Goal: Task Accomplishment & Management: Use online tool/utility

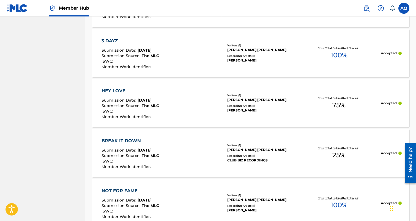
scroll to position [1631, 0]
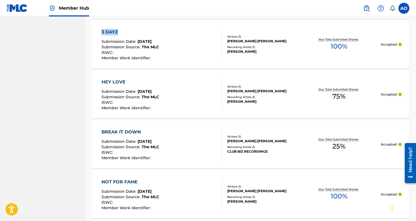
drag, startPoint x: 78, startPoint y: 32, endPoint x: 146, endPoint y: 36, distance: 68.1
copy div "Showing 201 - 300 of 2,227 results Compact View DOPE SPOT Submission Date : Sep…"
drag, startPoint x: 78, startPoint y: 29, endPoint x: 122, endPoint y: 31, distance: 43.5
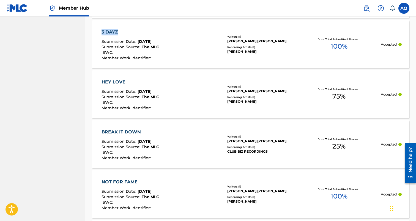
copy div "Showing 201 - 300 of 2,227 results Compact View DOPE SPOT Submission Date : Sep…"
drag, startPoint x: 80, startPoint y: 30, endPoint x: 117, endPoint y: 31, distance: 37.7
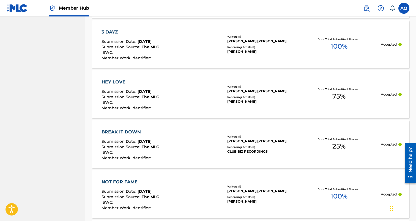
drag, startPoint x: 81, startPoint y: 30, endPoint x: 117, endPoint y: 31, distance: 36.6
copy div "Showing 201 - 300 of 2,227 results Compact View DOPE SPOT Submission Date : Sep…"
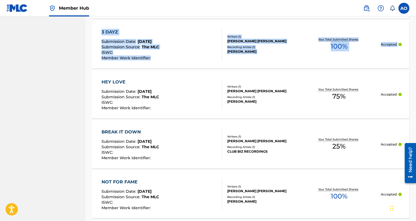
drag, startPoint x: 77, startPoint y: 79, endPoint x: 124, endPoint y: 77, distance: 47.1
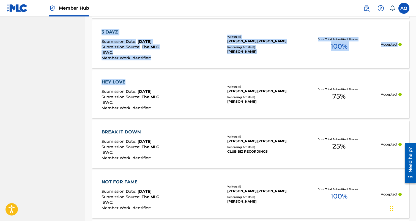
drag, startPoint x: 70, startPoint y: 83, endPoint x: 127, endPoint y: 82, distance: 56.1
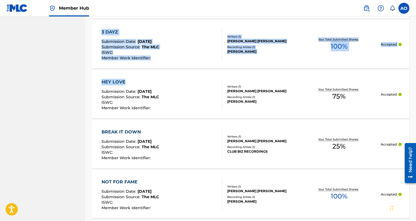
drag, startPoint x: 82, startPoint y: 82, endPoint x: 129, endPoint y: 84, distance: 46.8
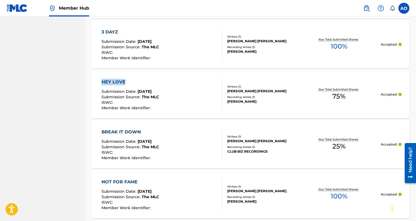
drag, startPoint x: 87, startPoint y: 84, endPoint x: 119, endPoint y: 84, distance: 32.2
copy div "HEY LOVE"
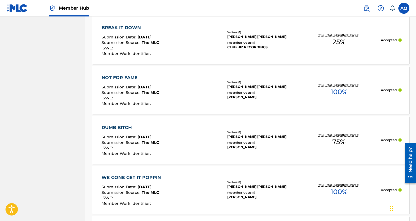
scroll to position [1750, 0]
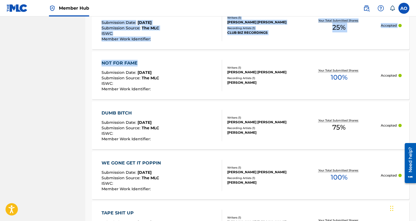
drag, startPoint x: 79, startPoint y: 63, endPoint x: 138, endPoint y: 64, distance: 59.4
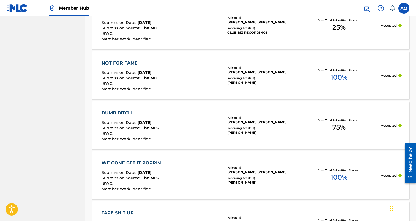
drag, startPoint x: 86, startPoint y: 114, endPoint x: 131, endPoint y: 116, distance: 44.6
copy div "DUMB BITCH"
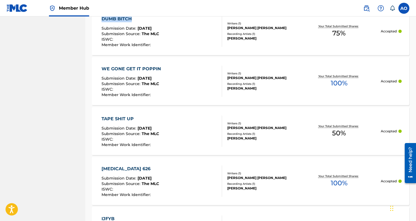
scroll to position [1846, 0]
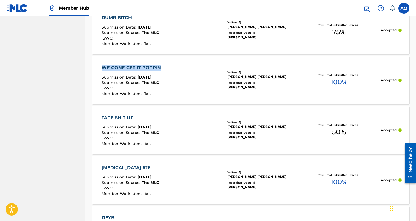
drag, startPoint x: 89, startPoint y: 67, endPoint x: 163, endPoint y: 69, distance: 74.6
copy div "WE GONE GET IT POPPIN"
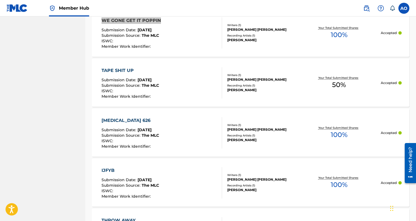
scroll to position [1906, 0]
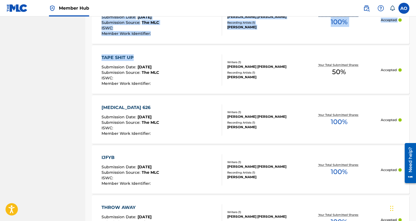
drag, startPoint x: 84, startPoint y: 54, endPoint x: 141, endPoint y: 56, distance: 56.4
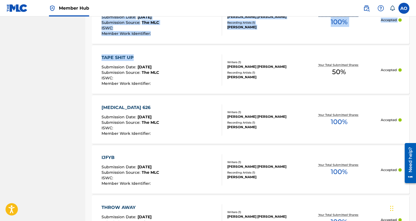
drag, startPoint x: 69, startPoint y: 57, endPoint x: 138, endPoint y: 59, distance: 68.8
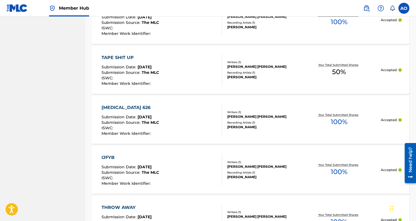
drag, startPoint x: 88, startPoint y: 58, endPoint x: 133, endPoint y: 58, distance: 45.4
copy div "TAPE SHIT UP"
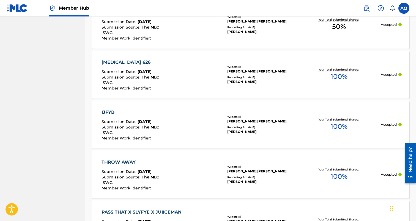
scroll to position [1953, 0]
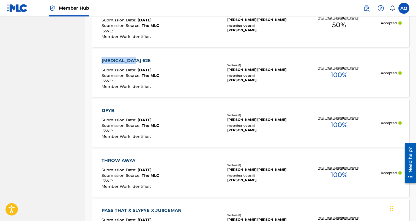
drag, startPoint x: 90, startPoint y: 60, endPoint x: 131, endPoint y: 60, distance: 41.3
copy div "COVID 19 626"
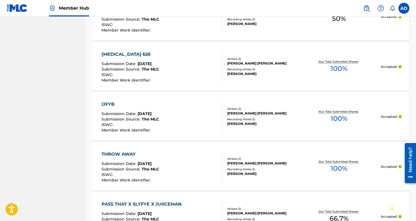
scroll to position [1961, 0]
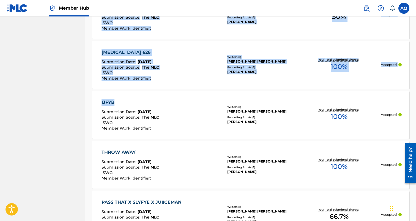
drag, startPoint x: 79, startPoint y: 102, endPoint x: 122, endPoint y: 102, distance: 43.2
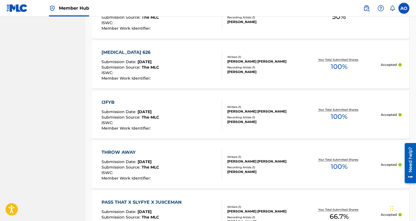
drag, startPoint x: 86, startPoint y: 103, endPoint x: 117, endPoint y: 104, distance: 31.4
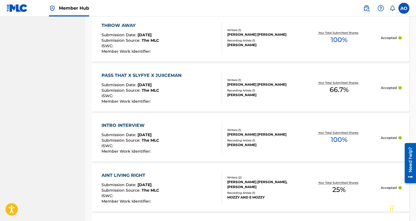
scroll to position [2088, 0]
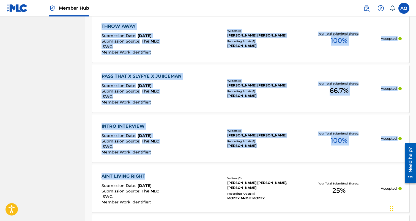
drag, startPoint x: 92, startPoint y: 171, endPoint x: 148, endPoint y: 175, distance: 56.2
drag, startPoint x: 79, startPoint y: 175, endPoint x: 140, endPoint y: 177, distance: 61.1
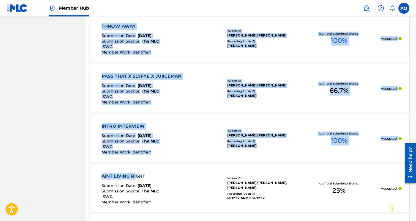
drag, startPoint x: 72, startPoint y: 179, endPoint x: 137, endPoint y: 177, distance: 65.2
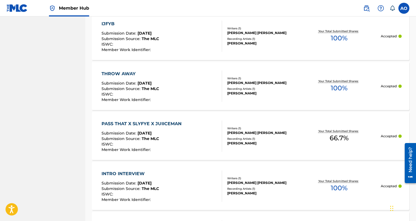
scroll to position [2047, 0]
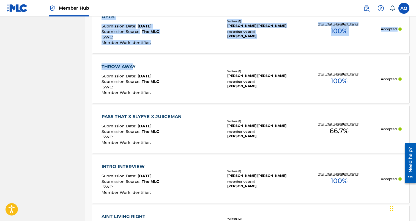
drag, startPoint x: 80, startPoint y: 63, endPoint x: 131, endPoint y: 64, distance: 51.2
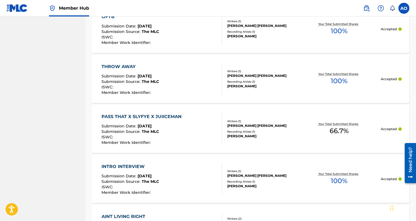
drag, startPoint x: 90, startPoint y: 66, endPoint x: 139, endPoint y: 67, distance: 48.4
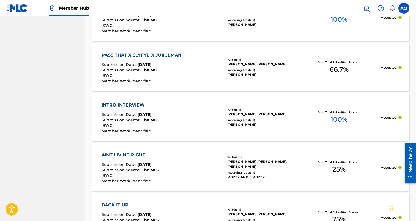
scroll to position [2118, 0]
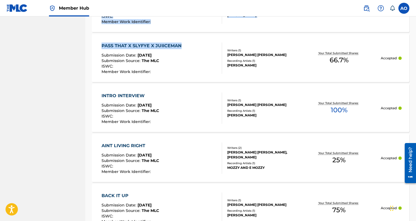
drag, startPoint x: 84, startPoint y: 45, endPoint x: 183, endPoint y: 46, distance: 99.0
drag, startPoint x: 91, startPoint y: 45, endPoint x: 180, endPoint y: 46, distance: 89.4
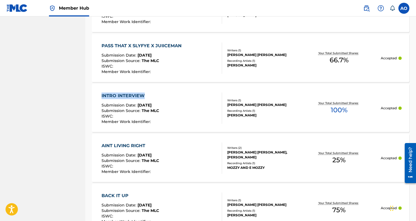
drag, startPoint x: 87, startPoint y: 95, endPoint x: 149, endPoint y: 95, distance: 62.4
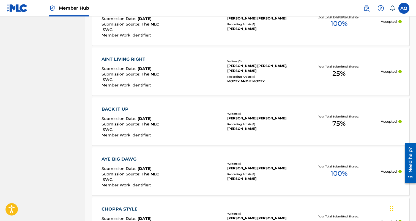
scroll to position [2206, 0]
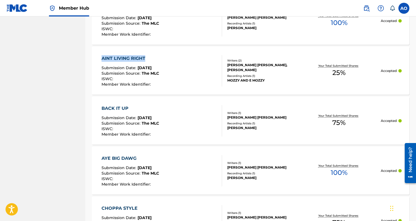
drag, startPoint x: 87, startPoint y: 60, endPoint x: 144, endPoint y: 58, distance: 57.0
drag, startPoint x: 87, startPoint y: 107, endPoint x: 132, endPoint y: 108, distance: 45.1
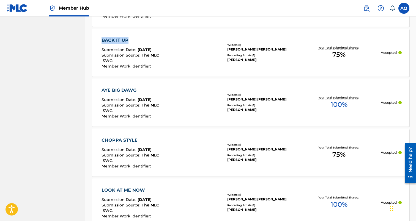
scroll to position [2283, 0]
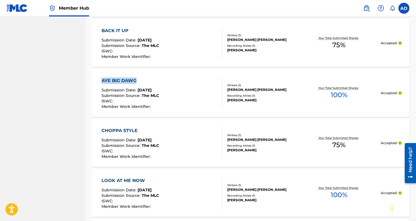
drag, startPoint x: 86, startPoint y: 81, endPoint x: 141, endPoint y: 81, distance: 54.7
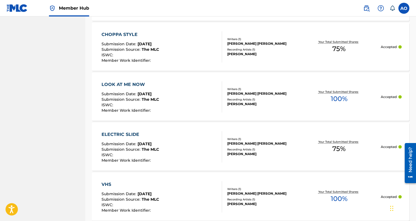
scroll to position [2382, 0]
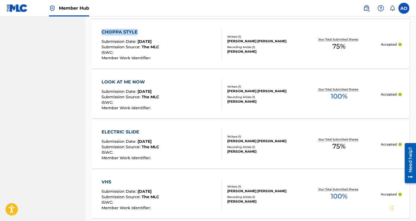
drag, startPoint x: 82, startPoint y: 31, endPoint x: 142, endPoint y: 30, distance: 60.5
drag, startPoint x: 86, startPoint y: 82, endPoint x: 152, endPoint y: 81, distance: 65.7
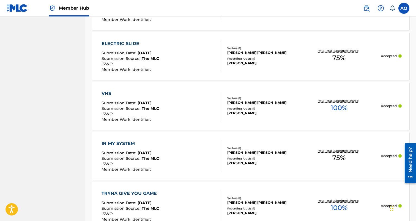
scroll to position [2485, 0]
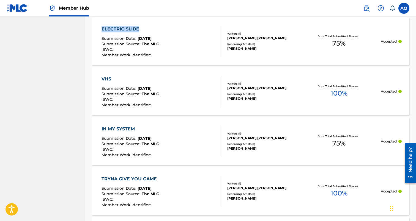
drag, startPoint x: 90, startPoint y: 28, endPoint x: 142, endPoint y: 26, distance: 52.3
click at [142, 26] on div "Registration History Registration History is a record of new work submissions o…" at bounding box center [250, 150] width 331 height 5211
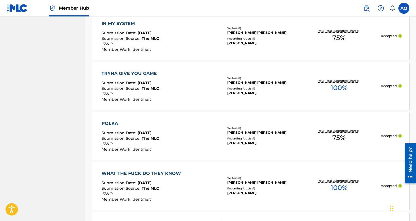
scroll to position [2589, 0]
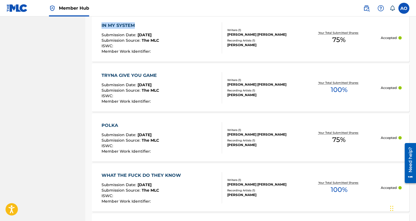
drag, startPoint x: 86, startPoint y: 25, endPoint x: 137, endPoint y: 26, distance: 51.5
click at [137, 26] on div "Registration History Registration History is a record of new work submissions o…" at bounding box center [250, 46] width 331 height 5211
drag, startPoint x: 90, startPoint y: 76, endPoint x: 157, endPoint y: 76, distance: 67.4
click at [157, 76] on div "Registration History Registration History is a record of new work submissions o…" at bounding box center [250, 46] width 331 height 5211
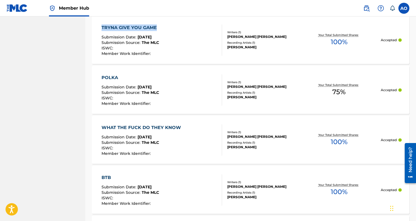
scroll to position [2641, 0]
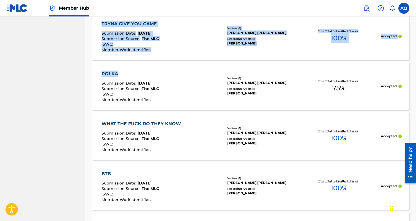
drag, startPoint x: 84, startPoint y: 73, endPoint x: 117, endPoint y: 73, distance: 32.5
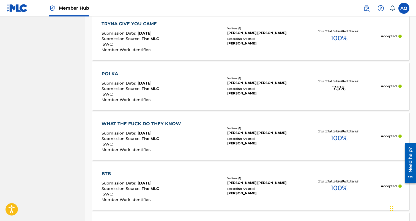
drag, startPoint x: 88, startPoint y: 74, endPoint x: 130, endPoint y: 71, distance: 41.9
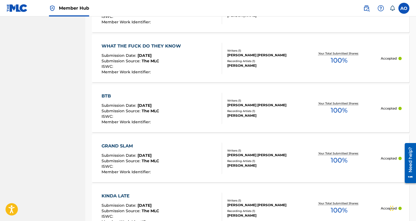
scroll to position [2721, 0]
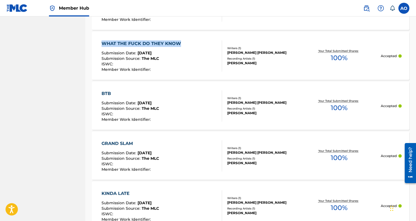
drag, startPoint x: 87, startPoint y: 44, endPoint x: 184, endPoint y: 42, distance: 96.6
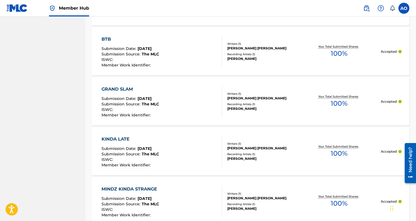
scroll to position [2777, 0]
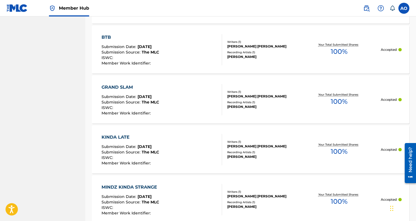
drag, startPoint x: 105, startPoint y: 40, endPoint x: 121, endPoint y: 40, distance: 16.5
drag, startPoint x: 89, startPoint y: 85, endPoint x: 134, endPoint y: 86, distance: 44.8
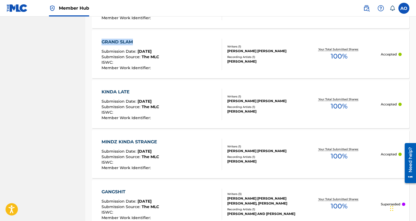
scroll to position [2826, 0]
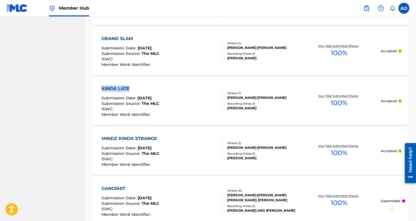
drag, startPoint x: 88, startPoint y: 88, endPoint x: 136, endPoint y: 87, distance: 47.6
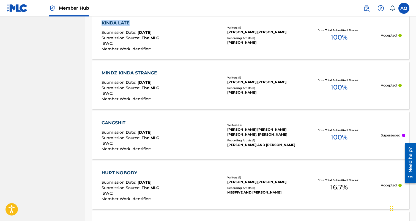
scroll to position [2897, 0]
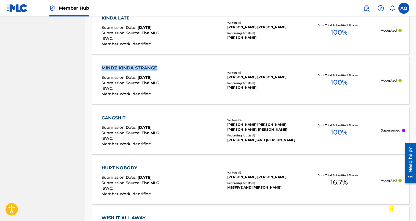
drag, startPoint x: 88, startPoint y: 67, endPoint x: 166, endPoint y: 65, distance: 77.3
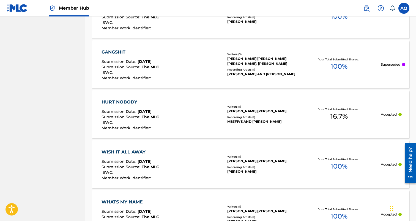
scroll to position [2974, 0]
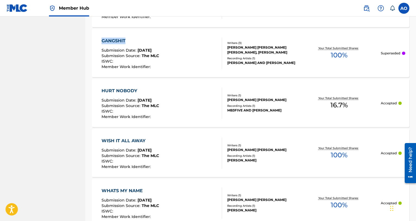
drag, startPoint x: 89, startPoint y: 41, endPoint x: 126, endPoint y: 41, distance: 36.9
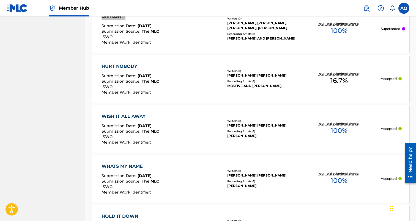
scroll to position [3002, 0]
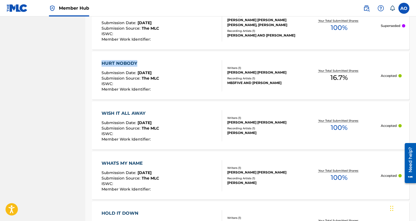
drag, startPoint x: 90, startPoint y: 61, endPoint x: 138, endPoint y: 62, distance: 48.4
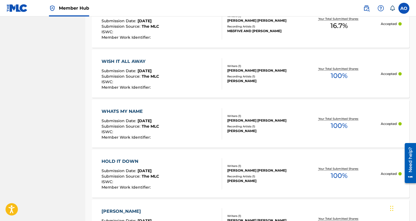
scroll to position [3056, 0]
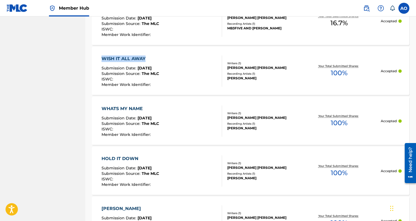
drag, startPoint x: 85, startPoint y: 57, endPoint x: 156, endPoint y: 58, distance: 70.4
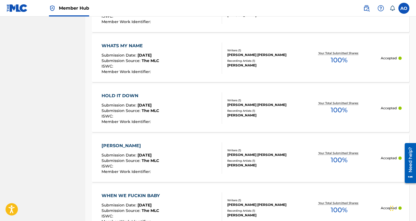
scroll to position [3129, 0]
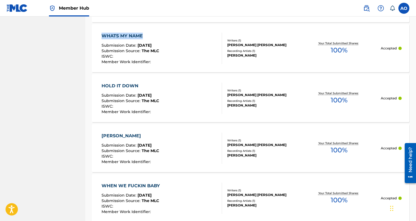
drag, startPoint x: 90, startPoint y: 36, endPoint x: 149, endPoint y: 35, distance: 58.6
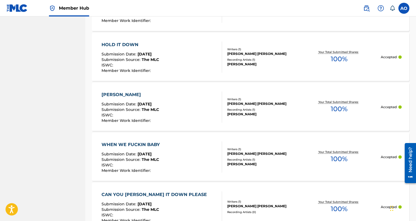
scroll to position [3175, 0]
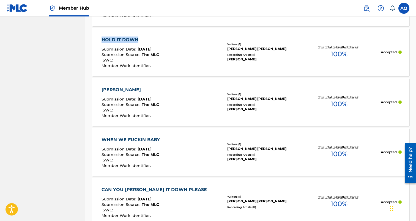
drag, startPoint x: 91, startPoint y: 39, endPoint x: 145, endPoint y: 40, distance: 53.9
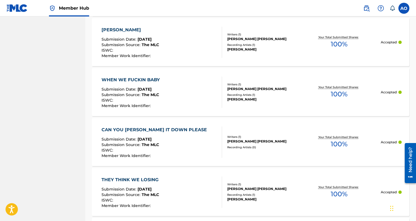
scroll to position [3238, 0]
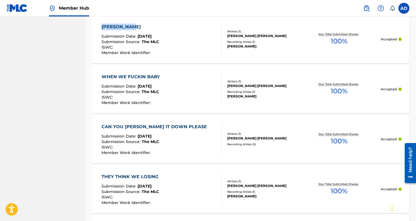
drag, startPoint x: 88, startPoint y: 26, endPoint x: 153, endPoint y: 29, distance: 64.7
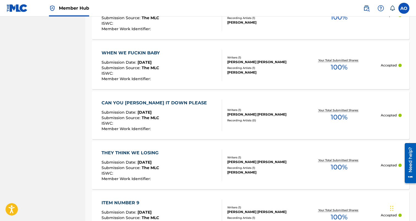
scroll to position [3264, 0]
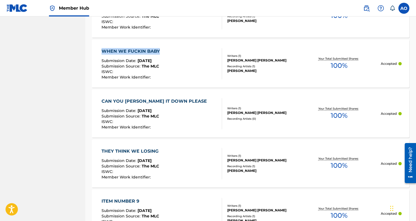
drag, startPoint x: 89, startPoint y: 49, endPoint x: 166, endPoint y: 52, distance: 76.8
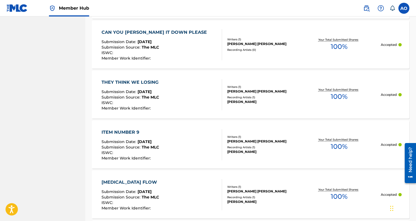
scroll to position [3339, 0]
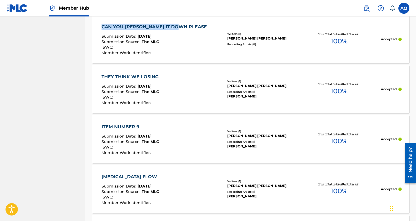
drag, startPoint x: 90, startPoint y: 25, endPoint x: 177, endPoint y: 25, distance: 86.9
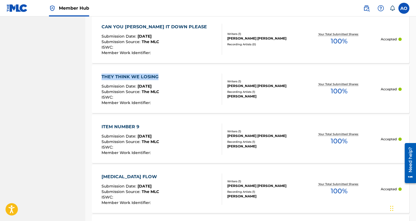
drag, startPoint x: 89, startPoint y: 76, endPoint x: 158, endPoint y: 75, distance: 68.8
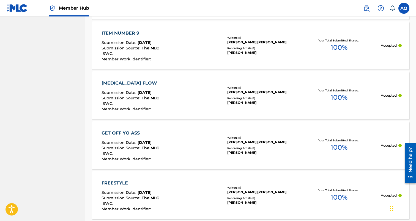
scroll to position [3438, 0]
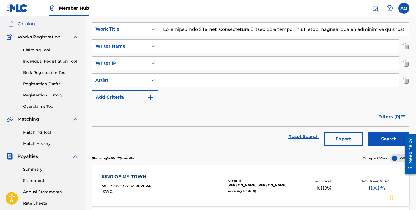
scroll to position [0, 16029]
click at [171, 27] on input "Search Form" at bounding box center [283, 29] width 251 height 13
click at [368, 132] on button "Search" at bounding box center [388, 139] width 41 height 14
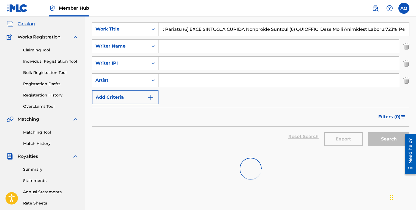
click at [233, 28] on input "Search Form" at bounding box center [283, 29] width 251 height 13
click at [178, 26] on input "Search Form" at bounding box center [283, 29] width 251 height 13
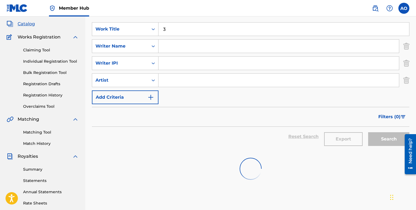
scroll to position [0, 0]
type input "3 dayz"
click at [27, 23] on span "Catalog" at bounding box center [26, 24] width 17 height 7
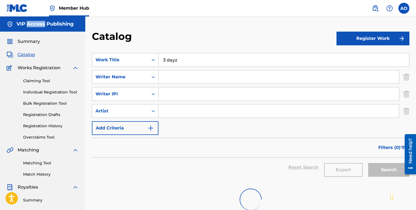
click at [27, 23] on h5 "VIP Access Publishing" at bounding box center [45, 24] width 57 height 6
click at [185, 61] on input "3 dayz" at bounding box center [283, 59] width 251 height 13
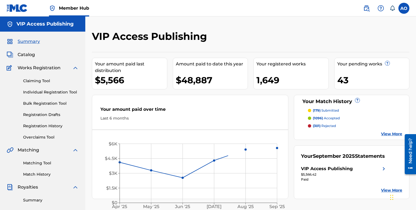
click at [26, 59] on div "Summary Catalog Works Registration Claiming Tool Individual Registration Tool B…" at bounding box center [42, 173] width 85 height 283
click at [27, 53] on span "Catalog" at bounding box center [26, 54] width 17 height 7
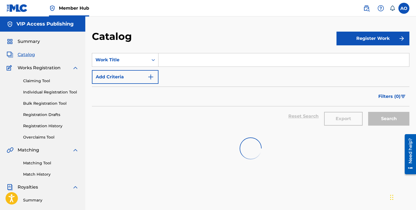
click at [183, 58] on input "Search Form" at bounding box center [283, 59] width 251 height 13
paste input "Registration History Registration History is a record of new work submissions o…"
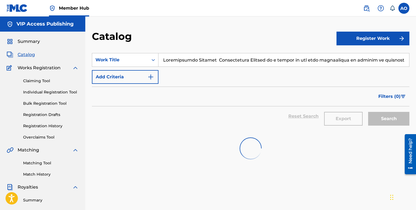
scroll to position [0, 16029]
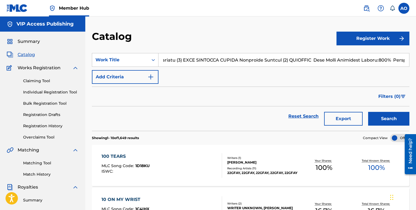
click at [183, 58] on input "Search Form" at bounding box center [283, 59] width 251 height 13
type input "\"
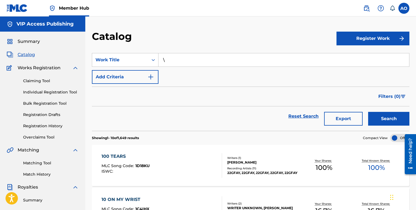
scroll to position [0, 0]
paste input "Registration History Registration History is a record of new work submissions o…"
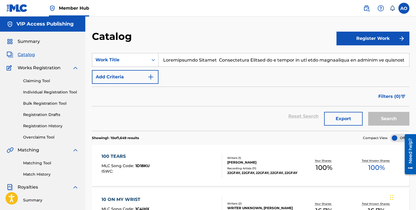
scroll to position [0, 16029]
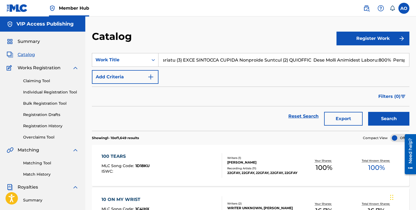
click at [212, 62] on input "Search Form" at bounding box center [283, 59] width 251 height 13
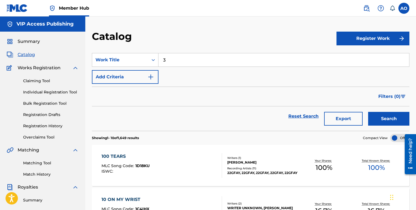
scroll to position [0, 0]
type input "3 dayz"
click at [368, 112] on button "Search" at bounding box center [388, 119] width 41 height 14
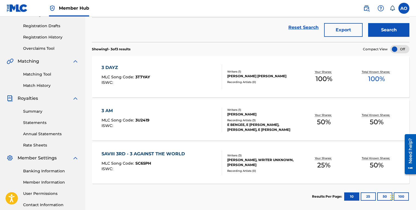
scroll to position [88, 0]
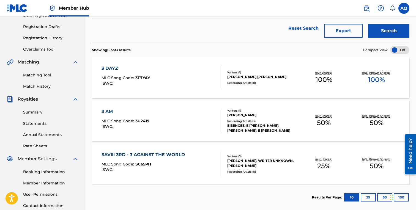
click at [112, 69] on div "3 DAYZ" at bounding box center [126, 68] width 48 height 7
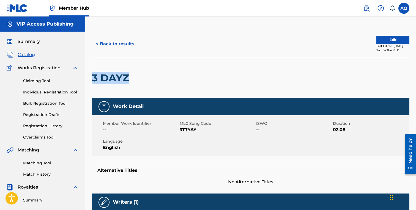
drag, startPoint x: 92, startPoint y: 76, endPoint x: 129, endPoint y: 76, distance: 36.3
click at [129, 76] on h2 "3 DAYZ" at bounding box center [112, 78] width 40 height 12
copy h2 "3 DAYZ"
click at [179, 130] on div "Member Work Identifier --" at bounding box center [141, 127] width 77 height 12
drag, startPoint x: 180, startPoint y: 130, endPoint x: 200, endPoint y: 130, distance: 20.4
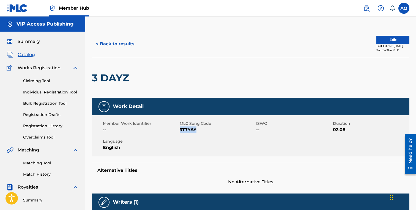
click at [200, 130] on span "3T7YAY" at bounding box center [217, 130] width 75 height 7
copy span "3T7YAY"
click at [117, 44] on button "< Back to results" at bounding box center [115, 44] width 46 height 14
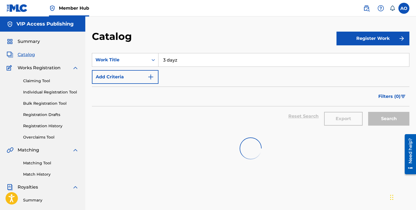
scroll to position [88, 0]
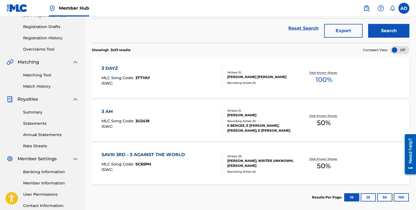
click at [205, 60] on div "3 DAYZ MLC Song Code : 3T7YAY ISWC : Writers ( 1 ) PAUL BENJIMEN ROWELL Recordi…" at bounding box center [250, 77] width 317 height 41
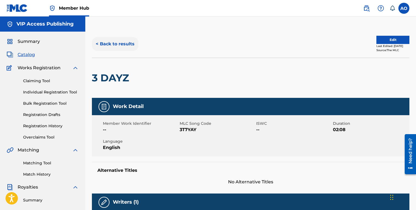
click at [120, 44] on button "< Back to results" at bounding box center [115, 44] width 46 height 14
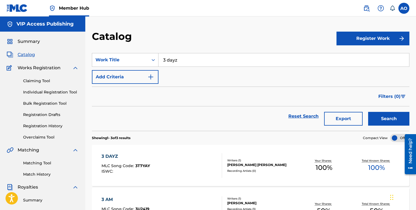
click at [188, 58] on input "3 dayz" at bounding box center [283, 59] width 251 height 13
type input "o"
type input "not for fame"
click at [368, 112] on button "Search" at bounding box center [388, 119] width 41 height 14
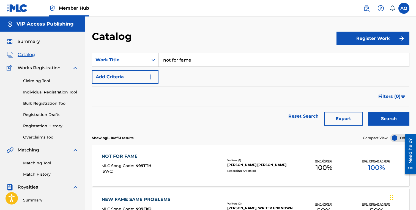
click at [123, 157] on div "NOT FOR FAME" at bounding box center [127, 156] width 50 height 7
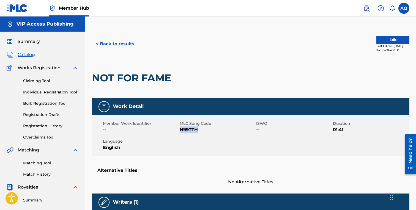
drag, startPoint x: 180, startPoint y: 131, endPoint x: 206, endPoint y: 130, distance: 26.2
click at [206, 130] on span "N99TTH" at bounding box center [217, 130] width 75 height 7
copy span "N99TTH"
click at [100, 44] on button "< Back to results" at bounding box center [115, 44] width 46 height 14
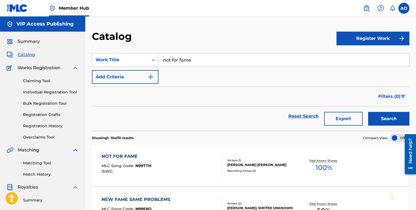
click at [188, 55] on input "not for fame" at bounding box center [283, 59] width 251 height 13
paste input "DUMB BITCH"
type input "DUMB BITCH"
click at [368, 112] on button "Search" at bounding box center [388, 119] width 41 height 14
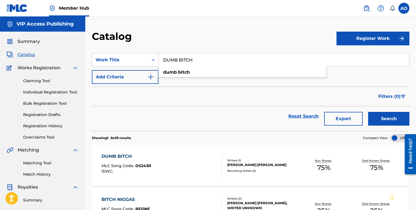
click at [119, 153] on div "DUMB BITCH MLC Song Code : DS243R ISWC : Writers ( 1 ) PAUL BENJIMEN ROWELL Rec…" at bounding box center [250, 165] width 317 height 41
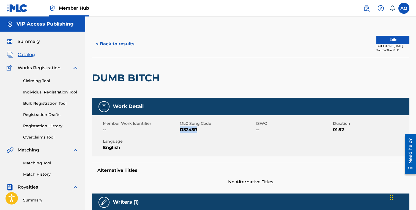
drag, startPoint x: 182, startPoint y: 130, endPoint x: 207, endPoint y: 131, distance: 25.0
click at [207, 131] on span "DS243R" at bounding box center [217, 130] width 75 height 7
copy span "DS243R"
click at [109, 45] on button "< Back to results" at bounding box center [115, 44] width 46 height 14
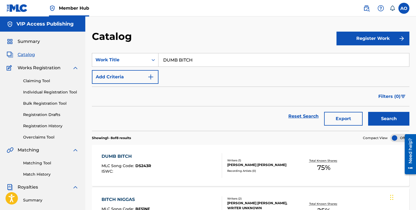
click at [189, 59] on input "DUMB BITCH" at bounding box center [283, 59] width 251 height 13
paste input "WE GONE GET IT POPPIN"
type input "WE GONE GET IT POPPIN"
click at [368, 112] on button "Search" at bounding box center [388, 119] width 41 height 14
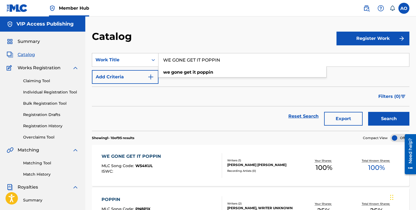
click at [130, 159] on div "WE GONE GET IT POPPIN" at bounding box center [133, 156] width 62 height 7
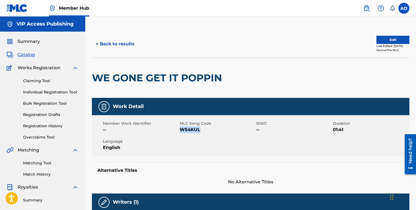
drag, startPoint x: 181, startPoint y: 130, endPoint x: 200, endPoint y: 130, distance: 19.0
click at [200, 130] on span "W54KUL" at bounding box center [217, 130] width 75 height 7
copy span "W54KUL"
click at [117, 37] on div "< Back to results Edit Last Edited: September 14, 2025 Source: The MLC" at bounding box center [250, 44] width 317 height 28
click at [117, 41] on button "< Back to results" at bounding box center [115, 44] width 46 height 14
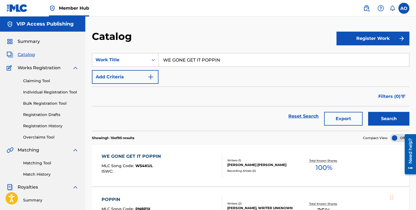
click at [232, 53] on section "SearchWithCriteria341775aa-7e33-4feb-bfdd-755a7171feda Work Title WE GONE GET I…" at bounding box center [250, 88] width 317 height 84
click at [232, 57] on input "WE GONE GET IT POPPIN" at bounding box center [283, 59] width 251 height 13
paste input "TAPE SHIT UP"
type input "TAPE SHIT UP"
click at [368, 112] on button "Search" at bounding box center [388, 119] width 41 height 14
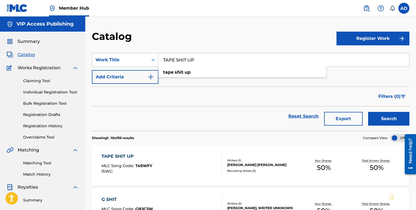
click at [130, 158] on div "TAPE SHIT UP" at bounding box center [127, 156] width 51 height 7
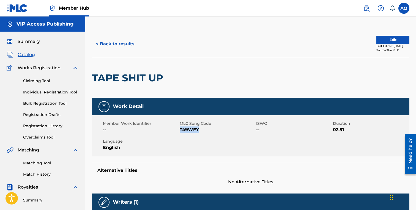
drag, startPoint x: 180, startPoint y: 129, endPoint x: 204, endPoint y: 130, distance: 23.4
click at [204, 130] on span "T49WFY" at bounding box center [217, 130] width 75 height 7
copy span "T49WFY"
click at [107, 39] on button "< Back to results" at bounding box center [115, 44] width 46 height 14
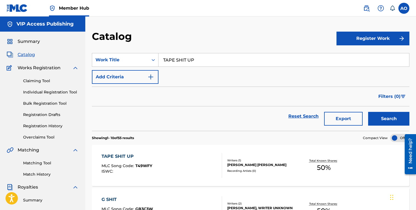
click at [182, 57] on input "TAPE SHIT UP" at bounding box center [283, 59] width 251 height 13
paste input "COVID 19 626"
type input "COVID 19 626"
click at [368, 112] on button "Search" at bounding box center [388, 119] width 41 height 14
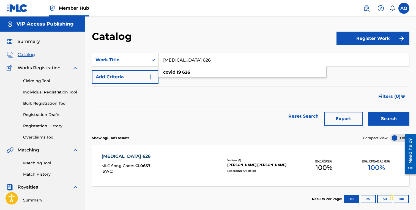
click at [202, 58] on input "COVID 19 626" at bounding box center [283, 59] width 251 height 13
click at [125, 155] on div "COVID 19 626" at bounding box center [128, 156] width 52 height 7
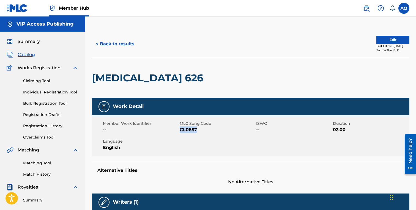
drag, startPoint x: 180, startPoint y: 130, endPoint x: 210, endPoint y: 129, distance: 29.4
click at [210, 129] on span "CL06S7" at bounding box center [217, 130] width 75 height 7
copy span "CL06S7"
click at [122, 49] on button "< Back to results" at bounding box center [115, 44] width 46 height 14
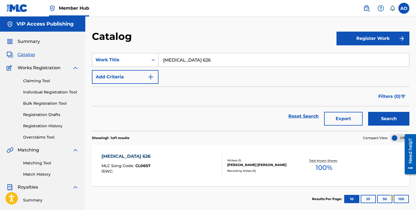
click at [222, 57] on input "COVID 19 626" at bounding box center [283, 59] width 251 height 13
paste input "IJFYB"
type input "IJFYB"
click at [368, 112] on button "Search" at bounding box center [388, 119] width 41 height 14
click at [200, 155] on div "IJFYB MLC Song Code : IY99O4 ISWC :" at bounding box center [162, 165] width 121 height 25
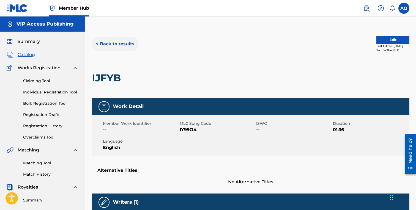
click at [112, 39] on button "< Back to results" at bounding box center [115, 44] width 46 height 14
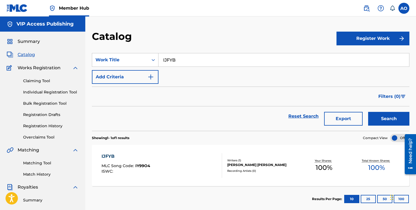
click at [117, 167] on span "MLC Song Code :" at bounding box center [119, 165] width 34 height 5
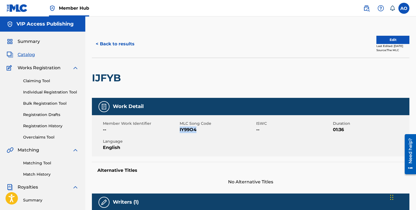
drag, startPoint x: 180, startPoint y: 130, endPoint x: 215, endPoint y: 130, distance: 35.2
click at [215, 130] on span "IY99O4" at bounding box center [217, 130] width 75 height 7
copy span "IY99O4"
click at [129, 40] on button "< Back to results" at bounding box center [115, 44] width 46 height 14
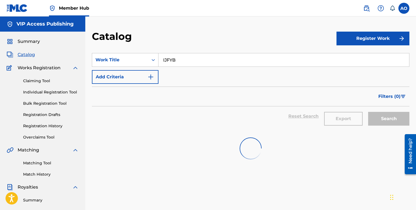
click at [177, 57] on input "IJFYB" at bounding box center [283, 59] width 251 height 13
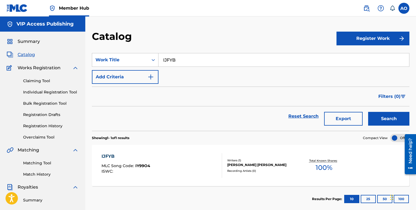
paste input "THROW AWAY"
type input "THROW AWAY"
click at [368, 112] on button "Search" at bounding box center [388, 119] width 41 height 14
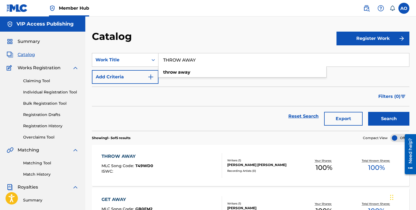
click at [127, 153] on div "THROW AWAY MLC Song Code : T49WD0 ISWC : Writers ( 1 ) PAUL BENJIMEN ROWELL Rec…" at bounding box center [250, 165] width 317 height 41
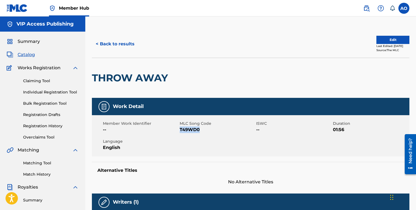
drag, startPoint x: 180, startPoint y: 130, endPoint x: 206, endPoint y: 130, distance: 26.1
click at [206, 130] on span "T49WD0" at bounding box center [217, 130] width 75 height 7
copy span "T49WD0"
click at [129, 43] on button "< Back to results" at bounding box center [115, 44] width 46 height 14
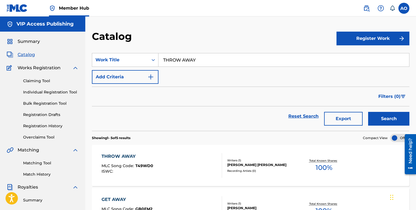
click at [199, 57] on input "THROW AWAY" at bounding box center [283, 59] width 251 height 13
paste input "PASS THAT X SLYFYE X JUIICEMAN"
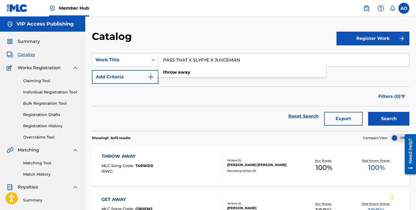
type input "PASS THAT X SLYFYE X JUIICEMAN"
click at [368, 112] on button "Search" at bounding box center [388, 119] width 41 height 14
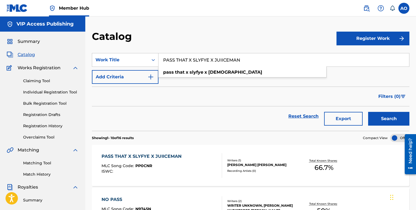
click at [160, 150] on div "PASS THAT X SLYFYE X JUIICEMAN MLC Song Code : PP0CNR ISWC : Writers ( 1 ) PAUL…" at bounding box center [250, 165] width 317 height 41
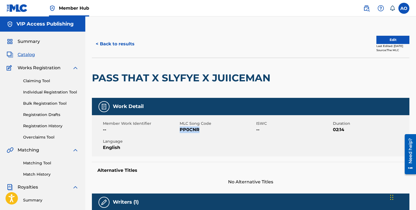
drag, startPoint x: 180, startPoint y: 129, endPoint x: 203, endPoint y: 130, distance: 23.7
click at [203, 130] on span "PP0CNR" at bounding box center [217, 130] width 75 height 7
copy span "PP0CNR"
click at [133, 42] on button "< Back to results" at bounding box center [115, 44] width 46 height 14
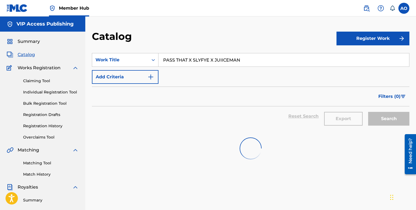
click at [184, 42] on div "Catalog" at bounding box center [214, 38] width 245 height 16
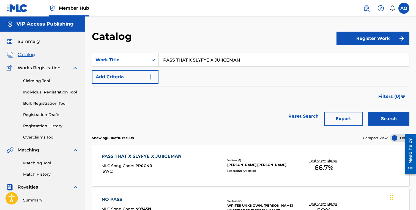
click at [184, 58] on input "PASS THAT X SLYFYE X JUIICEMAN" at bounding box center [283, 59] width 251 height 13
paste input "INTRO INTERVIEW"
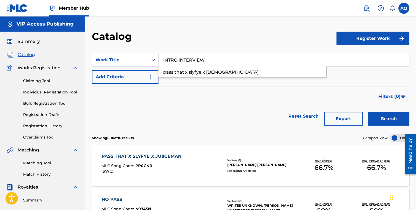
type input "INTRO INTERVIEW"
click at [368, 112] on button "Search" at bounding box center [388, 119] width 41 height 14
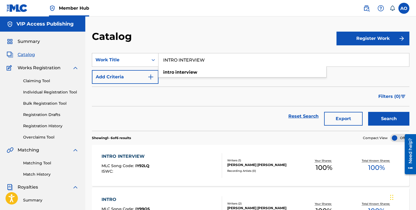
click at [119, 156] on div "INTRO INTERVIEW" at bounding box center [126, 156] width 48 height 7
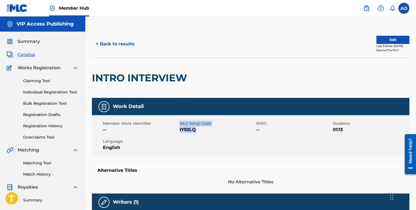
drag, startPoint x: 179, startPoint y: 128, endPoint x: 200, endPoint y: 130, distance: 20.4
click at [200, 130] on div "Member Work Identifier -- MLC Song Code IY92LQ ISWC -- Duration 01:13 Language …" at bounding box center [250, 135] width 317 height 41
click at [200, 130] on span "IY92LQ" at bounding box center [217, 130] width 75 height 7
drag, startPoint x: 179, startPoint y: 130, endPoint x: 185, endPoint y: 130, distance: 5.8
click at [185, 130] on div "Member Work Identifier -- MLC Song Code IY92LQ ISWC -- Duration 01:13 Language …" at bounding box center [250, 135] width 317 height 41
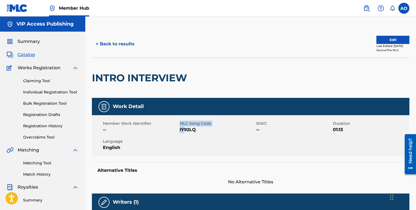
click at [185, 130] on span "IY92LQ" at bounding box center [217, 130] width 75 height 7
click at [180, 130] on div "Member Work Identifier -- MLC Song Code IY92LQ ISWC -- Duration 01:13 Language …" at bounding box center [250, 135] width 317 height 41
click at [180, 130] on span "IY92LQ" at bounding box center [217, 130] width 75 height 7
drag, startPoint x: 180, startPoint y: 130, endPoint x: 199, endPoint y: 130, distance: 19.3
click at [199, 130] on span "IY92LQ" at bounding box center [217, 130] width 75 height 7
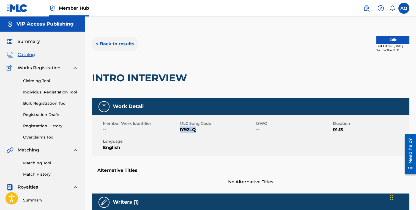
click at [116, 44] on button "< Back to results" at bounding box center [115, 44] width 46 height 14
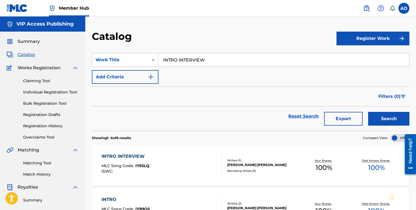
click at [184, 64] on input "INTRO INTERVIEW" at bounding box center [283, 59] width 251 height 13
paste input "AINT LIVING RIGHT"
type input "AINT LIVING RIGHT"
click at [368, 112] on button "Search" at bounding box center [388, 119] width 41 height 14
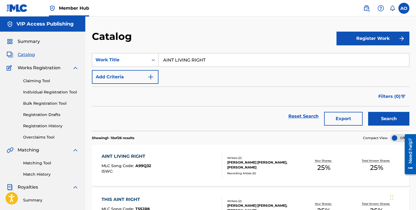
click at [149, 154] on div "AINT LIVING RIGHT" at bounding box center [127, 156] width 50 height 7
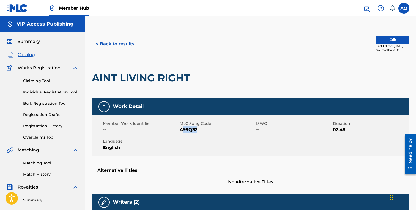
drag, startPoint x: 181, startPoint y: 130, endPoint x: 201, endPoint y: 130, distance: 20.1
click at [201, 130] on span "A99Q32" at bounding box center [217, 130] width 75 height 7
drag, startPoint x: 180, startPoint y: 130, endPoint x: 211, endPoint y: 127, distance: 31.6
click at [211, 127] on span "A99Q32" at bounding box center [217, 130] width 75 height 7
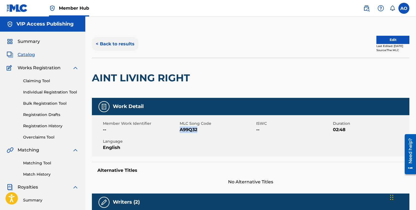
click at [131, 47] on button "< Back to results" at bounding box center [115, 44] width 46 height 14
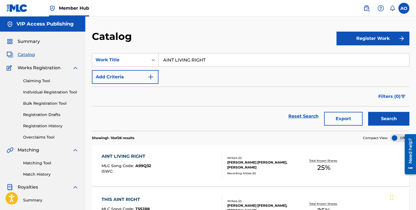
click at [223, 61] on input "AINT LIVING RIGHT" at bounding box center [283, 59] width 251 height 13
paste input "YE BIG DAWG"
type input "AYE BIG DAWG"
click at [368, 112] on button "Search" at bounding box center [388, 119] width 41 height 14
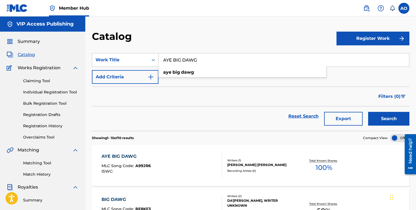
click at [131, 167] on span "MLC Song Code :" at bounding box center [119, 165] width 34 height 5
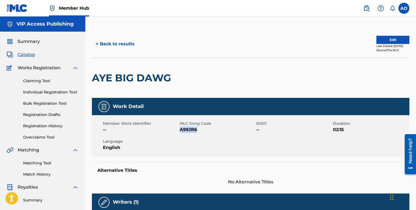
drag, startPoint x: 180, startPoint y: 128, endPoint x: 213, endPoint y: 128, distance: 32.2
click at [213, 128] on span "A99JR6" at bounding box center [217, 130] width 75 height 7
click at [124, 45] on button "< Back to results" at bounding box center [115, 44] width 46 height 14
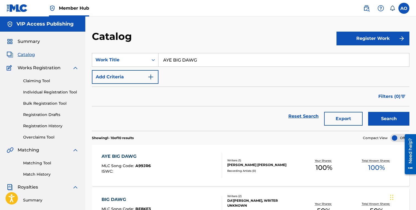
click at [189, 61] on input "AYE BIG DAWG" at bounding box center [283, 59] width 251 height 13
paste input "Registration History Registration History is a record of new work submissions o…"
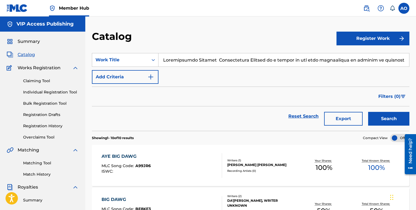
scroll to position [0, 23609]
click at [368, 112] on button "Search" at bounding box center [388, 119] width 41 height 14
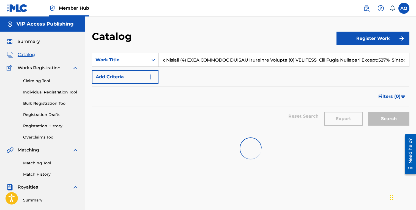
click at [189, 61] on input "Search Form" at bounding box center [283, 59] width 251 height 13
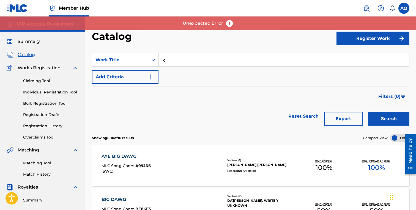
scroll to position [0, 0]
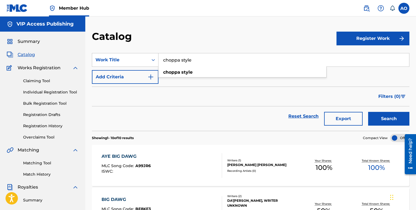
type input "choppa style"
click at [368, 112] on button "Search" at bounding box center [388, 119] width 41 height 14
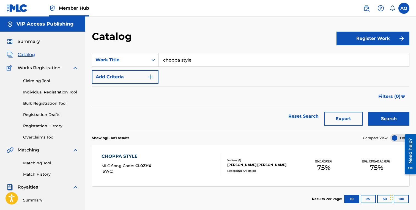
click at [166, 152] on div "CHOPPA STYLE MLC Song Code : CL0ZHX ISWC : Writers ( 1 ) PAUL BENJIMEN ROWELL R…" at bounding box center [250, 165] width 317 height 41
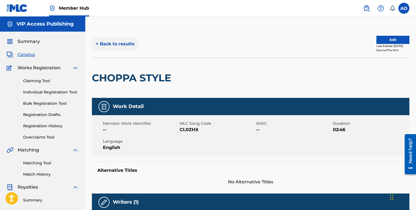
click at [135, 39] on button "< Back to results" at bounding box center [115, 44] width 46 height 14
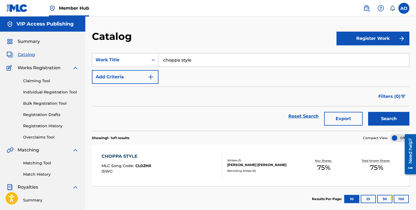
click at [216, 59] on input "choppa style" at bounding box center [283, 59] width 251 height 13
paste input "LOOK AT ME NOW"
type input "LOOK AT ME NOW"
click at [368, 112] on button "Search" at bounding box center [388, 119] width 41 height 14
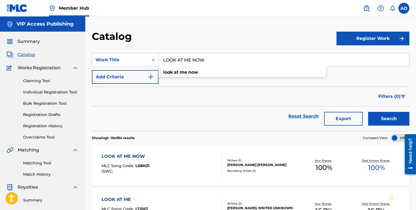
click at [144, 174] on div "LOOK AT ME NOW MLC Song Code : LS8HZ1 ISWC :" at bounding box center [126, 165] width 48 height 25
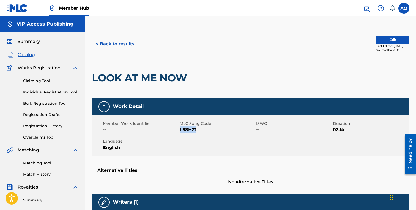
drag, startPoint x: 180, startPoint y: 131, endPoint x: 221, endPoint y: 131, distance: 41.3
click at [221, 131] on span "LS8HZ1" at bounding box center [217, 130] width 75 height 7
click at [136, 39] on button "< Back to results" at bounding box center [115, 44] width 46 height 14
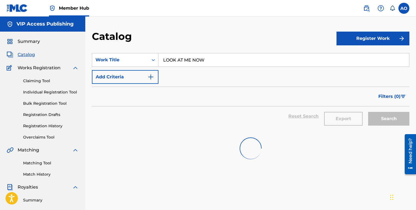
click at [225, 51] on section "SearchWithCriteria341775aa-7e33-4feb-bfdd-755a7171feda Work Title LOOK AT ME NO…" at bounding box center [250, 88] width 317 height 84
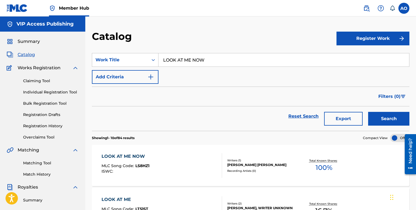
click at [225, 51] on section "SearchWithCriteria341775aa-7e33-4feb-bfdd-755a7171feda Work Title LOOK AT ME NO…" at bounding box center [250, 88] width 317 height 84
click at [222, 57] on input "LOOK AT ME NOW" at bounding box center [283, 59] width 251 height 13
paste input "VHS"
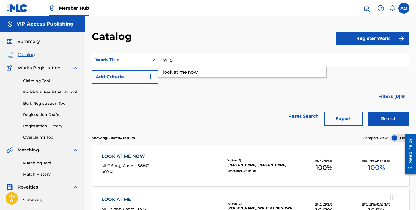
type input "VHS"
click at [368, 112] on button "Search" at bounding box center [388, 119] width 41 height 14
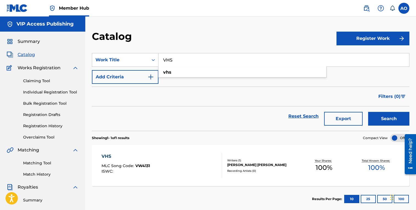
click at [136, 170] on div "ISWC :" at bounding box center [126, 171] width 48 height 4
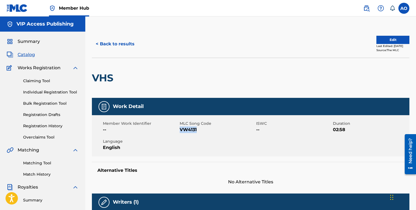
drag, startPoint x: 180, startPoint y: 130, endPoint x: 197, endPoint y: 130, distance: 16.8
click at [197, 130] on span "VW4131" at bounding box center [217, 130] width 75 height 7
click at [121, 46] on button "< Back to results" at bounding box center [115, 44] width 46 height 14
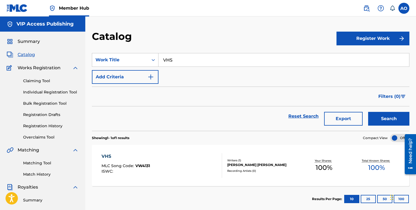
click at [171, 57] on input "VHS" at bounding box center [283, 59] width 251 height 13
paste input "IN MY SYSTEM"
type input "IN MY SYSTEM"
click at [368, 112] on button "Search" at bounding box center [388, 119] width 41 height 14
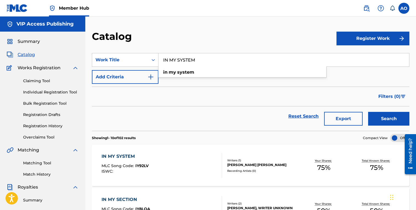
click at [133, 148] on div "IN MY SYSTEM MLC Song Code : IY92LV ISWC : Writers ( 1 ) PAUL BENJIMEN ROWELL R…" at bounding box center [250, 165] width 317 height 41
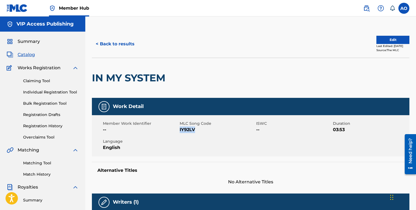
drag, startPoint x: 180, startPoint y: 129, endPoint x: 208, endPoint y: 129, distance: 28.1
click at [208, 129] on span "IY92LV" at bounding box center [217, 130] width 75 height 7
click at [129, 46] on button "< Back to results" at bounding box center [115, 44] width 46 height 14
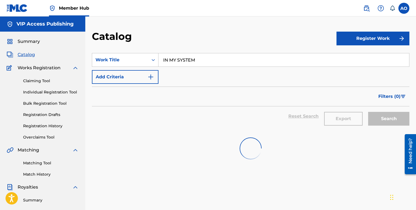
click at [198, 58] on input "IN MY SYSTEM" at bounding box center [283, 59] width 251 height 13
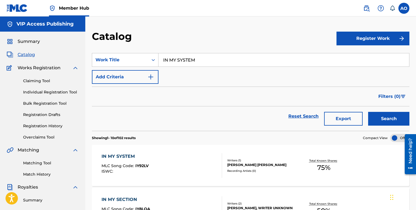
paste input "TRYNA GIVE YOU GAME"
type input "TRYNA GIVE YOU GAME"
click at [368, 112] on button "Search" at bounding box center [388, 119] width 41 height 14
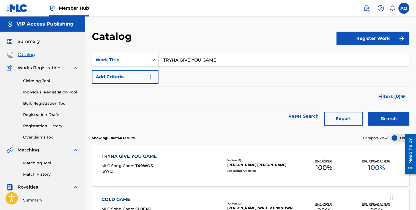
click at [129, 161] on div "TRYNA GIVE YOU GAME MLC Song Code : T49WOS ISWC :" at bounding box center [131, 165] width 58 height 25
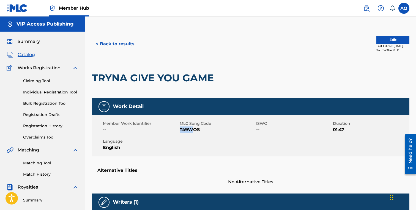
drag, startPoint x: 180, startPoint y: 131, endPoint x: 192, endPoint y: 131, distance: 12.4
click at [192, 131] on span "T49WOS" at bounding box center [217, 130] width 75 height 7
click at [116, 47] on button "< Back to results" at bounding box center [115, 44] width 46 height 14
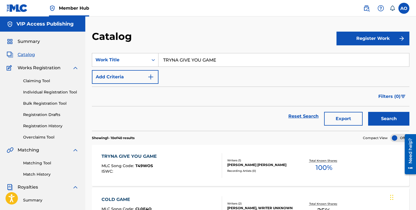
click at [196, 57] on input "TRYNA GIVE YOU GAME" at bounding box center [283, 59] width 251 height 13
paste input "POLKA"
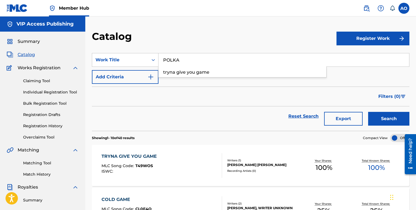
type input "POLKA"
click at [368, 112] on button "Search" at bounding box center [388, 119] width 41 height 14
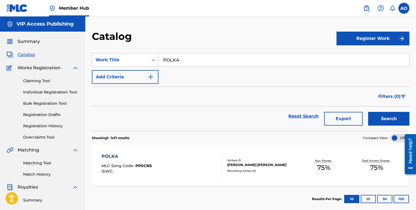
click at [138, 167] on span "PP0CNS" at bounding box center [143, 165] width 17 height 5
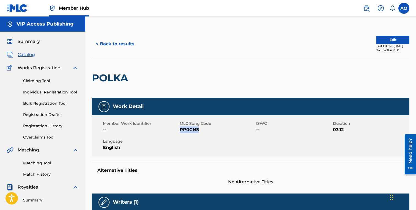
drag, startPoint x: 180, startPoint y: 130, endPoint x: 202, endPoint y: 130, distance: 21.7
click at [202, 130] on span "PP0CNS" at bounding box center [217, 130] width 75 height 7
click at [126, 42] on button "< Back to results" at bounding box center [115, 44] width 46 height 14
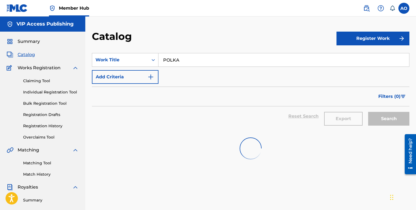
click at [204, 56] on input "POLKA" at bounding box center [283, 59] width 251 height 13
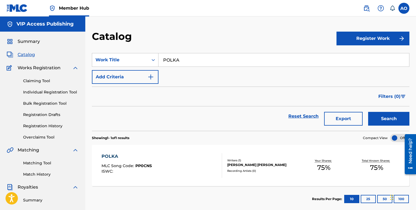
paste input "WHAT THE FUCK DO THEY KNOW"
type input "WHAT THE FUCK DO THEY KNOW"
click at [368, 112] on button "Search" at bounding box center [388, 119] width 41 height 14
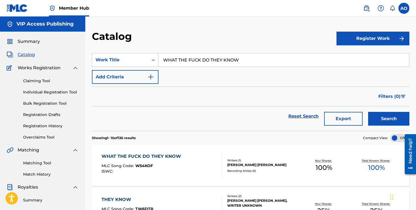
click at [128, 155] on div "WHAT THE FUCK DO THEY KNOW" at bounding box center [143, 156] width 82 height 7
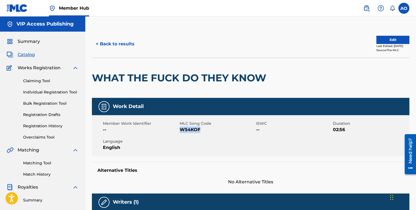
drag, startPoint x: 185, startPoint y: 129, endPoint x: 216, endPoint y: 129, distance: 30.8
click at [214, 129] on span "W54KOF" at bounding box center [217, 130] width 75 height 7
click at [130, 46] on button "< Back to results" at bounding box center [115, 44] width 46 height 14
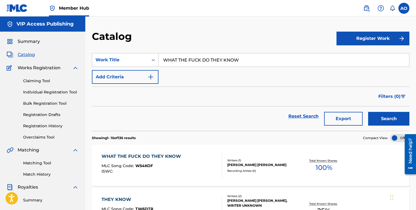
click at [184, 61] on input "WHAT THE FUCK DO THEY KNOW" at bounding box center [283, 59] width 251 height 13
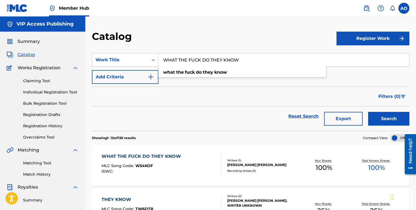
paste input "BTB"
type input "BTB"
click at [368, 112] on button "Search" at bounding box center [388, 119] width 41 height 14
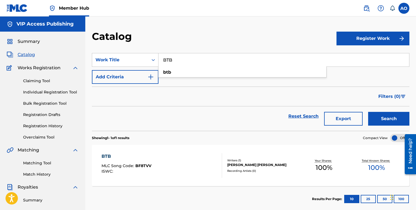
click at [119, 153] on div "BTB MLC Song Code : BF8TVV ISWC : Writers ( 1 ) PAUL BENJIMEN ROWELL Recording …" at bounding box center [250, 165] width 317 height 41
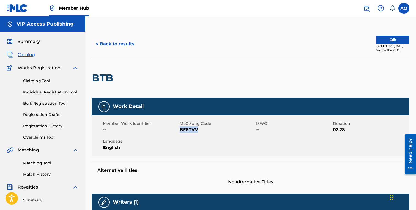
drag, startPoint x: 180, startPoint y: 130, endPoint x: 207, endPoint y: 127, distance: 27.4
click at [207, 127] on span "BF8TVV" at bounding box center [217, 130] width 75 height 7
click at [127, 46] on button "< Back to results" at bounding box center [115, 44] width 46 height 14
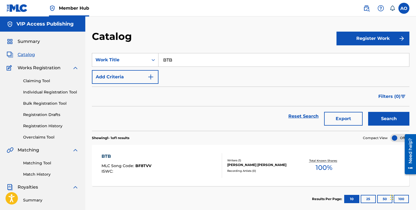
click at [182, 57] on input "BTB" at bounding box center [283, 59] width 251 height 13
paste input "GRAND SLAM"
type input "GRAND SLAM"
click at [368, 112] on button "Search" at bounding box center [388, 119] width 41 height 14
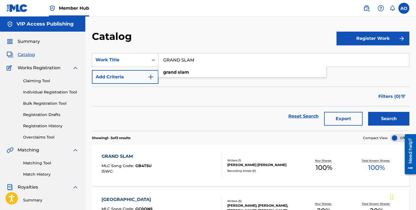
click at [127, 157] on div "GRAND SLAM" at bounding box center [127, 156] width 50 height 7
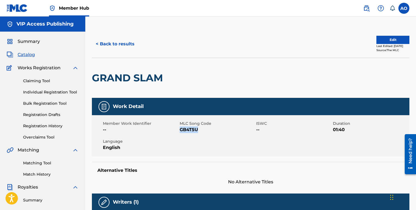
drag, startPoint x: 181, startPoint y: 130, endPoint x: 204, endPoint y: 129, distance: 23.4
click at [204, 129] on span "GB4T5U" at bounding box center [217, 130] width 75 height 7
click at [118, 38] on button "< Back to results" at bounding box center [115, 44] width 46 height 14
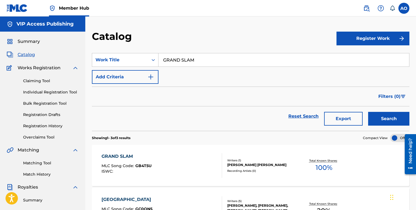
click at [204, 60] on input "GRAND SLAM" at bounding box center [283, 59] width 251 height 13
paste input "KINDA LATE"
type input "KINDA LATE"
click at [368, 112] on button "Search" at bounding box center [388, 119] width 41 height 14
click at [126, 153] on div "KINDA LATE MLC Song Code : KC2ERY ISWC : Writers ( 1 ) PAUL BENJIMEN ROWELL Rec…" at bounding box center [250, 165] width 317 height 41
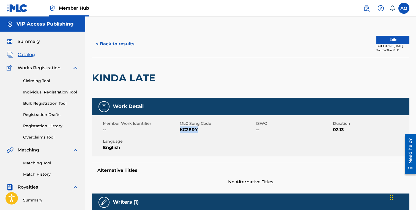
drag, startPoint x: 180, startPoint y: 130, endPoint x: 208, endPoint y: 127, distance: 27.4
click at [208, 127] on span "KC2ERY" at bounding box center [217, 130] width 75 height 7
click at [135, 38] on button "< Back to results" at bounding box center [115, 44] width 46 height 14
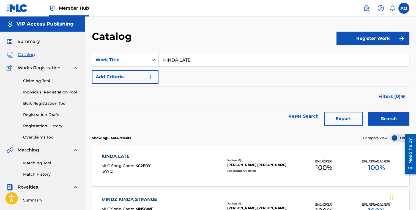
click at [184, 53] on section "SearchWithCriteria341775aa-7e33-4feb-bfdd-755a7171feda Work Title KINDA LATE Ad…" at bounding box center [250, 88] width 317 height 84
click at [184, 56] on input "KINDA LATE" at bounding box center [283, 59] width 251 height 13
paste input "MINDZ KINDA STRANG"
type input "MINDZ KINDA STRANGE"
click at [368, 112] on button "Search" at bounding box center [388, 119] width 41 height 14
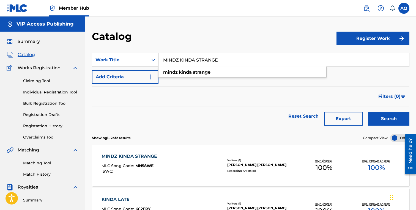
click at [119, 155] on div "MINDZ KINDA STRANGE" at bounding box center [131, 156] width 58 height 7
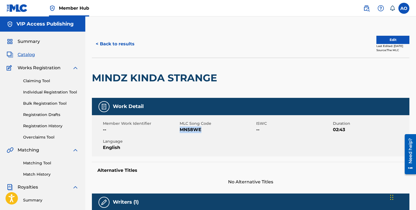
drag, startPoint x: 185, startPoint y: 131, endPoint x: 213, endPoint y: 130, distance: 28.1
click at [213, 130] on span "MN58WE" at bounding box center [217, 130] width 75 height 7
click at [110, 46] on button "< Back to results" at bounding box center [115, 44] width 46 height 14
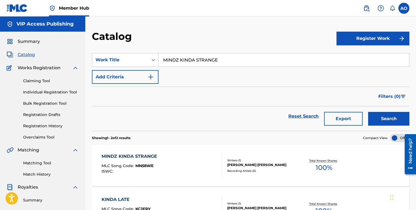
click at [194, 54] on input "MINDZ KINDA STRANGE" at bounding box center [283, 59] width 251 height 13
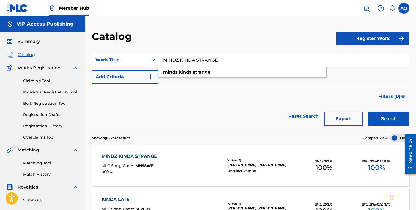
paste input "HURT NOBODY"
type input "HURT NOBODY"
click at [368, 112] on button "Search" at bounding box center [388, 119] width 41 height 14
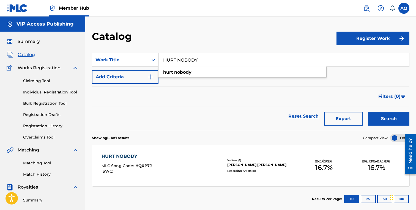
click at [140, 150] on div "HURT NOBODY MLC Song Code : HQ0P7J ISWC : Writers ( 1 ) FLEMING JABARI DIONDRE …" at bounding box center [250, 165] width 317 height 41
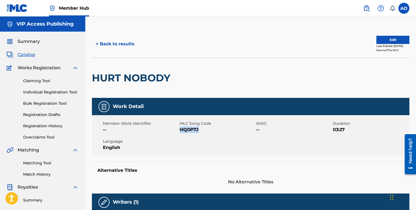
drag, startPoint x: 189, startPoint y: 131, endPoint x: 213, endPoint y: 131, distance: 23.9
click at [213, 131] on span "HQ0P7J" at bounding box center [217, 130] width 75 height 7
click at [129, 44] on button "< Back to results" at bounding box center [115, 44] width 46 height 14
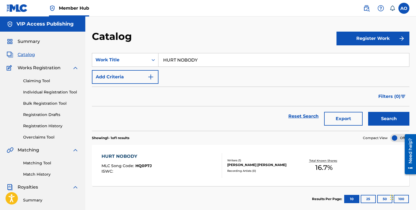
click at [189, 60] on input "HURT NOBODY" at bounding box center [283, 59] width 251 height 13
paste input "WISH IT ALL AWA"
type input "WISH IT ALL AWAY"
click at [368, 112] on button "Search" at bounding box center [388, 119] width 41 height 14
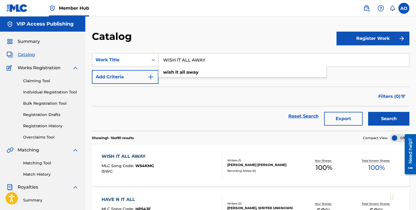
click at [119, 155] on div "WISH IT ALL AWAY" at bounding box center [128, 156] width 53 height 7
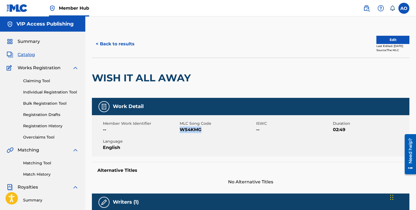
drag, startPoint x: 181, startPoint y: 130, endPoint x: 204, endPoint y: 130, distance: 22.8
click at [204, 130] on span "W54KMG" at bounding box center [217, 130] width 75 height 7
click at [125, 42] on button "< Back to results" at bounding box center [115, 44] width 46 height 14
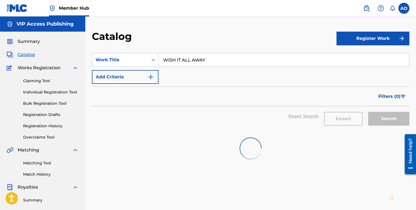
click at [188, 56] on input "WISH IT ALL AWAY" at bounding box center [283, 59] width 251 height 13
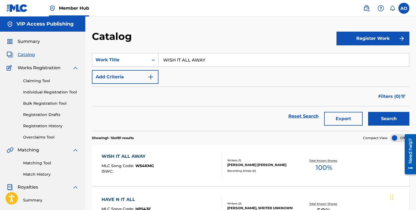
paste input "HATS MY NAME"
type input "WHATS MY NAME"
click at [368, 112] on button "Search" at bounding box center [388, 119] width 41 height 14
click at [131, 153] on div "WHATS MY NAME MLC Song Code : W54KUM ISWC : Writers ( 1 ) PAUL BENJIMEN ROWELL …" at bounding box center [250, 165] width 317 height 41
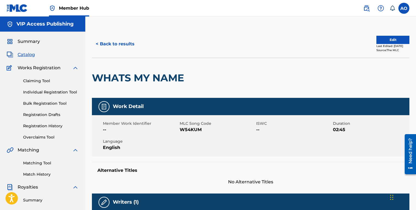
click at [179, 130] on div "Member Work Identifier --" at bounding box center [141, 127] width 77 height 12
drag, startPoint x: 179, startPoint y: 130, endPoint x: 202, endPoint y: 130, distance: 22.6
click at [202, 130] on div "Member Work Identifier -- MLC Song Code W54KUM ISWC -- Duration 02:45 Language …" at bounding box center [250, 135] width 317 height 41
click at [202, 130] on span "W54KUM" at bounding box center [217, 130] width 75 height 7
drag, startPoint x: 180, startPoint y: 129, endPoint x: 206, endPoint y: 130, distance: 26.1
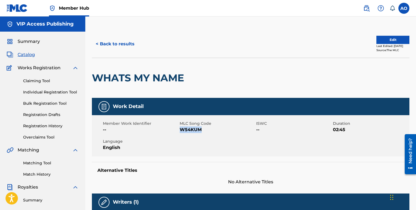
click at [206, 130] on span "W54KUM" at bounding box center [217, 130] width 75 height 7
click at [130, 44] on button "< Back to results" at bounding box center [115, 44] width 46 height 14
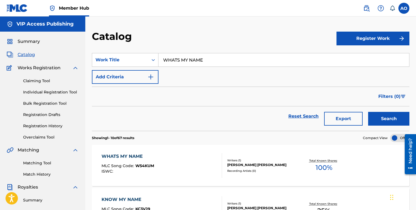
click at [188, 59] on input "WHATS MY NAME" at bounding box center [283, 59] width 251 height 13
paste input "HOLD IT DOWN"
type input "HOLD IT DOWN"
click at [368, 112] on button "Search" at bounding box center [388, 119] width 41 height 14
click at [132, 155] on div "HOLD IT DOWN" at bounding box center [127, 156] width 51 height 7
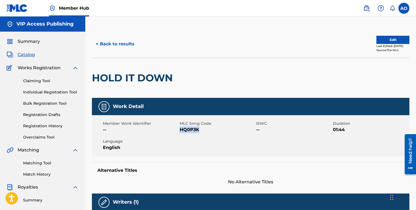
drag, startPoint x: 181, startPoint y: 128, endPoint x: 213, endPoint y: 129, distance: 31.9
click at [213, 129] on span "HQ0P3K" at bounding box center [217, 130] width 75 height 7
click at [128, 49] on button "< Back to results" at bounding box center [115, 44] width 46 height 14
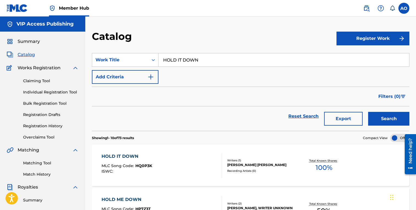
click at [193, 56] on input "HOLD IT DOWN" at bounding box center [283, 59] width 251 height 13
paste input "WHEN WE FUCKIN BABY"
type input "WHEN WE FUCKIN BABY"
click at [368, 112] on button "Search" at bounding box center [388, 119] width 41 height 14
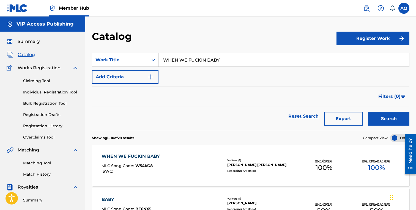
click at [141, 152] on div "WHEN WE FUCKIN BABY MLC Song Code : W54KG8 ISWC : Writers ( 1 ) PAUL BENJIMEN R…" at bounding box center [250, 165] width 317 height 41
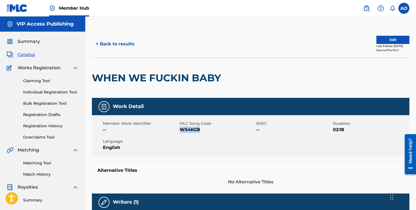
drag, startPoint x: 180, startPoint y: 129, endPoint x: 234, endPoint y: 129, distance: 53.4
click at [234, 129] on span "W54KG8" at bounding box center [217, 130] width 75 height 7
click at [130, 43] on button "< Back to results" at bounding box center [115, 44] width 46 height 14
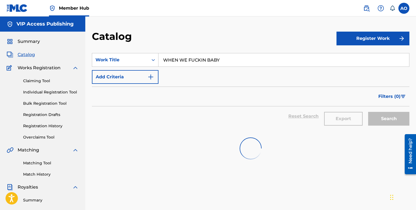
click at [219, 61] on input "WHEN WE FUCKIN BABY" at bounding box center [283, 59] width 251 height 13
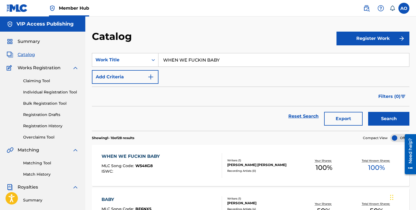
paste input "CAN YOU BUSS IT DOWN PLEASE"
type input "CAN YOU BUSS IT DOWN PLEASE"
click at [368, 112] on button "Search" at bounding box center [388, 119] width 41 height 14
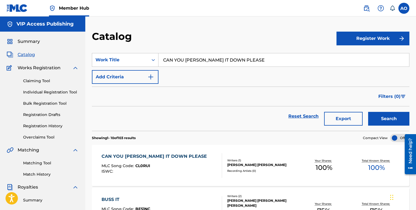
click at [146, 153] on div "CAN YOU BUSS IT DOWN PLEASE" at bounding box center [156, 156] width 108 height 7
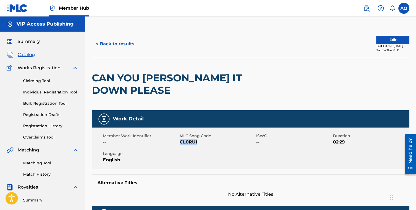
drag, startPoint x: 180, startPoint y: 130, endPoint x: 204, endPoint y: 130, distance: 23.9
click at [204, 139] on span "CL0RUI" at bounding box center [217, 142] width 75 height 7
click at [107, 39] on button "< Back to results" at bounding box center [115, 44] width 46 height 14
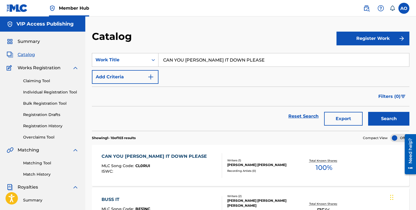
click at [196, 54] on input "CAN YOU BUSS IT DOWN PLEASE" at bounding box center [283, 59] width 251 height 13
paste input "THEY THINK WE LOSING"
type input "THEY THINK WE LOSING"
click at [368, 112] on button "Search" at bounding box center [388, 119] width 41 height 14
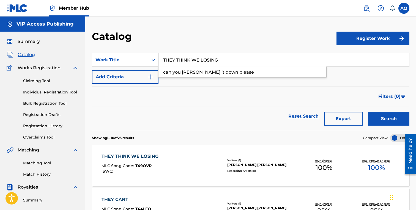
click at [113, 156] on div "THEY THINK WE LOSING" at bounding box center [132, 156] width 60 height 7
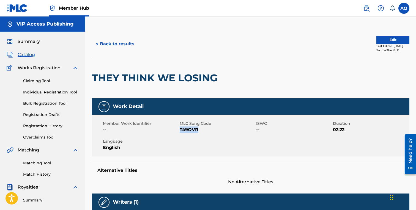
drag, startPoint x: 180, startPoint y: 129, endPoint x: 221, endPoint y: 129, distance: 41.0
click at [221, 129] on span "T49OVR" at bounding box center [217, 130] width 75 height 7
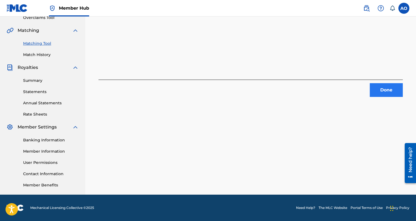
drag, startPoint x: 0, startPoint y: 0, endPoint x: 401, endPoint y: 92, distance: 410.8
click at [401, 92] on div "2 Recording Groups are pending usage match to the work KING OF MY TOWN . Congra…" at bounding box center [250, 10] width 317 height 173
click at [401, 92] on button "Done" at bounding box center [386, 90] width 33 height 14
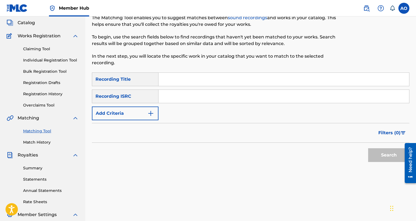
scroll to position [32, 0]
click at [207, 85] on input "Search Form" at bounding box center [283, 79] width 251 height 13
paste input "3 DAYZ"
type input "3 DAYZ"
click at [131, 103] on div "Recording ISRC" at bounding box center [125, 97] width 67 height 14
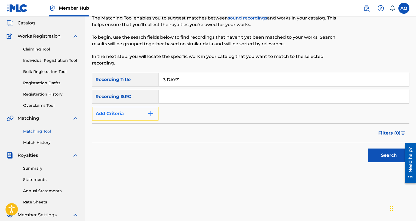
click at [130, 111] on button "Add Criteria" at bounding box center [125, 114] width 67 height 14
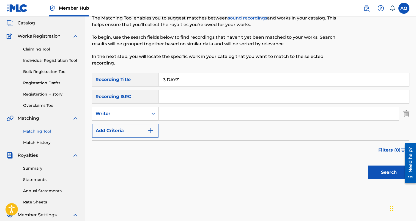
click at [136, 113] on div "Writer" at bounding box center [120, 114] width 50 height 7
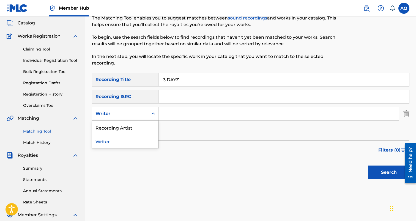
click at [136, 129] on div "Recording Artist" at bounding box center [125, 128] width 66 height 14
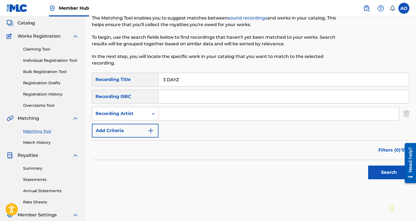
click at [183, 116] on input "Search Form" at bounding box center [278, 113] width 240 height 13
type input "benjirow"
click at [368, 166] on button "Search" at bounding box center [388, 173] width 41 height 14
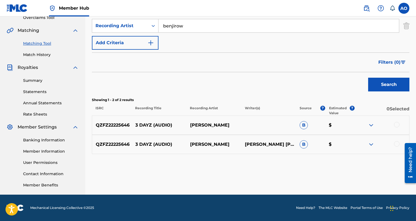
click at [394, 143] on div at bounding box center [381, 144] width 55 height 7
click at [396, 143] on div at bounding box center [397, 144] width 6 height 6
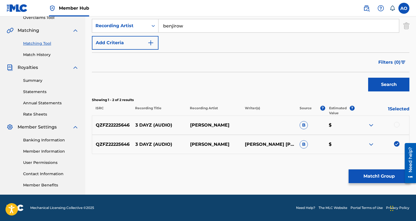
click at [396, 127] on div at bounding box center [397, 125] width 6 height 6
click at [386, 167] on div "Matching Tool The Matching Tool enables you to suggest matches between sound re…" at bounding box center [250, 53] width 317 height 284
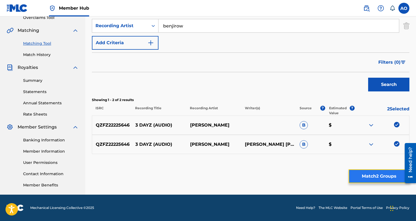
click at [382, 173] on button "Match 2 Groups" at bounding box center [379, 177] width 61 height 14
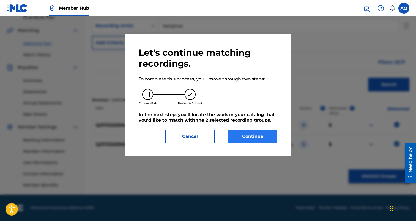
click at [259, 130] on button "Continue" at bounding box center [253, 137] width 50 height 14
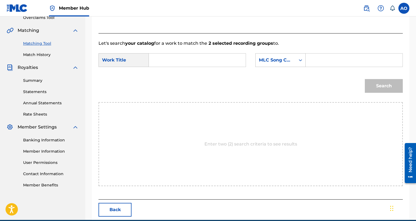
click at [209, 59] on input "Search Form" at bounding box center [196, 60] width 87 height 13
paste input "3 DAYZ"
type input "3 DAYZ"
click at [344, 74] on div "Search" at bounding box center [250, 88] width 304 height 29
click at [348, 62] on input "Search Form" at bounding box center [353, 60] width 87 height 13
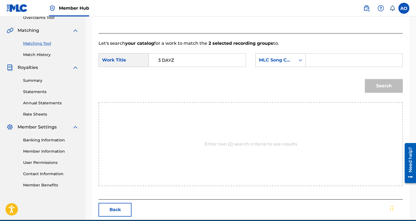
paste input "3T7YAY"
type input "3T7YAY"
click at [365, 79] on button "Search" at bounding box center [384, 86] width 38 height 14
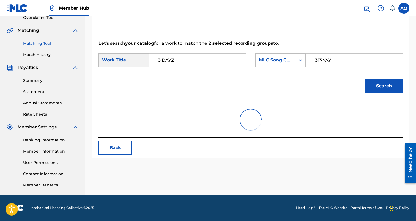
click at [365, 79] on button "Search" at bounding box center [384, 86] width 38 height 14
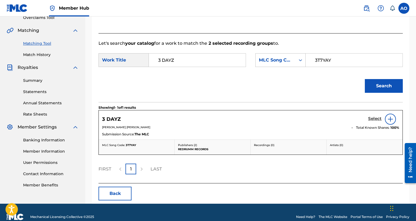
click at [371, 116] on h5 "Select" at bounding box center [374, 118] width 13 height 5
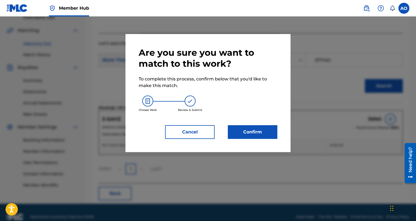
click at [267, 139] on div "Are you sure you want to match to this work? To complete this process, confirm …" at bounding box center [207, 93] width 165 height 118
click at [267, 139] on button "Confirm" at bounding box center [253, 132] width 50 height 14
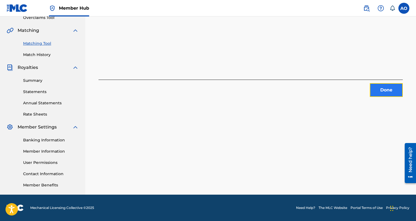
click at [384, 90] on button "Done" at bounding box center [386, 90] width 33 height 14
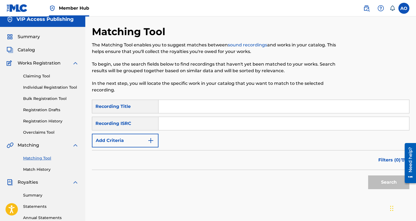
scroll to position [1, 0]
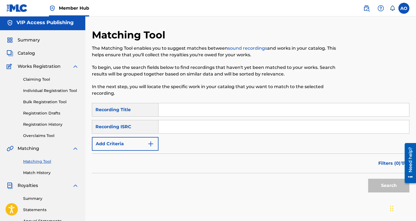
click at [264, 108] on input "Search Form" at bounding box center [283, 109] width 251 height 13
paste input "HEY LOVE"
type input "HEY LOVE"
click at [124, 136] on div "SearchWithCriteria6baf87fb-e984-4033-aa16-72c7748ebd7b Recording Title HEY LOVE…" at bounding box center [250, 127] width 317 height 48
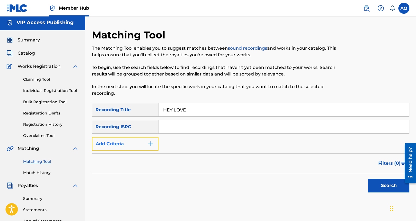
click at [122, 144] on button "Add Criteria" at bounding box center [125, 144] width 67 height 14
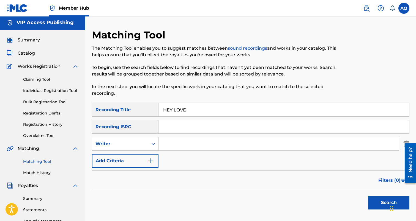
click at [124, 146] on div "Writer" at bounding box center [120, 144] width 50 height 7
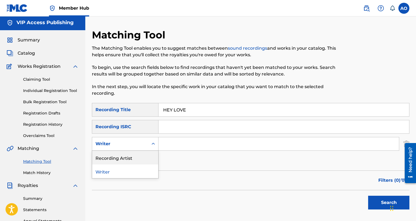
click at [126, 158] on div "Recording Artist" at bounding box center [125, 158] width 66 height 14
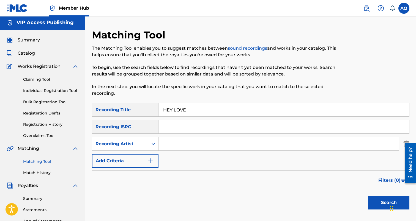
click at [193, 134] on div "SearchWithCriteria6baf87fb-e984-4033-aa16-72c7748ebd7b Recording Title HEY LOVE…" at bounding box center [250, 135] width 317 height 65
click at [187, 141] on input "Search Form" at bounding box center [278, 144] width 240 height 13
type input "benjirow"
click at [368, 196] on button "Search" at bounding box center [388, 203] width 41 height 14
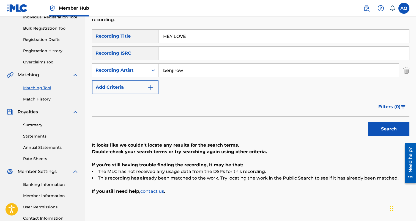
scroll to position [74, 0]
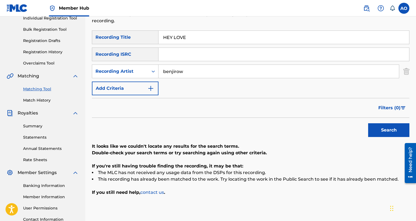
click at [198, 37] on input "HEY LOVE" at bounding box center [283, 37] width 251 height 13
type input "not for fame"
click at [368, 124] on button "Search" at bounding box center [388, 131] width 41 height 14
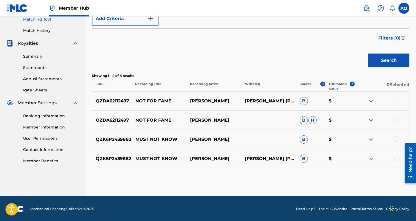
scroll to position [145, 0]
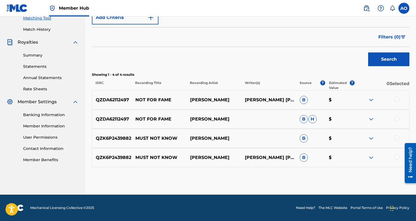
click at [394, 117] on div at bounding box center [381, 119] width 55 height 7
click at [399, 116] on div "QZDA62112497 NOT FOR FAME BENJIROW B H $" at bounding box center [250, 119] width 317 height 19
click at [397, 118] on div at bounding box center [397, 119] width 6 height 6
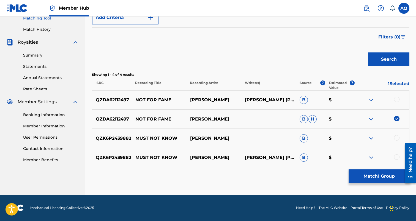
click at [397, 90] on div "QZDA62112497 NOT FOR FAME BENJIROW PAUL BENJIMEN ROWELL B $" at bounding box center [250, 99] width 317 height 19
click at [397, 99] on div at bounding box center [397, 100] width 6 height 6
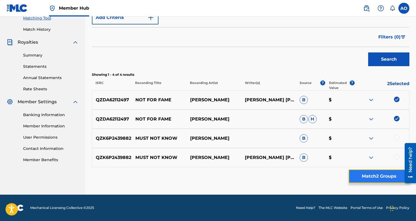
click at [381, 176] on button "Match 2 Groups" at bounding box center [379, 177] width 61 height 14
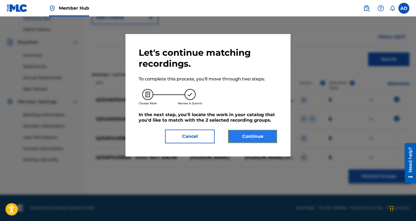
click at [247, 133] on button "Continue" at bounding box center [253, 137] width 50 height 14
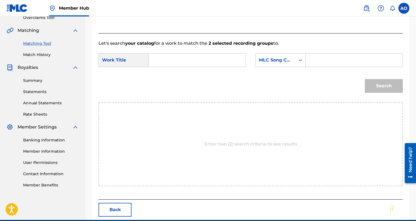
click at [182, 62] on input "Search Form" at bounding box center [196, 60] width 87 height 13
paste input "HEY LOVE"
type input "not for fame"
click at [328, 55] on input "Search Form" at bounding box center [353, 60] width 87 height 13
paste input "N99TTH"
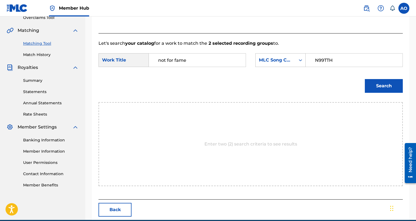
type input "N99TTH"
click at [365, 79] on button "Search" at bounding box center [384, 86] width 38 height 14
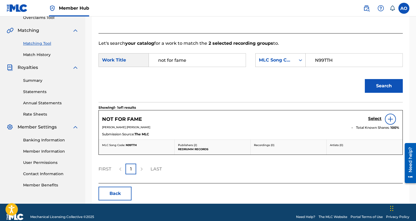
click at [375, 124] on div "Select" at bounding box center [383, 119] width 31 height 11
click at [375, 120] on h5 "Select" at bounding box center [374, 118] width 13 height 5
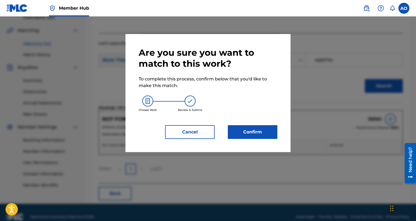
click at [245, 122] on div "Are you sure you want to match to this work? To complete this process, confirm …" at bounding box center [208, 93] width 139 height 92
click at [245, 126] on button "Confirm" at bounding box center [253, 132] width 50 height 14
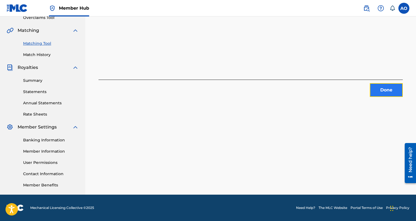
click at [386, 92] on button "Done" at bounding box center [386, 90] width 33 height 14
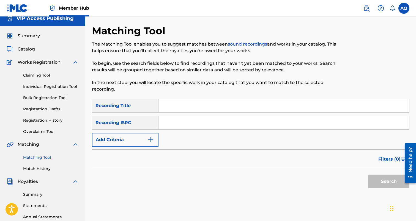
scroll to position [0, 0]
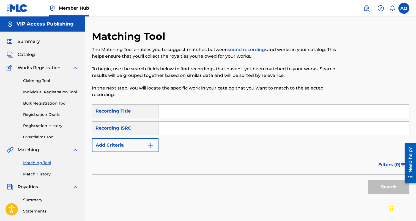
click at [200, 100] on div "Matching Tool The Matching Tool enables you to suggest matches between sound re…" at bounding box center [214, 67] width 245 height 74
click at [194, 112] on input "Search Form" at bounding box center [283, 111] width 251 height 13
paste input "DUMB BITCH"
type input "DUMB BITCH"
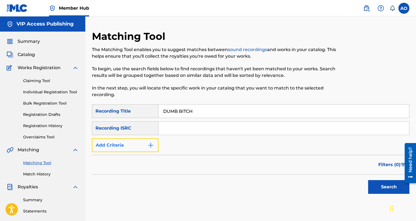
click at [138, 141] on button "Add Criteria" at bounding box center [125, 146] width 67 height 14
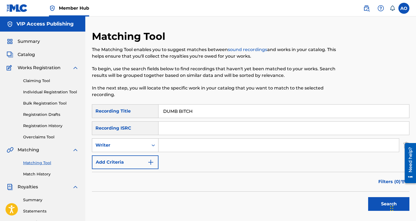
click at [137, 146] on div "Writer" at bounding box center [120, 145] width 50 height 7
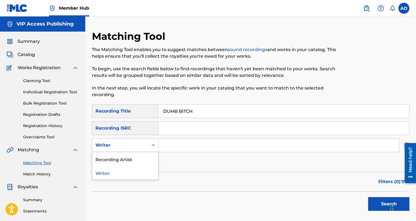
click at [139, 160] on div "Recording Artist" at bounding box center [125, 159] width 66 height 14
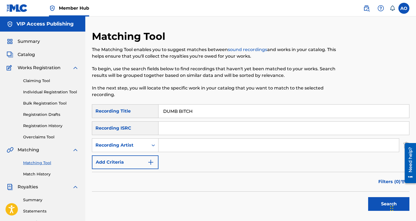
click at [222, 145] on input "Search Form" at bounding box center [278, 145] width 240 height 13
type input "benjirow"
click at [368, 198] on button "Search" at bounding box center [388, 205] width 41 height 14
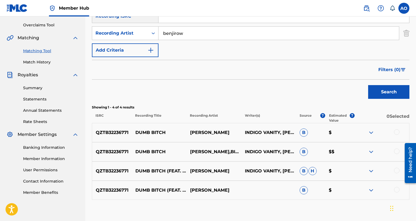
scroll to position [115, 0]
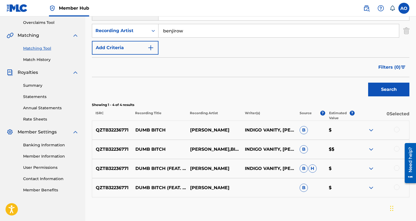
click at [397, 149] on div at bounding box center [397, 149] width 6 height 6
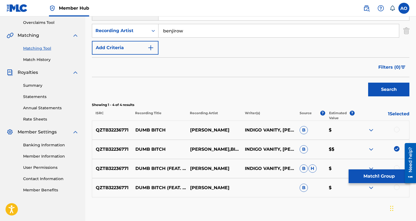
click at [396, 128] on div at bounding box center [397, 130] width 6 height 6
click at [367, 183] on div "QZTB32236771 DUMB BITCH (FEAT. BIGKLIT) BENJIROW B $" at bounding box center [250, 188] width 317 height 19
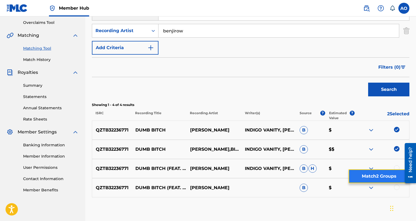
click at [367, 181] on button "Match 2 Groups" at bounding box center [379, 177] width 61 height 14
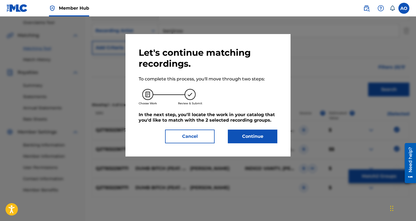
click at [268, 146] on div "Let's continue matching recordings. To complete this process, you'll move throu…" at bounding box center [207, 95] width 165 height 123
click at [265, 133] on button "Continue" at bounding box center [253, 137] width 50 height 14
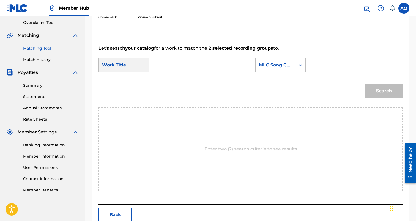
click at [189, 62] on input "Search Form" at bounding box center [196, 65] width 87 height 13
paste input "DUMB BITCH"
type input "DUMB BITCH"
click at [316, 70] on input "Search Form" at bounding box center [353, 65] width 87 height 13
paste input "DS243R"
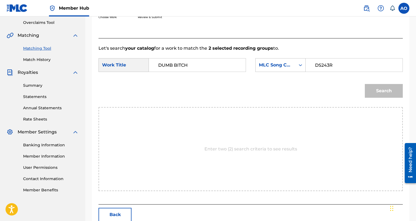
type input "DS243R"
click at [365, 84] on button "Search" at bounding box center [384, 91] width 38 height 14
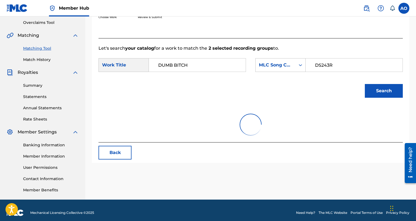
click at [365, 84] on button "Search" at bounding box center [384, 91] width 38 height 14
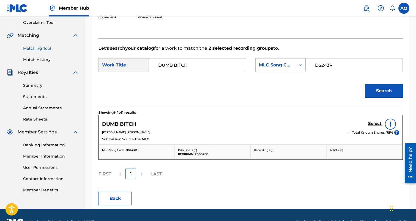
click at [372, 128] on div "Select" at bounding box center [383, 124] width 31 height 11
click at [373, 127] on div "Select" at bounding box center [383, 124] width 31 height 11
click at [373, 126] on h5 "Select" at bounding box center [374, 123] width 13 height 5
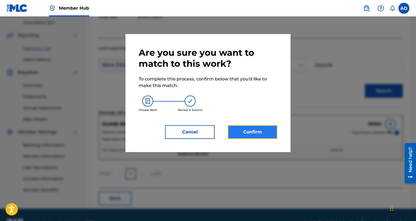
click at [249, 130] on button "Confirm" at bounding box center [253, 132] width 50 height 14
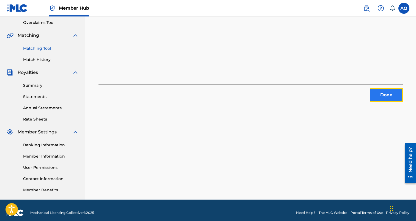
click at [376, 93] on button "Done" at bounding box center [386, 95] width 33 height 14
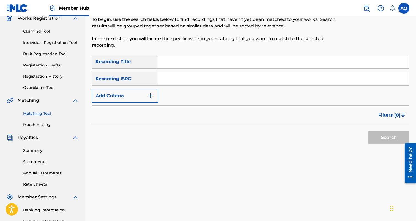
scroll to position [37, 0]
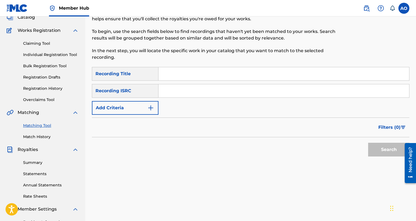
click at [222, 67] on div "Search Form" at bounding box center [283, 74] width 251 height 14
click at [216, 70] on input "Search Form" at bounding box center [283, 73] width 251 height 13
paste input "WE GONE GET IT POPPIN"
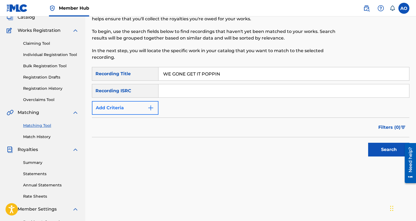
type input "WE GONE GET IT POPPIN"
click at [130, 110] on button "Add Criteria" at bounding box center [125, 108] width 67 height 14
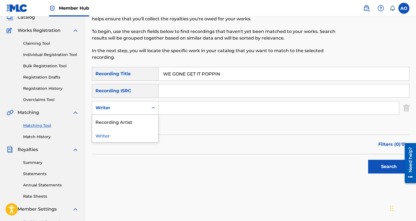
click at [131, 113] on div "Writer" at bounding box center [120, 108] width 56 height 10
click at [134, 129] on div "Writer" at bounding box center [125, 136] width 66 height 14
click at [137, 112] on div "Writer" at bounding box center [120, 108] width 56 height 10
click at [137, 124] on div "Recording Artist" at bounding box center [125, 122] width 66 height 14
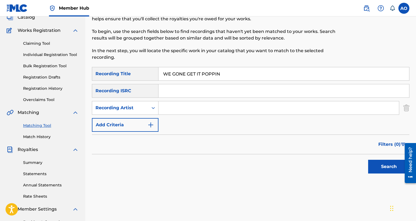
click at [180, 109] on input "Search Form" at bounding box center [278, 108] width 240 height 13
type input "benjirow"
click at [368, 160] on button "Search" at bounding box center [388, 167] width 41 height 14
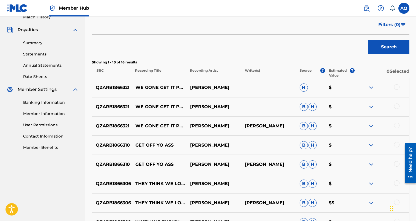
scroll to position [162, 0]
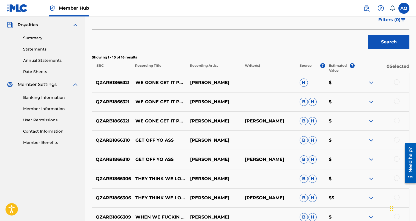
click at [397, 122] on div at bounding box center [397, 121] width 6 height 6
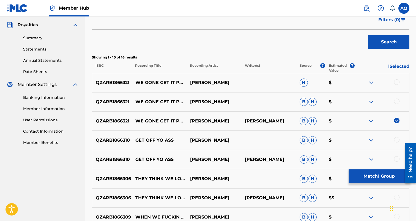
click at [397, 101] on div at bounding box center [397, 102] width 6 height 6
click at [397, 82] on div at bounding box center [397, 82] width 6 height 6
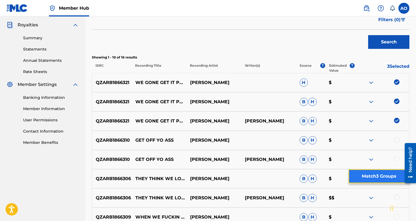
click at [374, 178] on button "Match 3 Groups" at bounding box center [379, 177] width 61 height 14
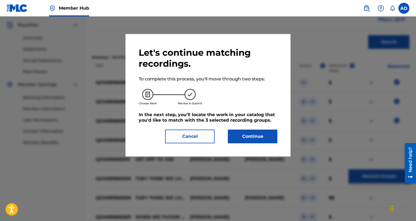
click at [272, 129] on div "Let's continue matching recordings. To complete this process, you'll move throu…" at bounding box center [208, 95] width 139 height 96
click at [271, 130] on button "Continue" at bounding box center [253, 137] width 50 height 14
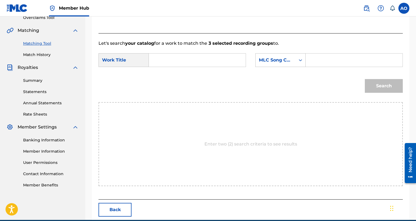
click at [181, 62] on input "Search Form" at bounding box center [196, 60] width 87 height 13
paste input "WE GONE GET IT POPPIN"
type input "WE GONE GET IT POPPIN"
click at [339, 58] on input "Search Form" at bounding box center [353, 60] width 87 height 13
paste input "W54KUL"
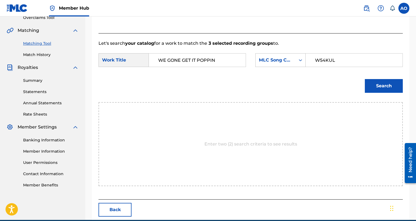
type input "W54KUL"
click at [365, 79] on button "Search" at bounding box center [384, 86] width 38 height 14
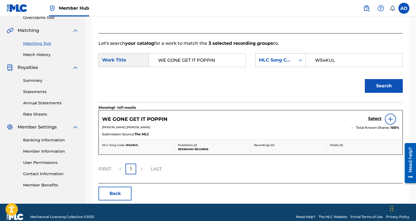
click at [367, 115] on div "WE GONE GET IT POPPIN Select" at bounding box center [250, 119] width 297 height 11
click at [371, 118] on h5 "Select" at bounding box center [374, 118] width 13 height 5
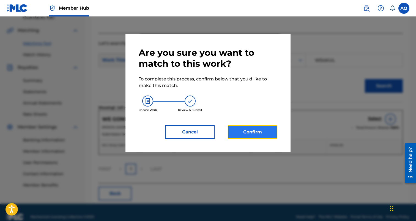
click at [236, 133] on button "Confirm" at bounding box center [253, 132] width 50 height 14
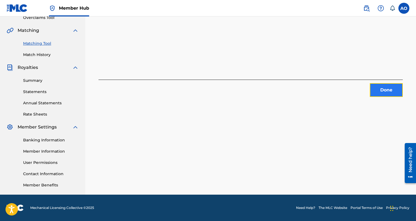
click at [398, 95] on button "Done" at bounding box center [386, 90] width 33 height 14
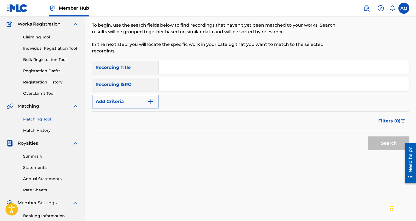
scroll to position [31, 0]
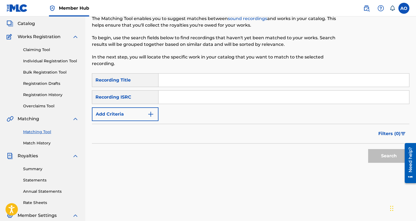
click at [230, 85] on input "Search Form" at bounding box center [283, 80] width 251 height 13
paste input "TAPE SHIT UP"
type input "TAPE SHIT UP"
click at [140, 107] on div "SearchWithCriteria6baf87fb-e984-4033-aa16-72c7748ebd7b Recording Title TAPE SHI…" at bounding box center [250, 97] width 317 height 48
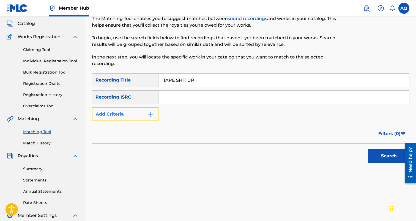
click at [138, 114] on button "Add Criteria" at bounding box center [125, 115] width 67 height 14
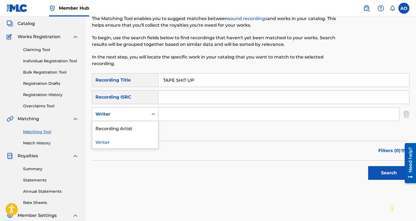
click at [138, 120] on div "Writer" at bounding box center [125, 115] width 67 height 14
click at [138, 129] on div "Recording Artist" at bounding box center [125, 128] width 66 height 14
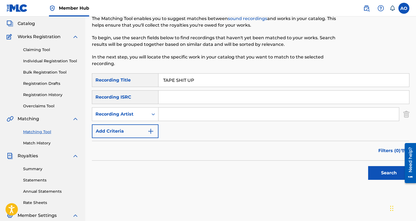
click at [171, 120] on input "Search Form" at bounding box center [278, 114] width 240 height 13
type input "benjirow"
click at [368, 166] on button "Search" at bounding box center [388, 173] width 41 height 14
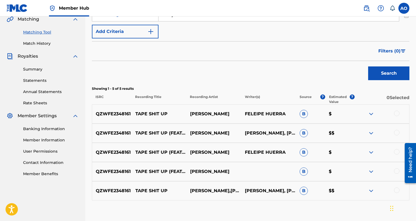
scroll to position [130, 0]
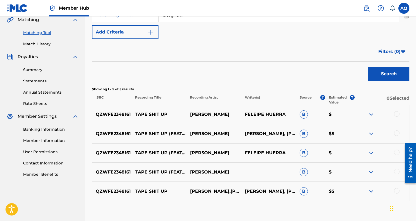
click at [394, 190] on div at bounding box center [397, 191] width 6 height 6
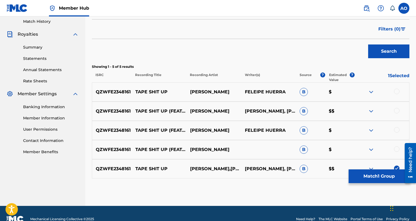
scroll to position [153, 0]
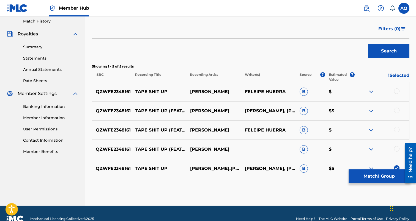
click at [397, 151] on div at bounding box center [397, 149] width 6 height 6
click at [397, 133] on div at bounding box center [381, 130] width 55 height 7
click at [397, 129] on div at bounding box center [397, 130] width 6 height 6
click at [399, 105] on div "QZWFE2348161 TAPE SHIT UP (FEAT. RALFY THE PLUG & FBEAT) BENJIROW DEVONTA CALDW…" at bounding box center [250, 111] width 317 height 19
click at [395, 115] on div "QZWFE2348161 TAPE SHIT UP (FEAT. RALFY THE PLUG & FBEAT) BENJIROW DEVONTA CALDW…" at bounding box center [250, 111] width 317 height 19
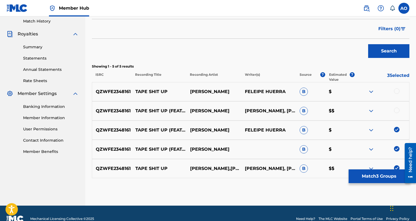
click at [395, 112] on div at bounding box center [397, 111] width 6 height 6
click at [395, 94] on div at bounding box center [381, 92] width 55 height 7
click at [396, 93] on div at bounding box center [397, 92] width 6 height 6
click at [383, 168] on div at bounding box center [381, 169] width 55 height 7
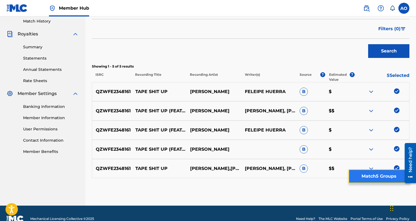
click at [382, 173] on button "Match 5 Groups" at bounding box center [379, 177] width 61 height 14
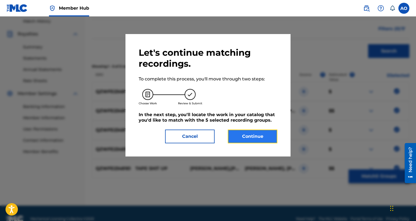
click at [266, 143] on button "Continue" at bounding box center [253, 137] width 50 height 14
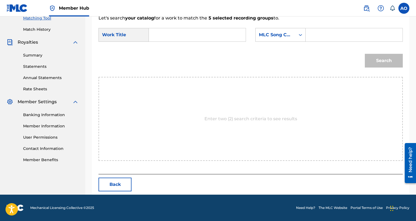
scroll to position [120, 0]
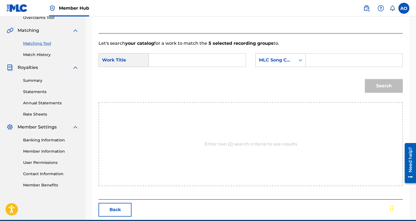
click at [266, 141] on p "Enter two (2) search criteria to see results" at bounding box center [250, 144] width 93 height 7
click at [182, 68] on div "SearchWithCriteria7282e1a1-208f-423b-b1db-c3d959bb7b24 Work Title SearchWithCri…" at bounding box center [250, 61] width 304 height 17
click at [182, 62] on input "Search Form" at bounding box center [196, 60] width 87 height 13
paste input "TAPE SHIT UP"
type input "TAPE SHIT UP"
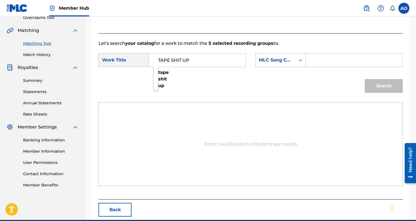
click at [332, 57] on input "Search Form" at bounding box center [353, 60] width 87 height 13
paste input "T49WFY"
type input "T49WFY"
click at [365, 79] on button "Search" at bounding box center [384, 86] width 38 height 14
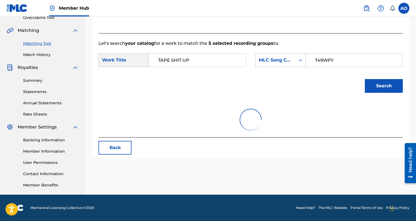
click at [365, 79] on button "Search" at bounding box center [384, 86] width 38 height 14
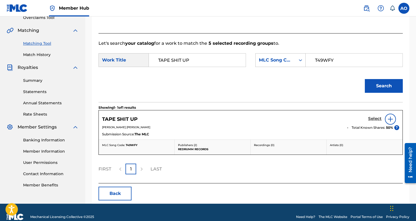
click at [369, 119] on h5 "Select" at bounding box center [374, 118] width 13 height 5
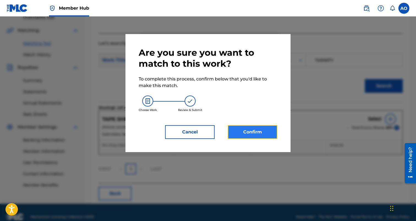
click at [261, 132] on button "Confirm" at bounding box center [253, 132] width 50 height 14
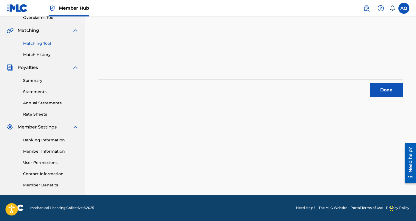
click at [33, 52] on div "Matching Tool Match History" at bounding box center [43, 46] width 72 height 24
click at [33, 53] on link "Match History" at bounding box center [51, 55] width 56 height 6
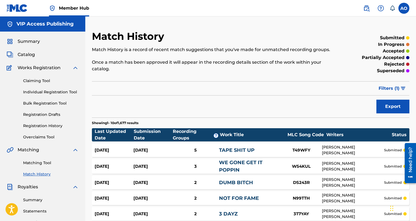
scroll to position [134, 0]
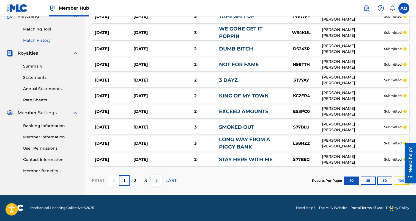
click at [396, 178] on button "100" at bounding box center [401, 181] width 15 height 8
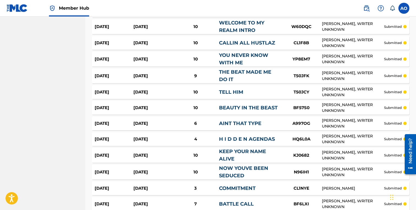
scroll to position [1564, 0]
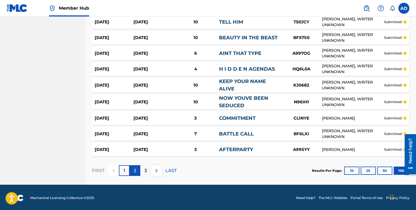
click at [133, 168] on div "2" at bounding box center [135, 170] width 11 height 11
click at [146, 170] on p "3" at bounding box center [145, 171] width 2 height 7
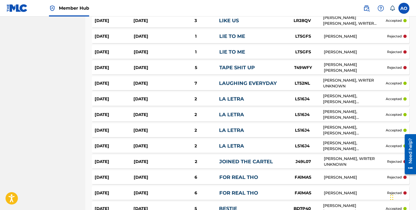
scroll to position [1561, 0]
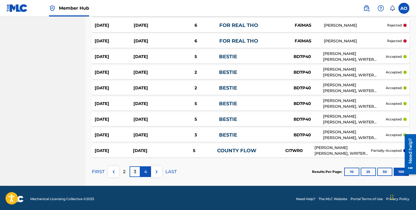
click at [144, 170] on div "4" at bounding box center [145, 171] width 11 height 11
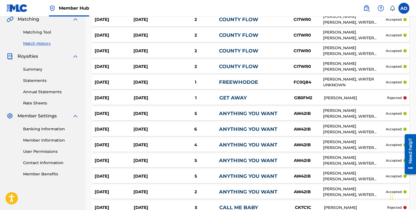
scroll to position [0, 0]
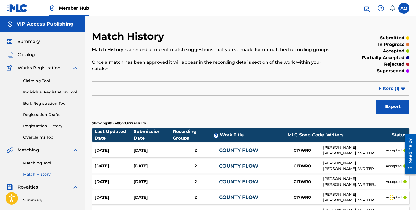
click at [35, 54] on div "Catalog" at bounding box center [43, 54] width 72 height 7
click at [28, 55] on span "Catalog" at bounding box center [26, 54] width 17 height 7
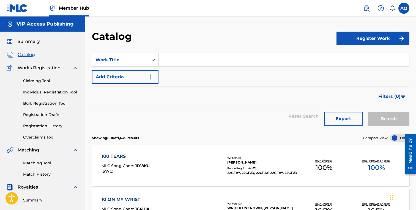
click at [51, 141] on div "Summary Catalog Works Registration Claiming Tool Individual Registration Tool B…" at bounding box center [42, 173] width 85 height 283
click at [42, 169] on div "Matching Tool Match History" at bounding box center [43, 165] width 72 height 24
click at [42, 173] on link "Match History" at bounding box center [51, 175] width 56 height 6
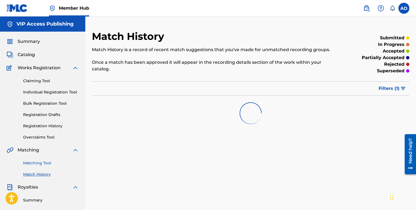
click at [40, 165] on link "Matching Tool" at bounding box center [51, 163] width 56 height 6
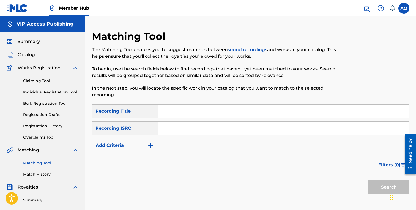
click at [170, 115] on input "Search Form" at bounding box center [283, 111] width 251 height 13
paste input "COVID 19 626"
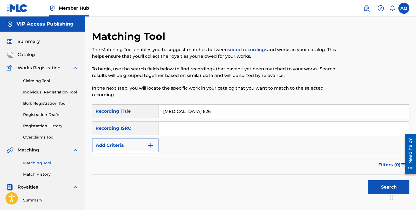
type input "COVID 19 626"
click at [368, 180] on button "Search" at bounding box center [388, 187] width 41 height 14
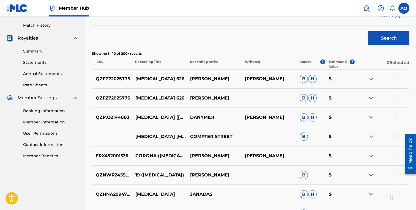
scroll to position [151, 0]
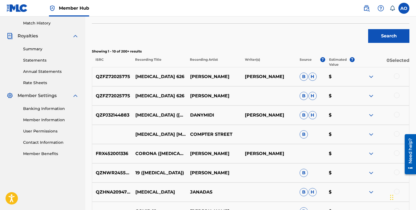
click at [397, 92] on div "QZFZ72025775 COVID 19 626 BENJIROW B H $" at bounding box center [250, 95] width 317 height 19
click at [397, 75] on div at bounding box center [397, 76] width 6 height 6
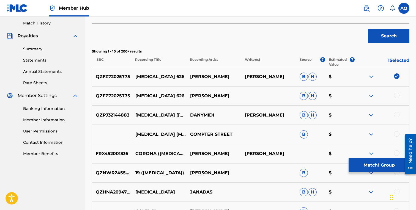
click at [397, 91] on div "QZFZ72025775 COVID 19 626 BENJIROW B H $" at bounding box center [250, 95] width 317 height 19
click at [397, 94] on div at bounding box center [397, 96] width 6 height 6
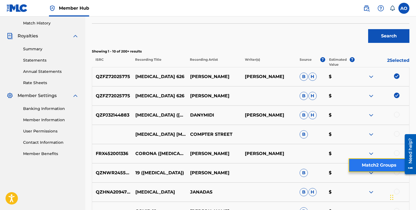
click at [379, 165] on button "Match 2 Groups" at bounding box center [379, 165] width 61 height 14
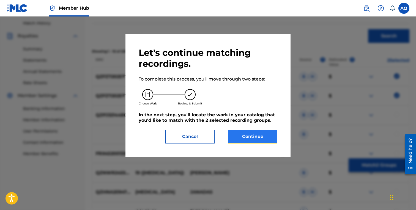
click at [249, 135] on button "Continue" at bounding box center [253, 137] width 50 height 14
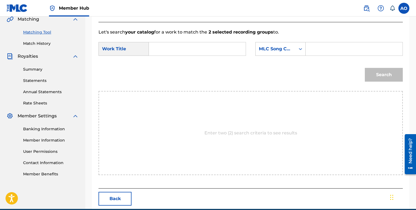
click at [182, 44] on input "Search Form" at bounding box center [196, 48] width 87 height 13
paste input "COVID 19 626"
type input "COVID 19 626"
click at [357, 52] on input "Search Form" at bounding box center [353, 48] width 87 height 13
paste input "CL06S7"
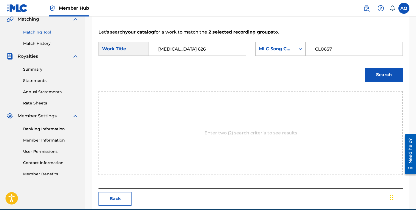
type input "CL06S7"
click at [365, 68] on button "Search" at bounding box center [384, 75] width 38 height 14
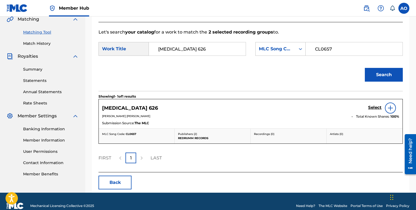
click at [373, 111] on div "Select" at bounding box center [383, 108] width 31 height 11
click at [374, 108] on h5 "Select" at bounding box center [374, 107] width 13 height 5
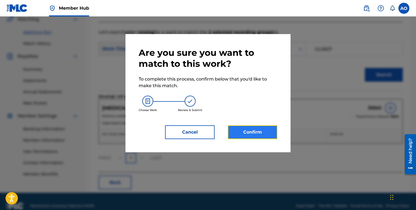
click at [252, 128] on button "Confirm" at bounding box center [253, 132] width 50 height 14
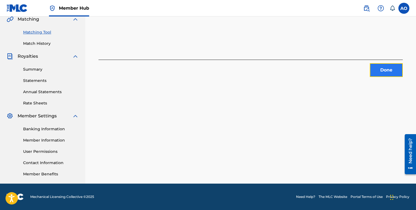
click at [378, 76] on button "Done" at bounding box center [386, 70] width 33 height 14
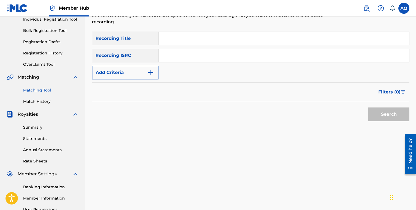
scroll to position [72, 0]
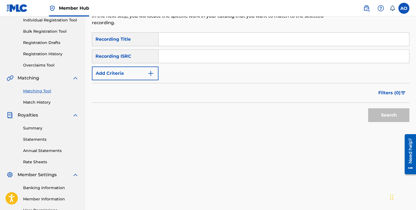
click at [203, 50] on input "Search Form" at bounding box center [283, 56] width 251 height 13
click at [205, 43] on input "Search Form" at bounding box center [283, 39] width 251 height 13
paste input "IJFYB"
type input "IJFYB"
click at [122, 83] on form "SearchWithCriteria6baf87fb-e984-4033-aa16-72c7748ebd7b Recording Title IJFYB Se…" at bounding box center [250, 78] width 317 height 92
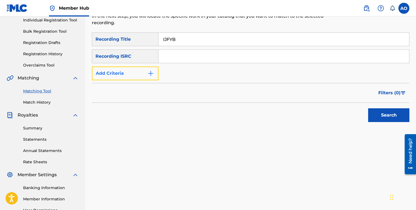
click at [127, 72] on button "Add Criteria" at bounding box center [125, 74] width 67 height 14
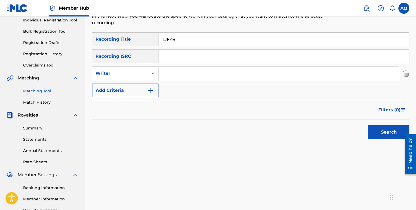
click at [126, 79] on div "Writer" at bounding box center [125, 74] width 67 height 14
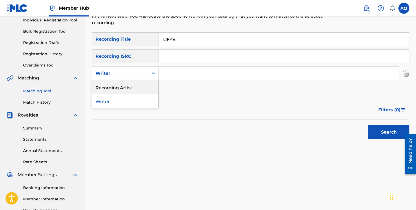
click at [126, 86] on div "Recording Artist" at bounding box center [125, 87] width 66 height 14
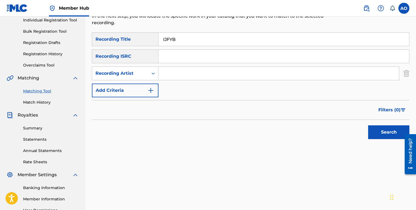
click at [164, 77] on input "Search Form" at bounding box center [278, 73] width 240 height 13
type input "benjirow"
click at [368, 125] on button "Search" at bounding box center [388, 132] width 41 height 14
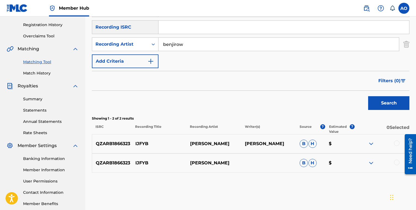
scroll to position [131, 0]
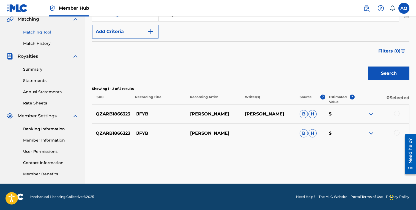
click at [398, 132] on div at bounding box center [397, 133] width 6 height 6
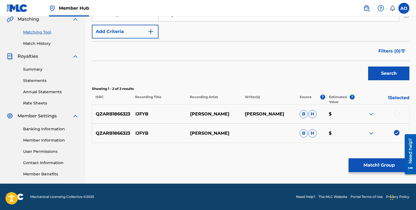
click at [398, 117] on div at bounding box center [381, 114] width 55 height 7
click at [397, 113] on div at bounding box center [397, 114] width 6 height 6
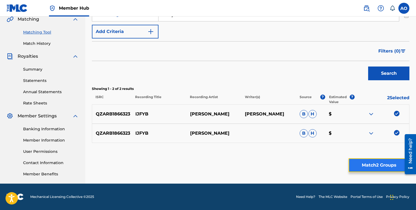
click at [380, 165] on button "Match 2 Groups" at bounding box center [379, 165] width 61 height 14
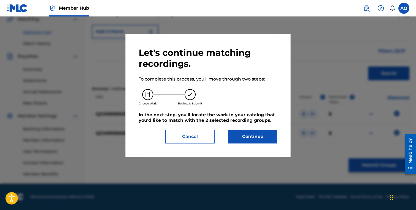
click at [247, 129] on div "Let's continue matching recordings. To complete this process, you'll move throu…" at bounding box center [208, 95] width 139 height 96
click at [247, 132] on button "Continue" at bounding box center [253, 137] width 50 height 14
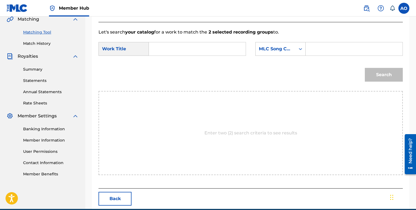
click at [202, 48] on input "Search Form" at bounding box center [196, 48] width 87 height 13
paste input "IJFYB"
type input "IJFYB"
click at [340, 40] on form "SearchWithCriteria7282e1a1-208f-423b-b1db-c3d959bb7b24 Work Title IJFYB SearchW…" at bounding box center [250, 63] width 304 height 56
click at [340, 46] on input "Search Form" at bounding box center [353, 48] width 87 height 13
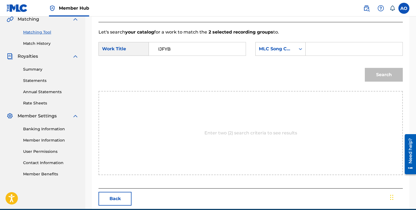
paste input "IY99O4"
type input "IY99O4"
click at [365, 68] on button "Search" at bounding box center [384, 75] width 38 height 14
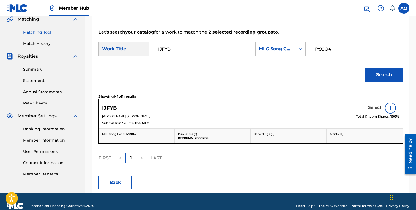
click at [371, 108] on h5 "Select" at bounding box center [374, 107] width 13 height 5
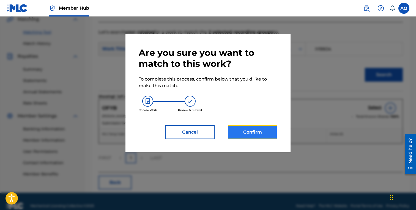
click at [233, 129] on button "Confirm" at bounding box center [253, 132] width 50 height 14
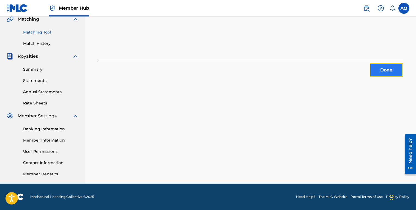
click at [390, 76] on button "Done" at bounding box center [386, 70] width 33 height 14
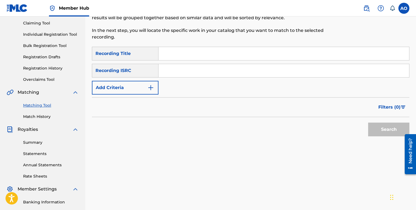
scroll to position [48, 0]
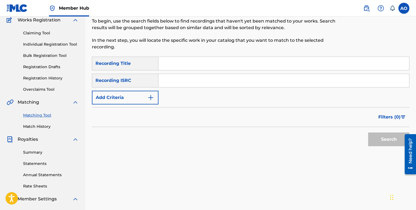
click at [232, 56] on div "Matching Tool The Matching Tool enables you to suggest matches between sound re…" at bounding box center [214, 19] width 245 height 74
click at [224, 63] on input "Search Form" at bounding box center [283, 63] width 251 height 13
paste input "THROW AWAY"
type input "THROW AWAY"
click at [368, 133] on button "Search" at bounding box center [388, 140] width 41 height 14
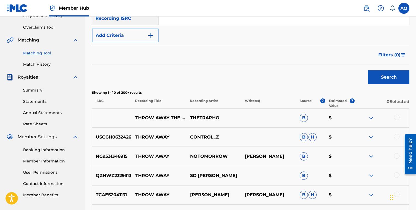
scroll to position [111, 0]
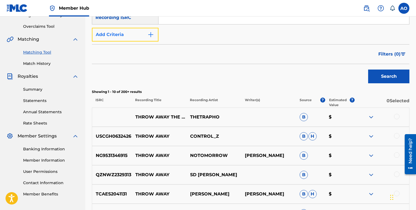
click at [148, 31] on button "Add Criteria" at bounding box center [125, 35] width 67 height 14
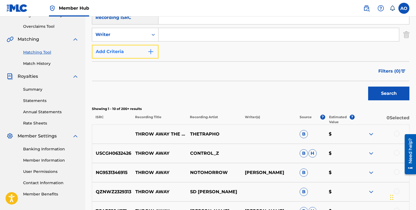
click at [146, 46] on button "Add Criteria" at bounding box center [125, 52] width 67 height 14
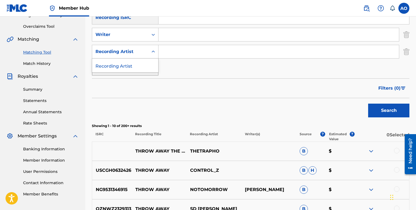
click at [142, 52] on div "Recording Artist" at bounding box center [120, 51] width 50 height 7
click at [169, 53] on input "Search Form" at bounding box center [278, 51] width 240 height 13
click at [368, 104] on button "Search" at bounding box center [388, 111] width 41 height 14
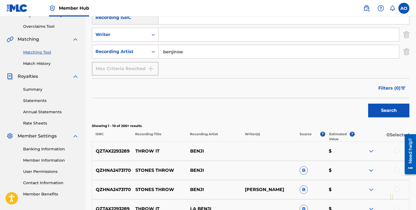
type input "benjirow"
click at [368, 104] on button "Search" at bounding box center [388, 111] width 41 height 14
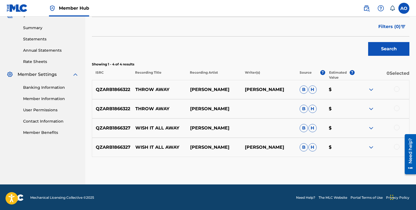
scroll to position [173, 0]
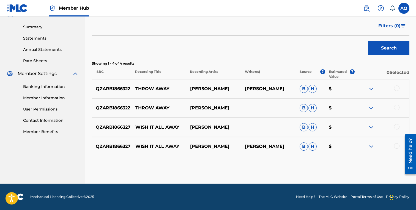
click at [398, 147] on div at bounding box center [397, 146] width 6 height 6
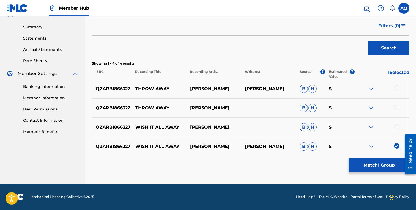
click at [397, 128] on div at bounding box center [397, 127] width 6 height 6
click at [396, 106] on div at bounding box center [397, 108] width 6 height 6
click at [397, 80] on div "QZARB1866322 THROW AWAY BENJIROW BENJIROW B H $" at bounding box center [250, 88] width 317 height 19
click at [396, 87] on div at bounding box center [397, 89] width 6 height 6
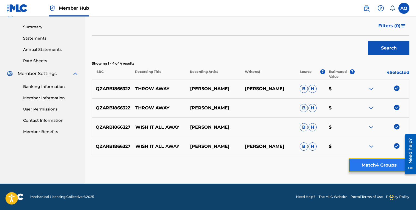
click at [380, 163] on button "Match 4 Groups" at bounding box center [379, 165] width 61 height 14
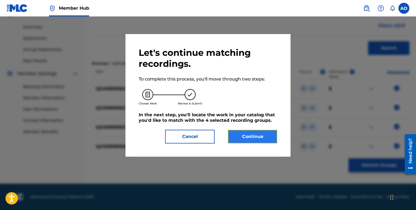
click at [252, 132] on button "Continue" at bounding box center [253, 137] width 50 height 14
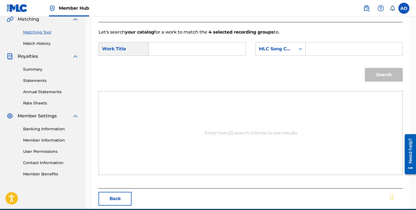
click at [183, 48] on input "Search Form" at bounding box center [196, 48] width 87 height 13
paste input "THROW AWAY"
type input "THROW AWAY"
click at [330, 46] on input "Search Form" at bounding box center [353, 48] width 87 height 13
paste input "T49WD0"
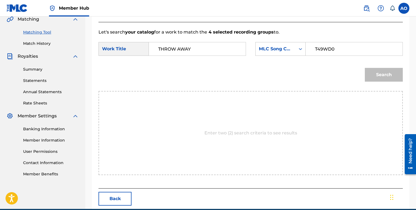
type input "T49WD0"
click at [365, 68] on button "Search" at bounding box center [384, 75] width 38 height 14
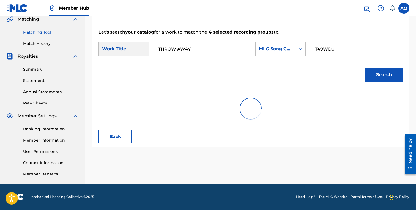
click at [365, 68] on button "Search" at bounding box center [384, 75] width 38 height 14
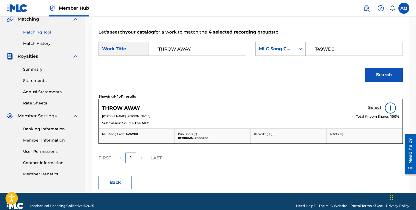
click at [375, 109] on h5 "Select" at bounding box center [374, 107] width 13 height 5
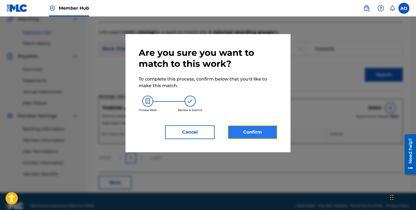
click at [262, 131] on button "Confirm" at bounding box center [253, 132] width 50 height 14
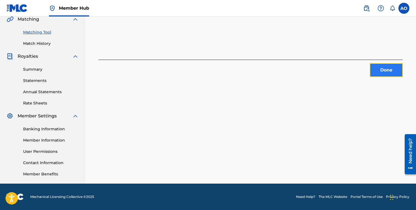
click at [381, 68] on button "Done" at bounding box center [386, 70] width 33 height 14
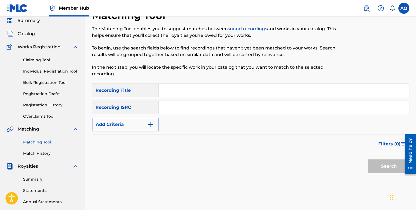
scroll to position [17, 0]
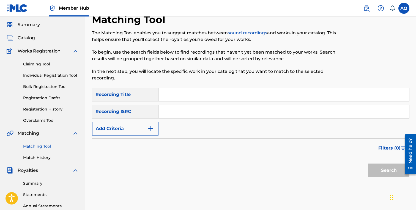
click at [225, 88] on div "Search Form" at bounding box center [283, 95] width 251 height 14
click at [223, 90] on input "Search Form" at bounding box center [283, 94] width 251 height 13
paste input "Registration History Registration History is a record of new work submissions o…"
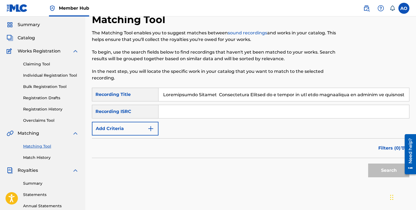
scroll to position [0, 21006]
click at [368, 164] on button "Search" at bounding box center [388, 171] width 41 height 14
click at [245, 99] on input "Search Form" at bounding box center [283, 94] width 251 height 13
paste input "Search Form"
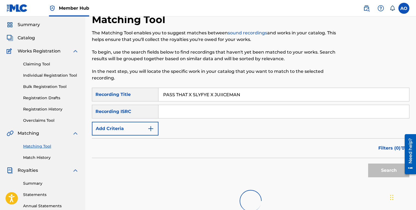
scroll to position [0, 0]
type input "PASS THAT X SLYFYE X JUIICEMAN"
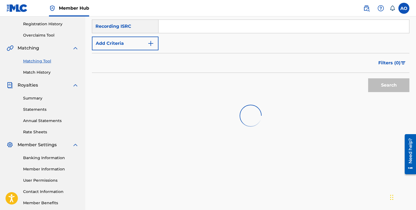
scroll to position [71, 0]
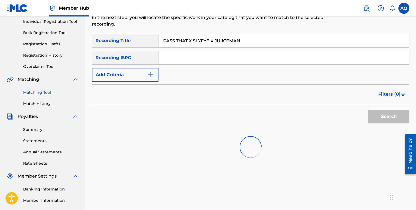
click at [218, 43] on input "PASS THAT X SLYFYE X JUIICEMAN" at bounding box center [283, 40] width 251 height 13
click at [200, 44] on input "PASS THAT X SLYFYE X JUIICEMAN" at bounding box center [283, 40] width 251 height 13
click at [27, 105] on link "Match History" at bounding box center [51, 104] width 56 height 6
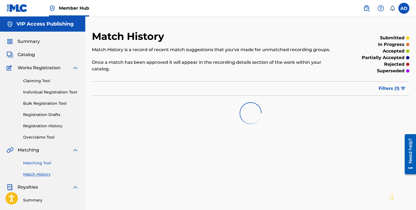
click at [47, 161] on link "Matching Tool" at bounding box center [51, 163] width 56 height 6
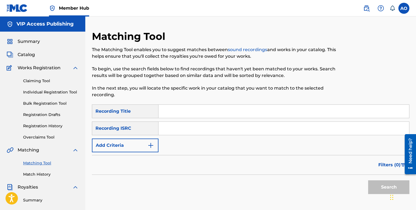
click at [173, 108] on input "Search Form" at bounding box center [283, 111] width 251 height 13
paste input "PASS THAT X SLYFYE X JUIICEMAN"
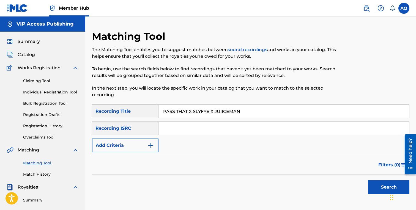
type input "PASS THAT X SLYFYE X JUIICEMAN"
click at [368, 180] on button "Search" at bounding box center [388, 187] width 41 height 14
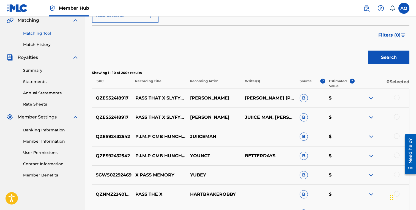
scroll to position [131, 0]
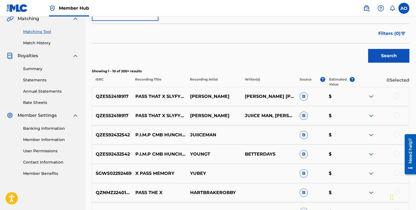
click at [397, 116] on div at bounding box center [397, 116] width 6 height 6
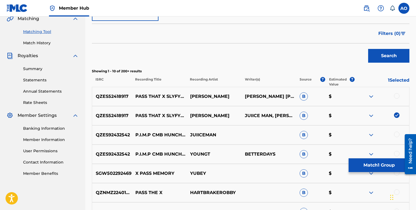
click at [398, 93] on div "QZES52418917 PASS THAT X SLYFYE X JUIICEMAN (PROD. BENJIROW) BENJIROW PAUL BENJ…" at bounding box center [250, 96] width 317 height 19
click at [397, 94] on div at bounding box center [397, 96] width 6 height 6
click at [375, 158] on div "QZES92432542 P.I.M.P CMB HUNCHO X JUIICEMAN YOUNGT BETTERDAYS B $" at bounding box center [250, 154] width 317 height 19
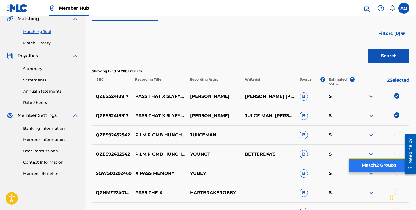
click at [360, 164] on button "Match 2 Groups" at bounding box center [379, 165] width 61 height 14
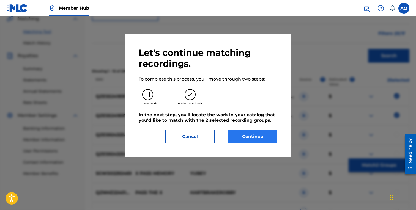
click at [257, 141] on button "Continue" at bounding box center [253, 137] width 50 height 14
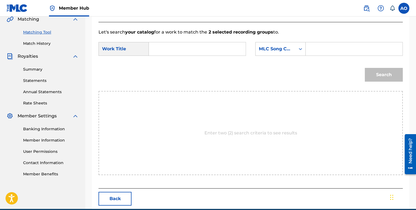
click at [212, 53] on input "Search Form" at bounding box center [196, 48] width 87 height 13
paste input "PASS THAT X SLYFYE X JUIICEMAN"
type input "PASS THAT X SLYFYE X JUIICEMAN"
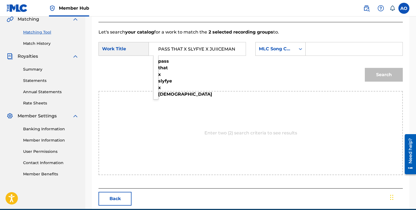
click at [323, 51] on input "Search Form" at bounding box center [353, 48] width 87 height 13
paste input "PP0CNR"
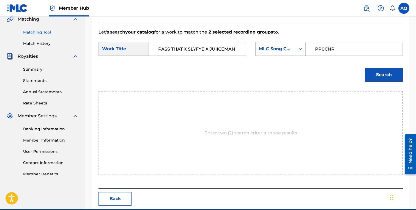
type input "PP0CNR"
click at [365, 68] on button "Search" at bounding box center [384, 75] width 38 height 14
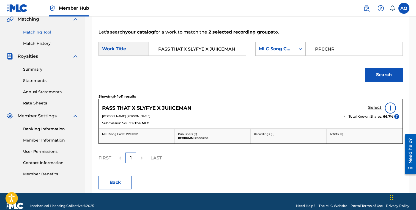
click at [373, 107] on h5 "Select" at bounding box center [374, 107] width 13 height 5
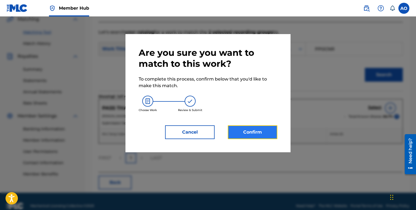
click at [237, 135] on button "Confirm" at bounding box center [253, 132] width 50 height 14
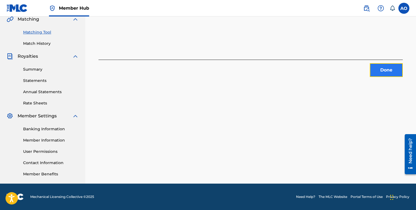
click at [380, 71] on button "Done" at bounding box center [386, 70] width 33 height 14
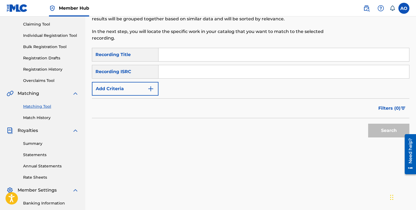
scroll to position [56, 0]
click at [224, 60] on input "Search Form" at bounding box center [283, 55] width 251 height 13
paste input "INTRO INTERVIEW"
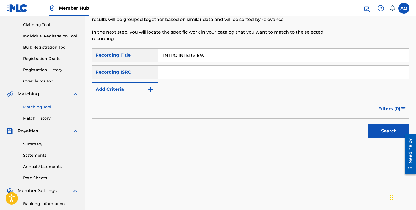
type input "INTRO INTERVIEW"
click at [368, 124] on button "Search" at bounding box center [388, 131] width 41 height 14
click at [139, 97] on form "SearchWithCriteria6baf87fb-e984-4033-aa16-72c7748ebd7b Recording Title INTRO IN…" at bounding box center [250, 94] width 317 height 92
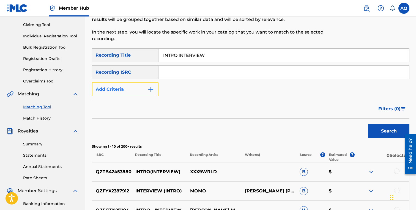
click at [140, 92] on button "Add Criteria" at bounding box center [125, 90] width 67 height 14
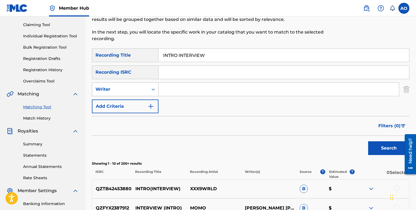
click at [140, 96] on div "Writer" at bounding box center [125, 90] width 67 height 14
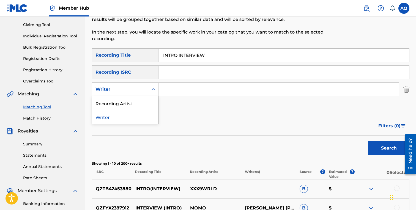
click at [140, 105] on div "Recording Artist" at bounding box center [125, 103] width 66 height 14
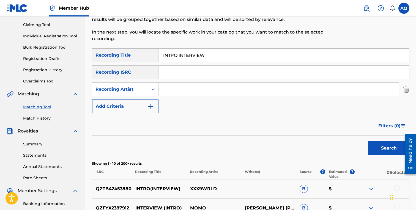
drag, startPoint x: 152, startPoint y: 98, endPoint x: 186, endPoint y: 84, distance: 37.5
click at [186, 84] on input "Search Form" at bounding box center [278, 89] width 240 height 13
click at [368, 141] on button "Search" at bounding box center [388, 148] width 41 height 14
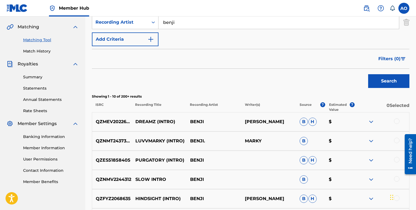
scroll to position [126, 0]
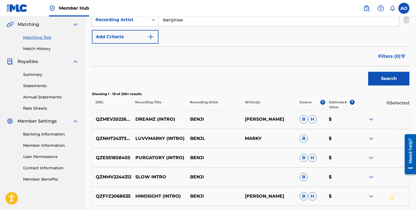
type input "benjirow"
click at [368, 72] on button "Search" at bounding box center [388, 79] width 41 height 14
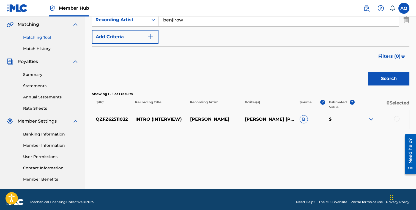
click at [399, 119] on div at bounding box center [397, 119] width 6 height 6
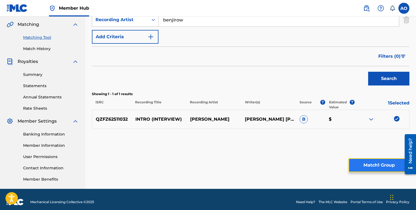
click at [375, 161] on button "Match 1 Group" at bounding box center [379, 165] width 61 height 14
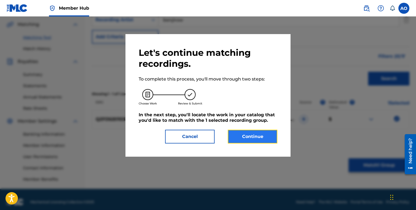
click at [259, 135] on button "Continue" at bounding box center [253, 137] width 50 height 14
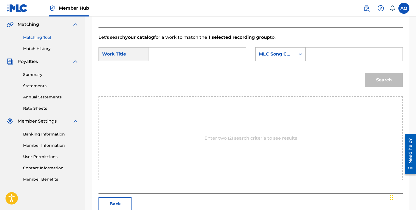
click at [212, 53] on input "Search Form" at bounding box center [196, 54] width 87 height 13
paste input "INTRO INTERVIEW"
type input "INTRO INTERVIEW"
click at [340, 46] on form "SearchWithCriteria7282e1a1-208f-423b-b1db-c3d959bb7b24 Work Title INTRO INTERVI…" at bounding box center [250, 69] width 304 height 56
click at [340, 47] on form "SearchWithCriteria7282e1a1-208f-423b-b1db-c3d959bb7b24 Work Title INTRO INTERVI…" at bounding box center [250, 69] width 304 height 56
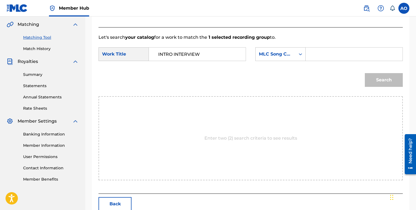
click at [340, 49] on input "Search Form" at bounding box center [353, 54] width 87 height 13
paste input "IY92LQ"
type input "IY92LQ"
click at [365, 73] on button "Search" at bounding box center [384, 80] width 38 height 14
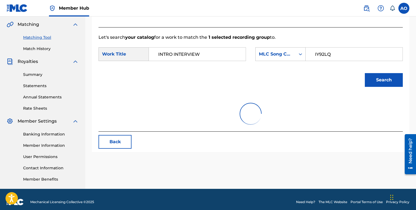
click at [365, 73] on button "Search" at bounding box center [384, 80] width 38 height 14
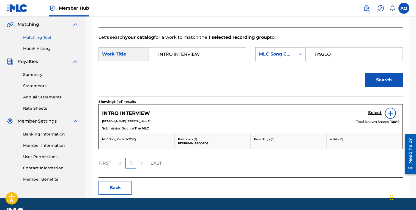
click at [377, 117] on div "Select" at bounding box center [383, 113] width 31 height 11
click at [377, 112] on h5 "Select" at bounding box center [374, 112] width 13 height 5
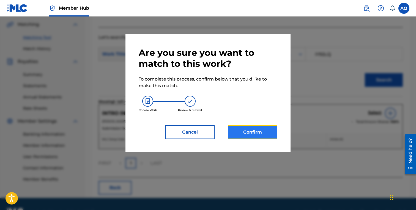
click at [249, 131] on button "Confirm" at bounding box center [253, 132] width 50 height 14
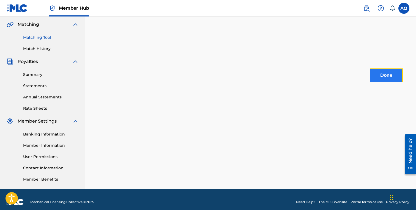
click at [377, 70] on button "Done" at bounding box center [386, 75] width 33 height 14
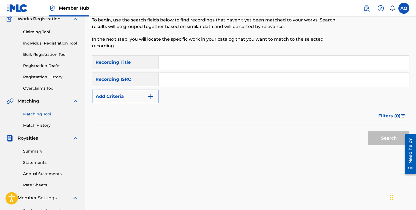
scroll to position [2, 0]
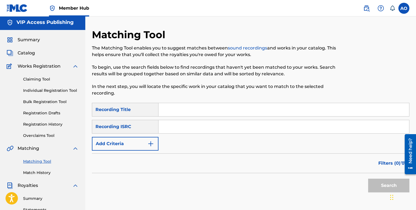
click at [221, 104] on input "Search Form" at bounding box center [283, 109] width 251 height 13
paste input "AINT LIVING RIGHT"
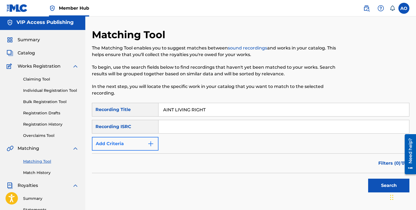
type input "AINT LIVING RIGHT"
click at [114, 142] on button "Add Criteria" at bounding box center [125, 144] width 67 height 14
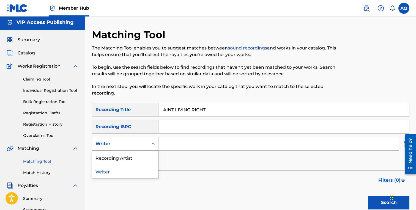
click at [116, 144] on div "Writer" at bounding box center [120, 144] width 50 height 7
click at [119, 155] on div "Recording Artist" at bounding box center [125, 158] width 66 height 14
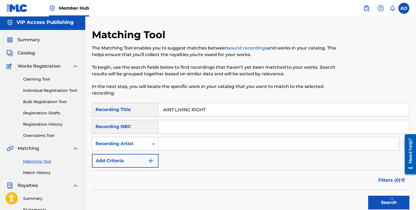
click at [170, 141] on input "Search Form" at bounding box center [278, 143] width 240 height 13
type input "mozzy"
click at [368, 196] on button "Search" at bounding box center [388, 203] width 41 height 14
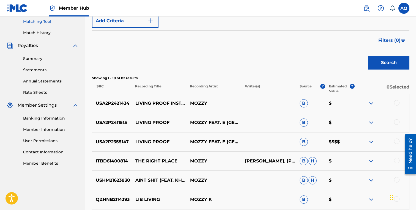
scroll to position [143, 0]
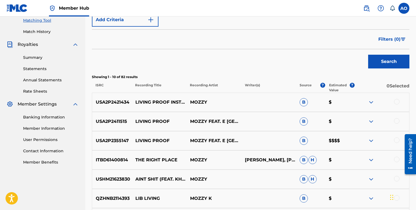
click at [398, 140] on div at bounding box center [397, 141] width 6 height 6
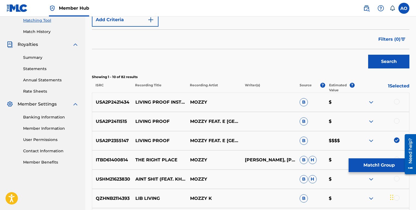
click at [398, 120] on div at bounding box center [397, 121] width 6 height 6
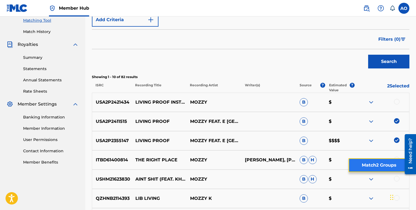
click at [367, 162] on button "Match 2 Groups" at bounding box center [379, 165] width 61 height 14
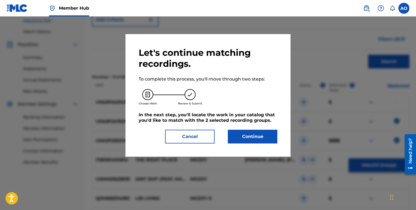
click at [242, 129] on div "Let's continue matching recordings. To complete this process, you'll move throu…" at bounding box center [208, 95] width 139 height 96
click at [252, 139] on button "Continue" at bounding box center [253, 137] width 50 height 14
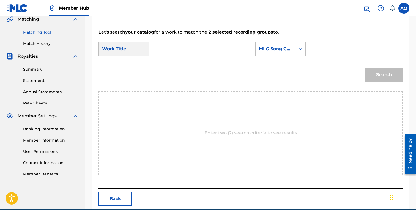
click at [208, 52] on input "Search Form" at bounding box center [196, 48] width 87 height 13
paste input "AINT LIVING RIGHT"
type input "AINT LIVING RIGHT"
click at [336, 51] on input "Search Form" at bounding box center [353, 48] width 87 height 13
paste input "A99Q32"
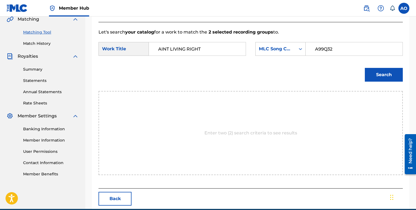
type input "A99Q32"
click at [365, 68] on button "Search" at bounding box center [384, 75] width 38 height 14
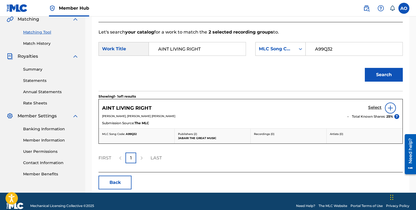
click at [369, 105] on h5 "Select" at bounding box center [374, 107] width 13 height 5
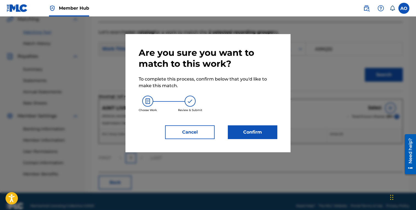
click at [248, 124] on div "Are you sure you want to match to this work? To complete this process, confirm …" at bounding box center [208, 93] width 139 height 92
click at [248, 128] on button "Confirm" at bounding box center [253, 132] width 50 height 14
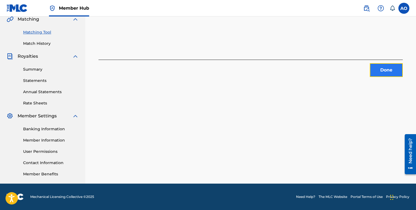
click at [382, 74] on button "Done" at bounding box center [386, 70] width 33 height 14
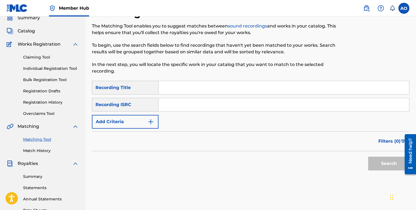
scroll to position [2, 0]
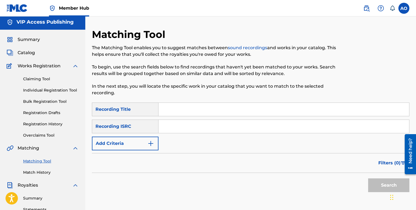
click at [225, 106] on input "Search Form" at bounding box center [283, 109] width 251 height 13
paste input "BACK IT UP"
type input "BACK IT UP"
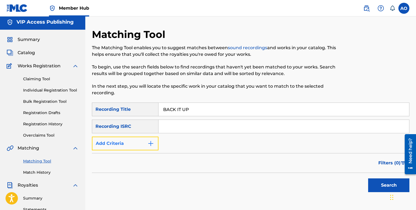
click at [138, 139] on button "Add Criteria" at bounding box center [125, 144] width 67 height 14
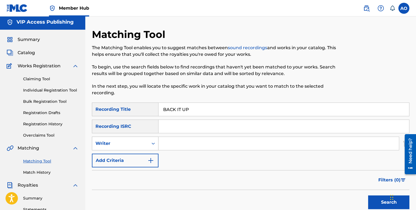
click at [138, 140] on div "Writer" at bounding box center [120, 143] width 56 height 10
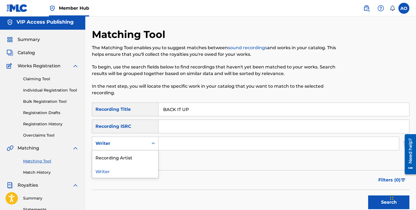
click at [139, 156] on div "Recording Artist" at bounding box center [125, 157] width 66 height 14
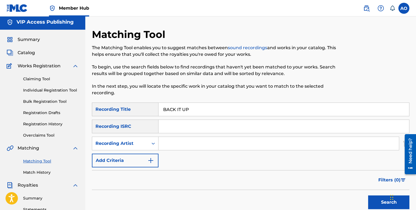
drag, startPoint x: 157, startPoint y: 150, endPoint x: 172, endPoint y: 147, distance: 15.5
click at [172, 147] on input "Search Form" at bounding box center [278, 143] width 240 height 13
type input "benjirow"
click at [368, 196] on button "Search" at bounding box center [388, 203] width 41 height 14
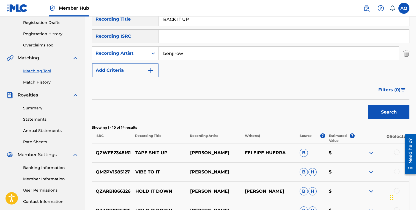
scroll to position [90, 0]
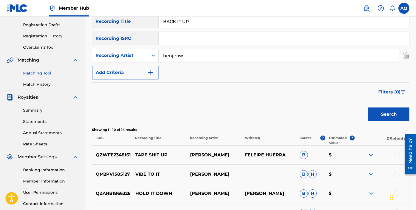
click at [206, 25] on input "BACK IT UP" at bounding box center [283, 21] width 251 height 13
paste input "AYE BIG DAWG"
type input "AYE BIG DAWG"
click at [368, 108] on button "Search" at bounding box center [388, 115] width 41 height 14
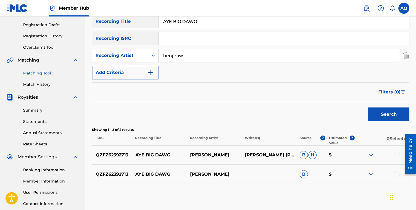
scroll to position [131, 0]
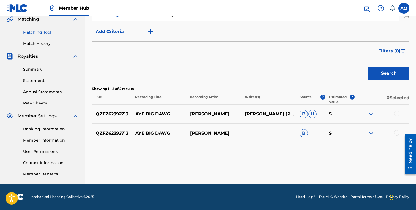
click at [396, 133] on div at bounding box center [397, 133] width 6 height 6
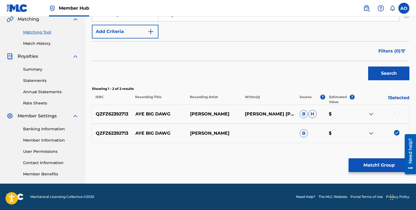
click at [396, 113] on div at bounding box center [397, 114] width 6 height 6
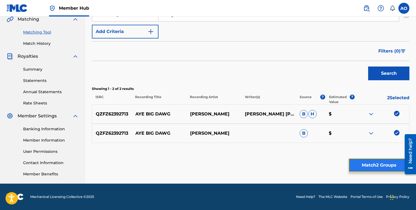
click at [378, 165] on button "Match 2 Groups" at bounding box center [379, 165] width 61 height 14
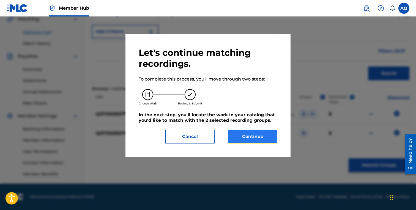
click at [270, 137] on button "Continue" at bounding box center [253, 137] width 50 height 14
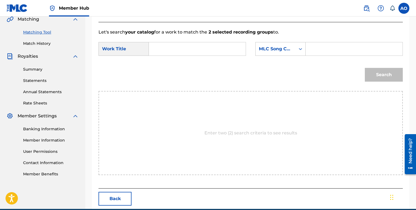
click at [196, 45] on input "Search Form" at bounding box center [196, 48] width 87 height 13
paste input "AYE BIG DAWG"
type input "AYE BIG DAWG"
click at [351, 48] on input "Search Form" at bounding box center [353, 48] width 87 height 13
paste input "A99JR6"
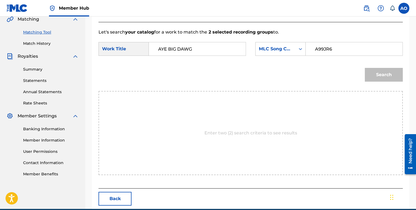
type input "A99JR6"
click at [365, 68] on button "Search" at bounding box center [384, 75] width 38 height 14
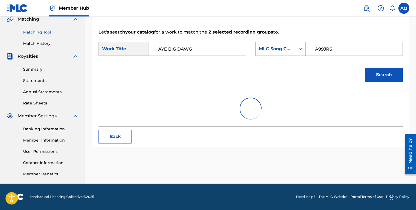
click at [365, 68] on button "Search" at bounding box center [384, 75] width 38 height 14
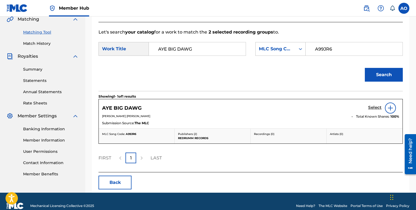
click at [379, 107] on h5 "Select" at bounding box center [374, 107] width 13 height 5
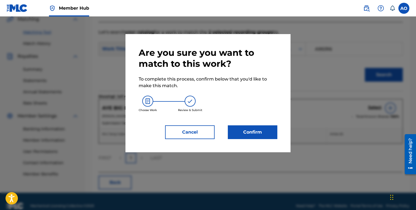
click at [257, 142] on div "Are you sure you want to match to this work? To complete this process, confirm …" at bounding box center [207, 93] width 165 height 118
click at [257, 136] on button "Confirm" at bounding box center [253, 132] width 50 height 14
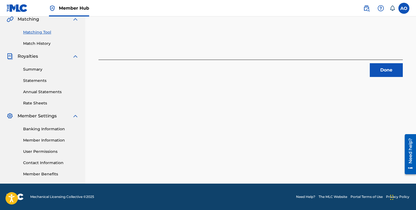
click at [372, 81] on div "2 Recording Groups are pending usage match to the work AYE BIG DAWG . Congratul…" at bounding box center [250, 41] width 331 height 284
click at [381, 72] on button "Done" at bounding box center [386, 70] width 33 height 14
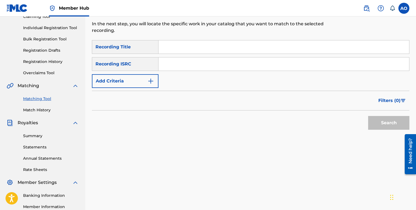
scroll to position [63, 0]
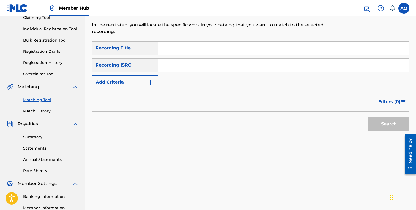
click at [203, 43] on input "Search Form" at bounding box center [283, 48] width 251 height 13
paste input "choppa style"
type input "choppa style"
click at [122, 102] on div "Filters ( 0 )" at bounding box center [250, 102] width 317 height 20
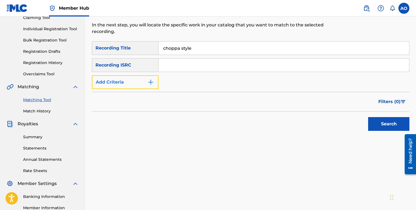
click at [128, 84] on button "Add Criteria" at bounding box center [125, 82] width 67 height 14
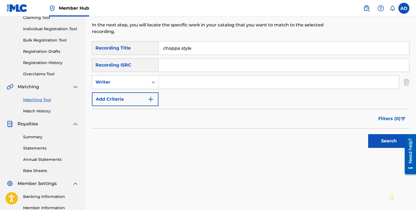
click at [128, 92] on div "SearchWithCriteria6baf87fb-e984-4033-aa16-72c7748ebd7b Recording Title choppa s…" at bounding box center [250, 73] width 317 height 65
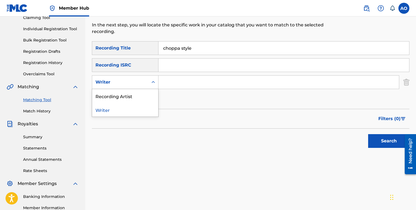
click at [132, 85] on div "Writer" at bounding box center [120, 82] width 50 height 7
click at [132, 96] on div "Recording Artist" at bounding box center [125, 96] width 66 height 14
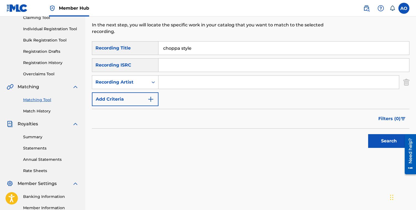
click at [168, 86] on input "Search Form" at bounding box center [278, 82] width 240 height 13
type input "benjirow"
click at [368, 134] on button "Search" at bounding box center [388, 141] width 41 height 14
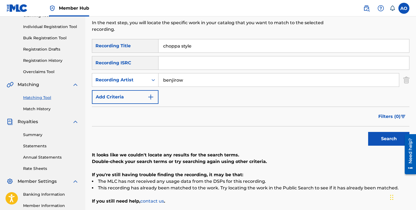
scroll to position [67, 0]
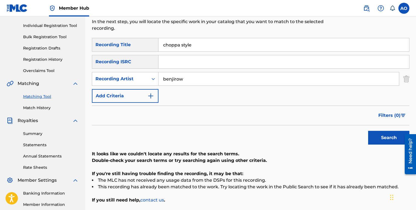
click at [185, 48] on input "choppa style" at bounding box center [283, 44] width 251 height 13
paste input "LOOK AT ME NOW"
type input "LOOK AT ME NOW"
click at [368, 131] on button "Search" at bounding box center [388, 138] width 41 height 14
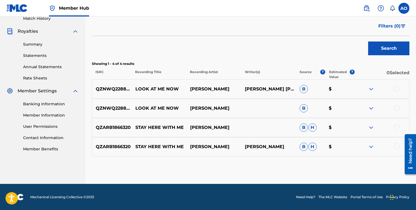
scroll to position [156, 0]
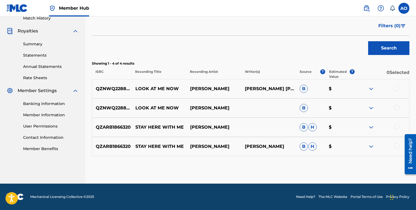
click at [396, 102] on div "QZNWQ2288952 LOOK AT ME NOW BENJIROW B $" at bounding box center [250, 107] width 317 height 19
click at [396, 105] on div at bounding box center [381, 108] width 55 height 7
click at [397, 84] on div "QZNWQ2288952 LOOK AT ME NOW BENJIROW PAUL BENJIMEN ROWELL B $" at bounding box center [250, 88] width 317 height 19
click at [397, 88] on div at bounding box center [397, 89] width 6 height 6
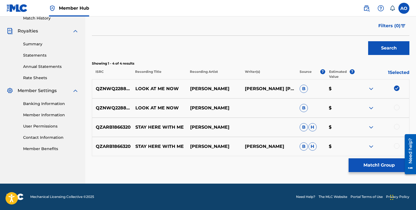
click at [397, 103] on div "QZNWQ2288952 LOOK AT ME NOW BENJIROW B $" at bounding box center [250, 107] width 317 height 19
click at [397, 108] on div at bounding box center [397, 108] width 6 height 6
click at [393, 157] on div "Matching Tool The Matching Tool enables you to suggest matches between sound re…" at bounding box center [250, 29] width 317 height 310
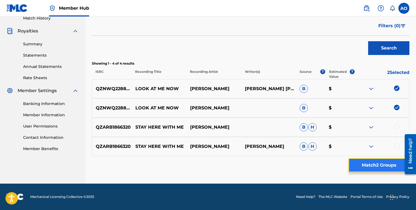
click at [391, 161] on button "Match 2 Groups" at bounding box center [379, 165] width 61 height 14
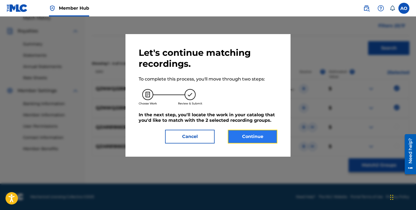
click at [246, 135] on button "Continue" at bounding box center [253, 137] width 50 height 14
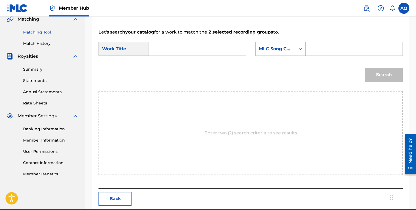
click at [192, 45] on input "Search Form" at bounding box center [196, 48] width 87 height 13
paste input "LOOK AT ME NOW"
type input "LOOK AT ME NOW"
click at [328, 48] on input "Search Form" at bounding box center [353, 48] width 87 height 13
paste input "LS8HZ1"
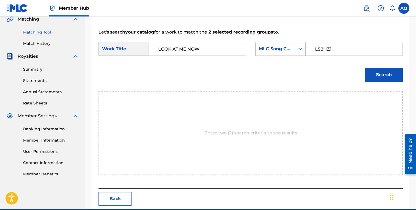
type input "LS8HZ1"
click at [365, 68] on button "Search" at bounding box center [384, 75] width 38 height 14
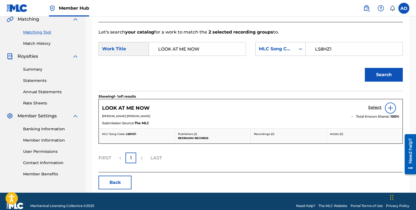
click at [375, 109] on h5 "Select" at bounding box center [374, 107] width 13 height 5
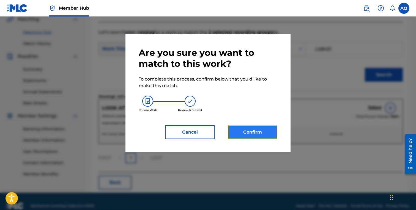
click at [270, 135] on button "Confirm" at bounding box center [253, 132] width 50 height 14
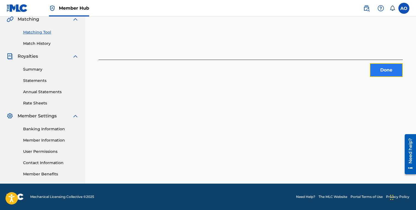
click at [380, 68] on button "Done" at bounding box center [386, 70] width 33 height 14
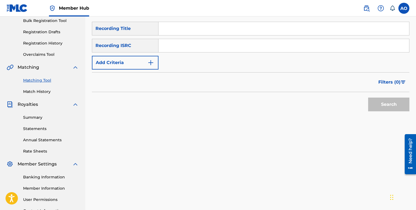
scroll to position [39, 0]
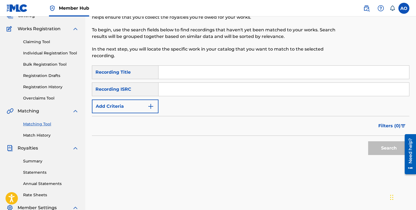
click at [237, 87] on input "Search Form" at bounding box center [283, 89] width 251 height 13
click at [240, 73] on input "Search Form" at bounding box center [283, 72] width 251 height 13
paste input "ELECTRIC SLIDE"
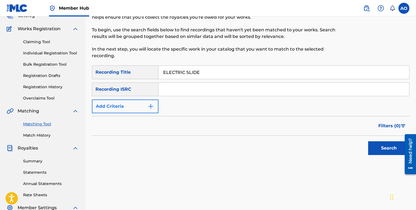
type input "ELECTRIC SLIDE"
click at [125, 104] on button "Add Criteria" at bounding box center [125, 107] width 67 height 14
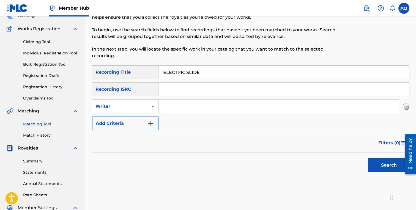
click at [129, 109] on div "Writer" at bounding box center [120, 106] width 50 height 7
click at [134, 120] on div "Recording Artist" at bounding box center [125, 120] width 66 height 14
click at [168, 113] on input "Search Form" at bounding box center [278, 106] width 240 height 13
type input "benjirow"
click at [368, 158] on button "Search" at bounding box center [388, 165] width 41 height 14
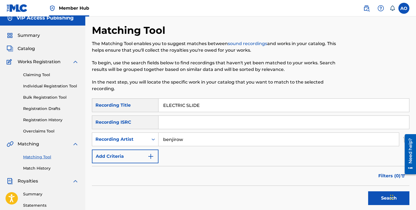
scroll to position [2, 0]
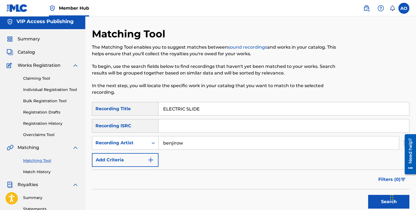
click at [230, 105] on input "ELECTRIC SLIDE" at bounding box center [283, 108] width 251 height 13
click at [368, 195] on button "Search" at bounding box center [388, 202] width 41 height 14
type input "VHs"
click at [368, 195] on button "Search" at bounding box center [388, 202] width 41 height 14
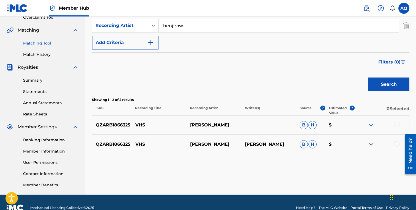
scroll to position [119, 0]
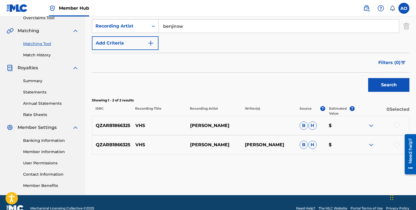
click at [396, 144] on div at bounding box center [397, 145] width 6 height 6
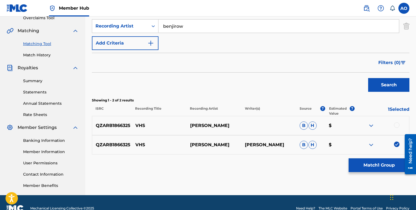
click at [397, 125] on div at bounding box center [397, 125] width 6 height 6
click at [384, 172] on div "Matching Tool The Matching Tool enables you to suggest matches between sound re…" at bounding box center [250, 53] width 317 height 284
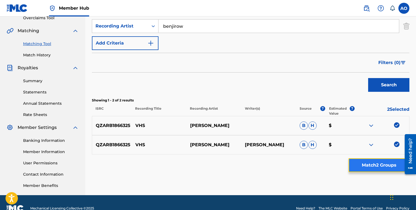
click at [383, 172] on button "Match 2 Groups" at bounding box center [379, 165] width 61 height 14
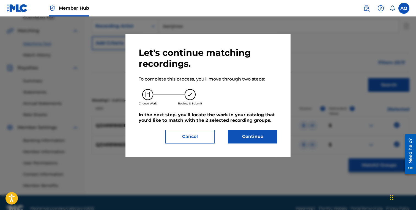
click at [229, 125] on div "Let's continue matching recordings. To complete this process, you'll move throu…" at bounding box center [208, 95] width 139 height 96
click at [240, 135] on button "Continue" at bounding box center [253, 137] width 50 height 14
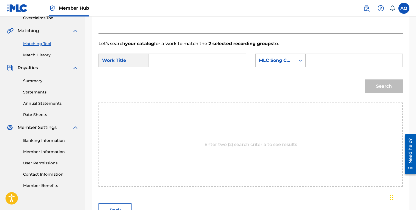
click at [183, 53] on form "SearchWithCriteria7282e1a1-208f-423b-b1db-c3d959bb7b24 Work Title SearchWithCri…" at bounding box center [250, 75] width 304 height 56
click at [183, 57] on input "Search Form" at bounding box center [196, 60] width 87 height 13
type input "VHS"
click at [345, 67] on input "Search Form" at bounding box center [353, 60] width 87 height 13
paste input "VW4131"
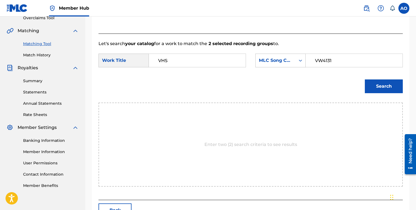
type input "VW4131"
click at [365, 79] on button "Search" at bounding box center [384, 86] width 38 height 14
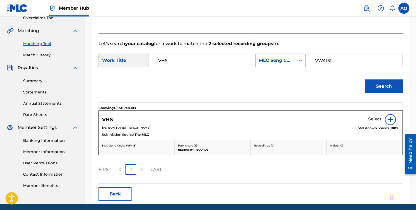
click at [377, 120] on h5 "Select" at bounding box center [374, 119] width 13 height 5
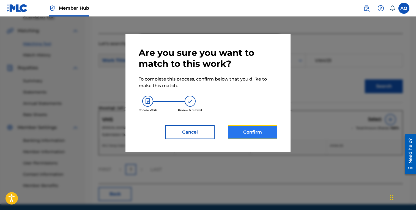
click at [234, 133] on button "Confirm" at bounding box center [253, 132] width 50 height 14
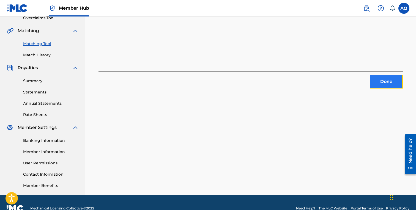
click at [370, 79] on button "Done" at bounding box center [386, 82] width 33 height 14
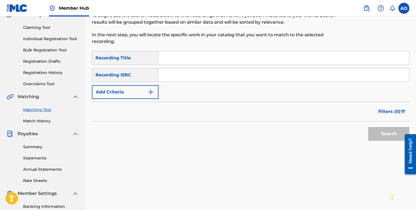
scroll to position [38, 0]
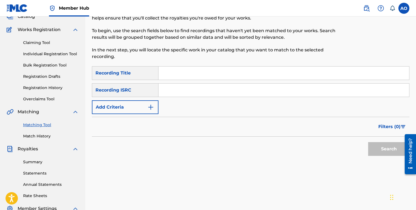
click at [232, 71] on input "Search Form" at bounding box center [283, 73] width 251 height 13
paste input "IN MY SYSTEM"
type input "IN MY SYSTEM"
click at [131, 93] on div "Recording ISRC" at bounding box center [125, 90] width 67 height 14
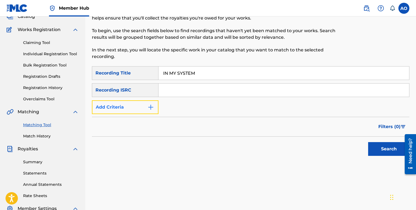
click at [130, 103] on button "Add Criteria" at bounding box center [125, 107] width 67 height 14
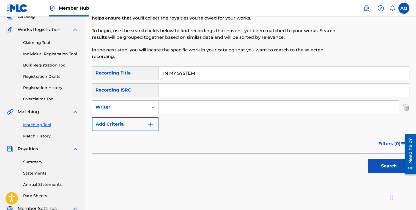
click at [131, 112] on div "Writer" at bounding box center [120, 107] width 56 height 10
click at [131, 118] on div "Recording Artist" at bounding box center [125, 121] width 66 height 14
click at [177, 111] on input "Search Form" at bounding box center [278, 107] width 240 height 13
type input "BENJIROW"
click at [368, 159] on button "Search" at bounding box center [388, 166] width 41 height 14
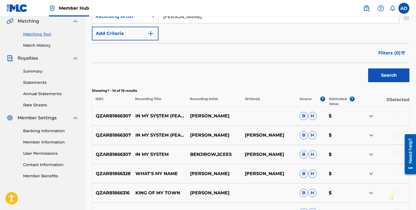
scroll to position [130, 0]
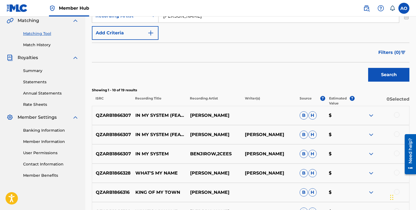
click at [397, 152] on div at bounding box center [397, 154] width 6 height 6
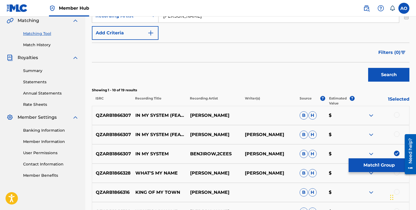
click at [397, 141] on div "QZARB1866307 IN MY SYSTEM (FEAT. 2CEES) BENJIROW BENJIROW B H $" at bounding box center [250, 134] width 317 height 19
click at [397, 136] on div at bounding box center [397, 134] width 6 height 6
click at [397, 115] on div at bounding box center [397, 115] width 6 height 6
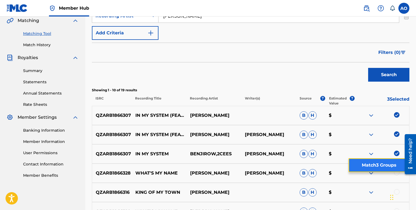
click at [391, 160] on button "Match 3 Groups" at bounding box center [379, 165] width 61 height 14
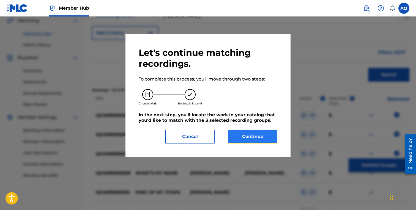
click at [268, 133] on button "Continue" at bounding box center [253, 137] width 50 height 14
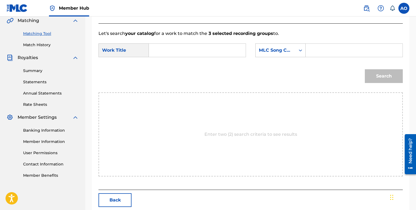
click at [216, 51] on input "Search Form" at bounding box center [196, 50] width 87 height 13
paste input "IN MY SYSTEM"
type input "IN MY SYSTEM"
click at [319, 44] on div "Search Form" at bounding box center [354, 50] width 97 height 14
click at [319, 49] on input "Search Form" at bounding box center [353, 50] width 87 height 13
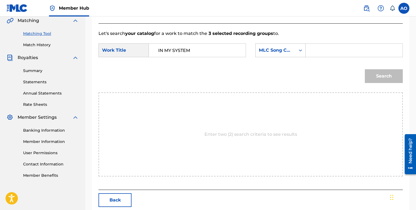
paste input "IY92LV"
type input "IY92LV"
click at [365, 69] on button "Search" at bounding box center [384, 76] width 38 height 14
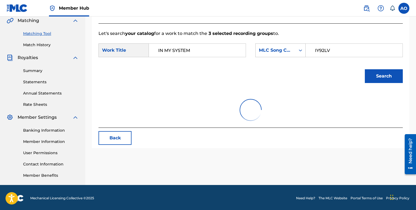
click at [365, 69] on button "Search" at bounding box center [384, 76] width 38 height 14
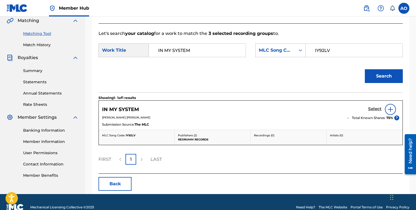
click at [372, 108] on h5 "Select" at bounding box center [374, 108] width 13 height 5
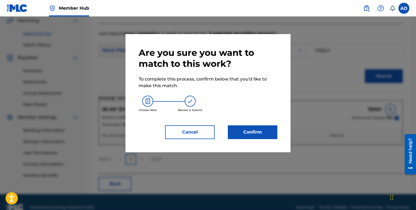
click at [240, 121] on div "Are you sure you want to match to this work? To complete this process, confirm …" at bounding box center [208, 93] width 139 height 92
click at [240, 131] on button "Confirm" at bounding box center [253, 132] width 50 height 14
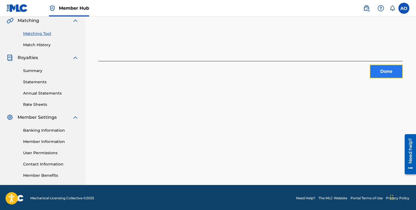
click at [375, 76] on button "Done" at bounding box center [386, 72] width 33 height 14
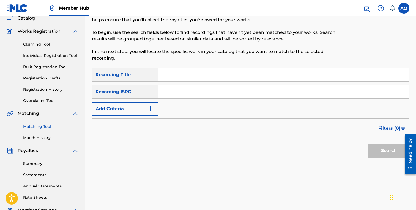
scroll to position [21, 0]
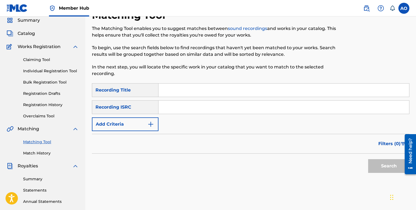
click at [227, 93] on input "Search Form" at bounding box center [283, 90] width 251 height 13
paste input "TRYNA GIVE YOU GAME"
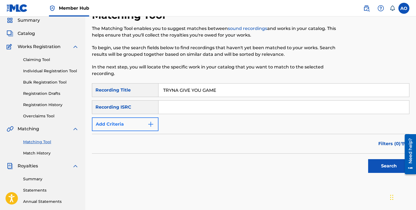
type input "TRYNA GIVE YOU GAME"
click at [119, 130] on button "Add Criteria" at bounding box center [125, 124] width 67 height 14
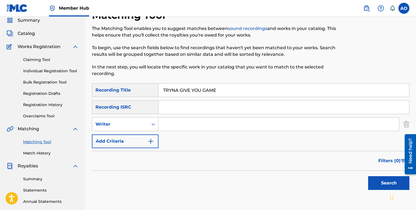
click at [122, 132] on div "SearchWithCriteria6baf87fb-e984-4033-aa16-72c7748ebd7b Recording Title TRYNA GI…" at bounding box center [250, 115] width 317 height 65
click at [125, 127] on div "Writer" at bounding box center [120, 124] width 50 height 7
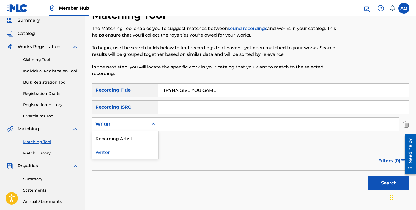
click at [125, 135] on div "Recording Artist" at bounding box center [125, 138] width 66 height 14
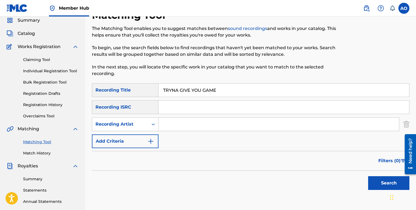
click at [168, 126] on input "Search Form" at bounding box center [278, 124] width 240 height 13
type input "BENJIROW"
click at [368, 176] on button "Search" at bounding box center [388, 183] width 41 height 14
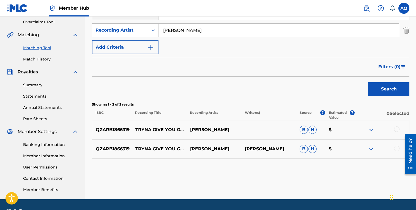
scroll to position [117, 0]
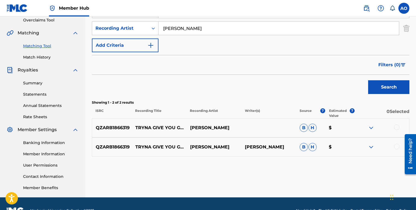
click at [395, 146] on div at bounding box center [397, 147] width 6 height 6
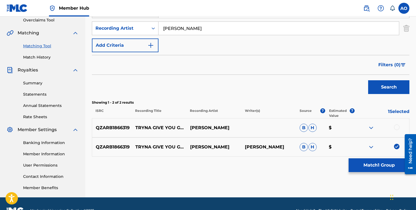
click at [395, 125] on div at bounding box center [397, 128] width 6 height 6
click at [386, 153] on div "QZARB1866319 TRYNA GIVE YOU GAME BENJIROW BENJIROW B H $" at bounding box center [250, 147] width 317 height 19
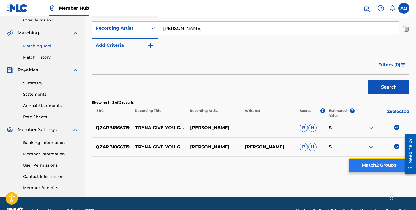
click at [379, 164] on button "Match 2 Groups" at bounding box center [379, 165] width 61 height 14
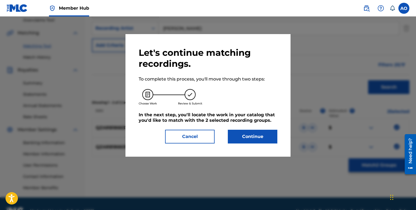
click at [241, 124] on div "Let's continue matching recordings. To complete this process, you'll move throu…" at bounding box center [208, 95] width 139 height 96
click at [240, 132] on button "Continue" at bounding box center [253, 137] width 50 height 14
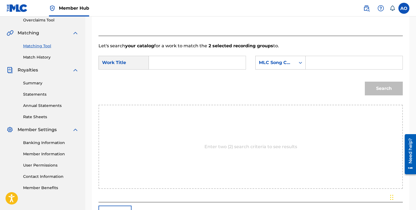
click at [186, 66] on input "Search Form" at bounding box center [196, 62] width 87 height 13
paste input "TRYNA GIVE YOU GAME"
type input "TRYNA GIVE YOU GAME"
click at [319, 58] on input "Search Form" at bounding box center [353, 62] width 87 height 13
paste input "T49WOS"
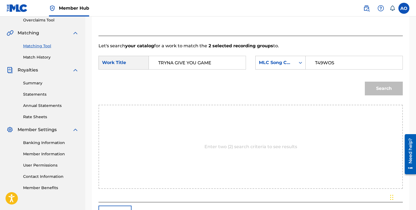
type input "T49WOS"
click at [365, 82] on button "Search" at bounding box center [384, 89] width 38 height 14
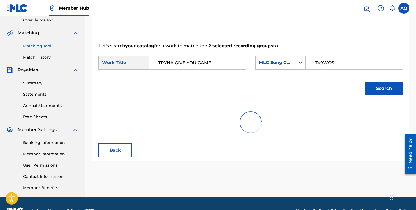
click at [365, 82] on button "Search" at bounding box center [384, 89] width 38 height 14
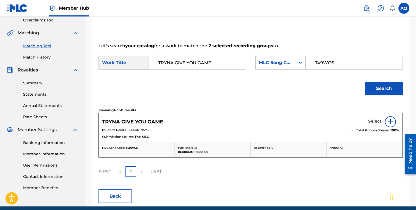
click at [377, 123] on h5 "Select" at bounding box center [374, 121] width 13 height 5
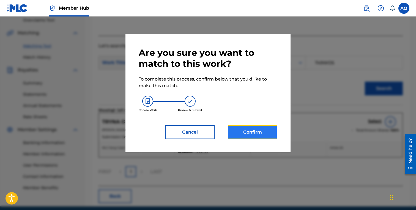
click at [245, 134] on button "Confirm" at bounding box center [253, 132] width 50 height 14
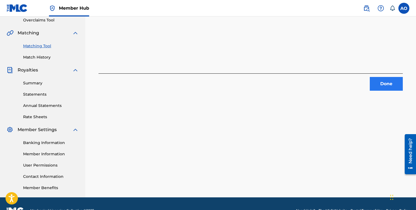
click at [394, 90] on div "2 Recording Groups are pending usage match to the work TRYNA GIVE YOU GAME . Co…" at bounding box center [250, 55] width 331 height 284
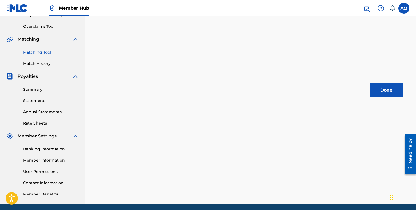
click at [391, 106] on div "2 Recording Groups are pending usage match to the work TRYNA GIVE YOU GAME . Co…" at bounding box center [250, 61] width 331 height 284
click at [390, 90] on button "Done" at bounding box center [386, 90] width 33 height 14
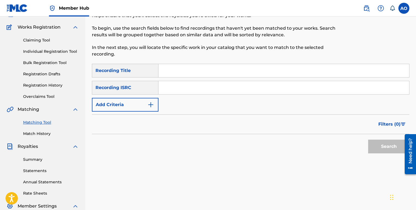
scroll to position [0, 0]
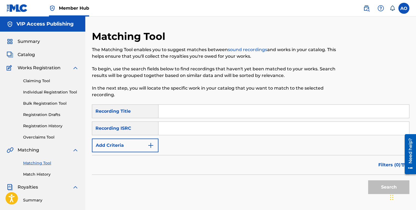
click at [246, 114] on input "Search Form" at bounding box center [283, 111] width 251 height 13
paste input "POLKA"
type input "POLKA"
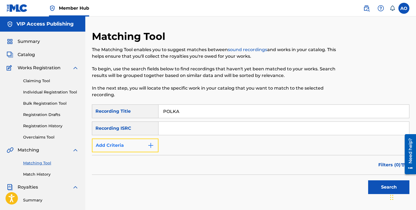
click at [127, 139] on button "Add Criteria" at bounding box center [125, 146] width 67 height 14
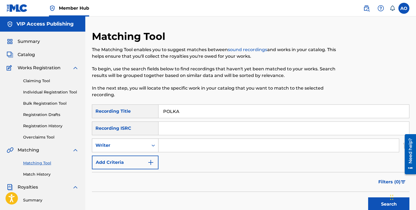
click at [128, 146] on div "Writer" at bounding box center [120, 145] width 50 height 7
click at [128, 155] on div "Recording Artist" at bounding box center [125, 159] width 66 height 14
click at [177, 142] on input "Search Form" at bounding box center [278, 145] width 240 height 13
type input "N"
type input "benjirow"
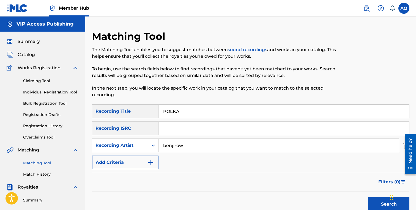
click at [368, 198] on button "Search" at bounding box center [388, 205] width 41 height 14
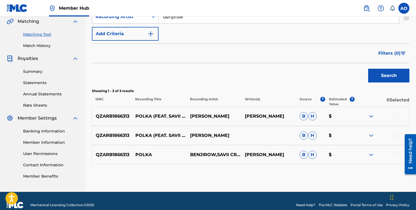
scroll to position [137, 0]
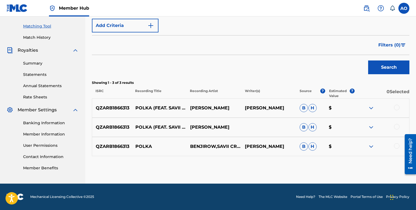
click at [396, 147] on div at bounding box center [397, 146] width 6 height 6
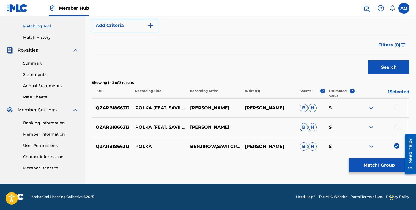
click at [397, 128] on div at bounding box center [397, 127] width 6 height 6
click at [397, 106] on div at bounding box center [397, 108] width 6 height 6
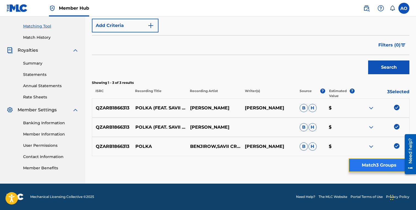
click at [390, 162] on button "Match 3 Groups" at bounding box center [379, 165] width 61 height 14
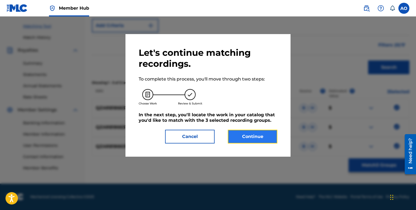
click at [250, 132] on button "Continue" at bounding box center [253, 137] width 50 height 14
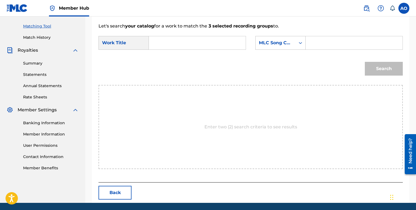
scroll to position [131, 0]
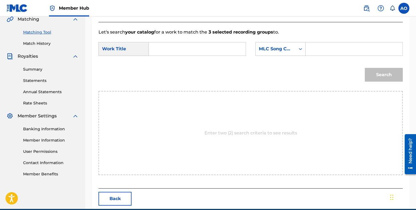
click at [194, 51] on input "Search Form" at bounding box center [196, 48] width 87 height 13
paste input "POLKA"
type input "POLKA"
click at [340, 44] on input "Search Form" at bounding box center [353, 48] width 87 height 13
paste input "PP0CNS"
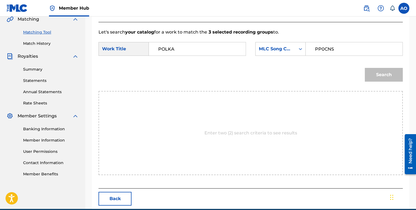
type input "PP0CNS"
click at [365, 68] on button "Search" at bounding box center [384, 75] width 38 height 14
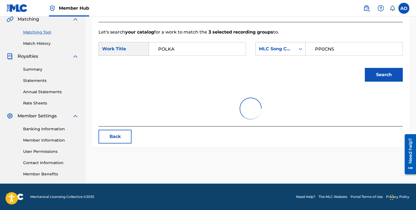
click at [365, 68] on button "Search" at bounding box center [384, 75] width 38 height 14
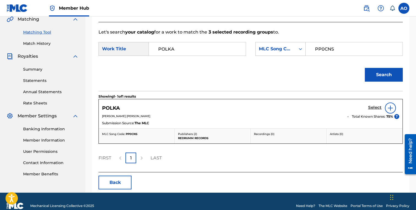
click at [373, 109] on h5 "Select" at bounding box center [374, 107] width 13 height 5
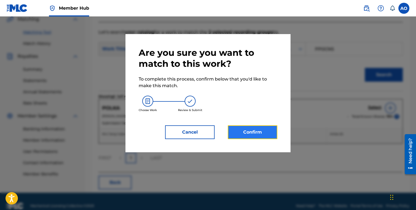
click at [244, 130] on button "Confirm" at bounding box center [253, 132] width 50 height 14
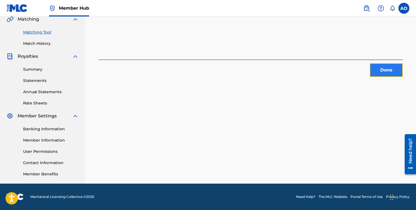
click at [392, 71] on button "Done" at bounding box center [386, 70] width 33 height 14
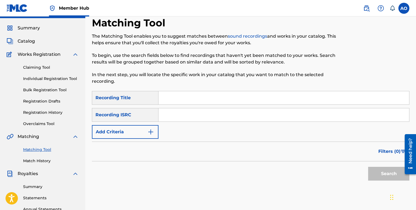
scroll to position [11, 0]
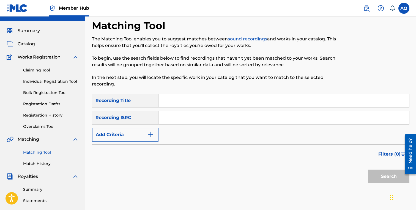
click at [306, 100] on input "Search Form" at bounding box center [283, 100] width 251 height 13
paste input "WHAT THE FUCK DO THEY KNOW"
type input "WHAT THE FUCK DO THEY KNOW"
click at [126, 154] on div "Filters ( 0 )" at bounding box center [250, 154] width 317 height 20
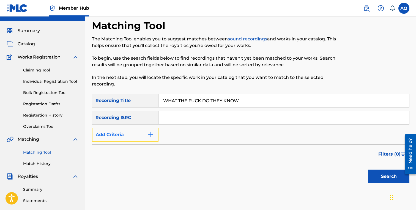
click at [137, 136] on button "Add Criteria" at bounding box center [125, 135] width 67 height 14
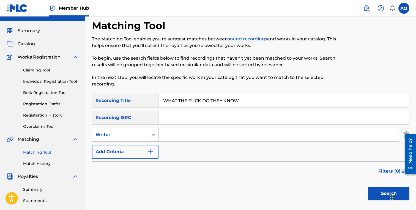
click at [137, 139] on div "Writer" at bounding box center [120, 135] width 56 height 10
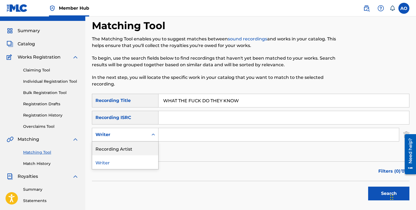
click at [137, 152] on div "Recording Artist" at bounding box center [125, 149] width 66 height 14
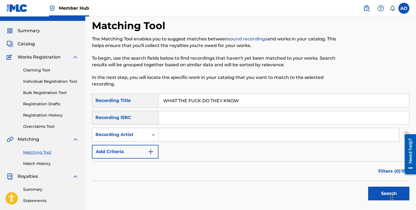
click at [177, 139] on input "Search Form" at bounding box center [278, 134] width 240 height 13
type input "BENJIROW"
click at [368, 187] on button "Search" at bounding box center [388, 194] width 41 height 14
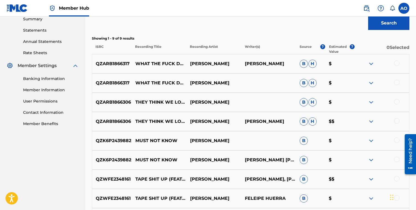
scroll to position [184, 0]
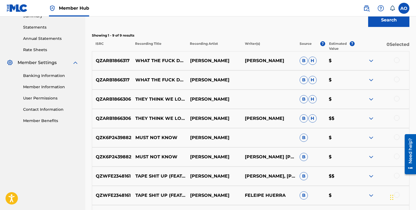
click at [398, 79] on div at bounding box center [397, 80] width 6 height 6
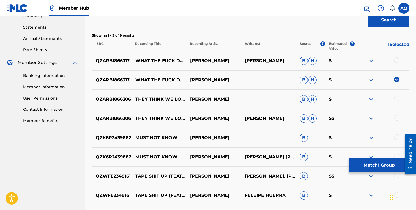
click at [398, 60] on div at bounding box center [397, 60] width 6 height 6
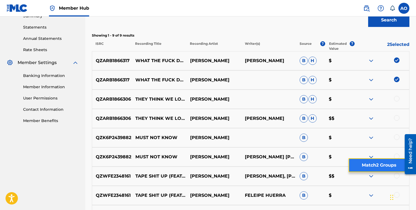
click at [379, 163] on button "Match 2 Groups" at bounding box center [379, 165] width 61 height 14
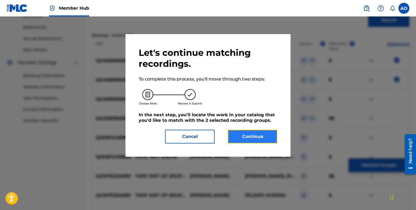
click at [275, 136] on button "Continue" at bounding box center [253, 137] width 50 height 14
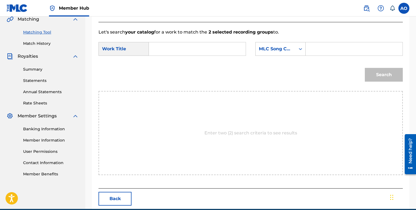
click at [209, 47] on input "Search Form" at bounding box center [196, 48] width 87 height 13
paste input "WHAT THE FUCK DO THEY KNOW"
type input "WHAT THE FUCK DO THEY KNOW"
click at [326, 56] on div "SearchWithCriteria7282e1a1-208f-423b-b1db-c3d959bb7b24 Work Title WHAT THE FUCK…" at bounding box center [250, 50] width 304 height 17
click at [331, 48] on input "Search Form" at bounding box center [353, 48] width 87 height 13
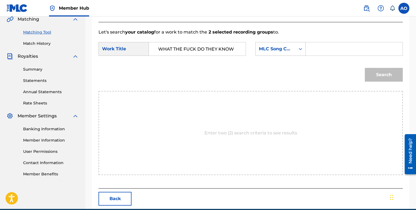
paste input "W54KOF"
type input "W54KOF"
click at [365, 68] on button "Search" at bounding box center [384, 75] width 38 height 14
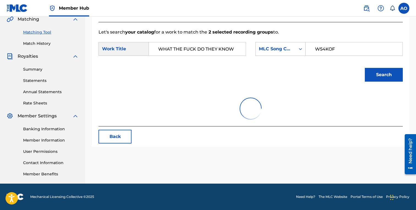
click at [365, 68] on button "Search" at bounding box center [384, 75] width 38 height 14
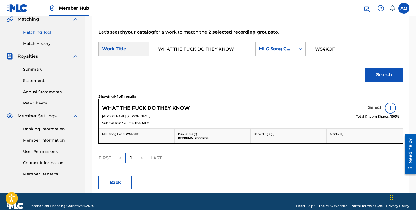
click at [378, 106] on h5 "Select" at bounding box center [374, 107] width 13 height 5
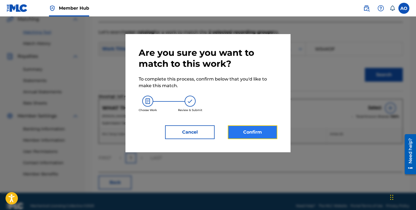
click at [253, 134] on button "Confirm" at bounding box center [253, 132] width 50 height 14
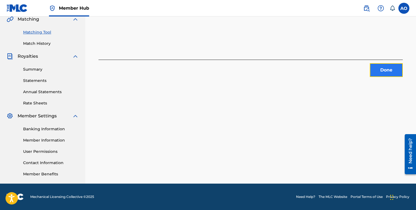
click at [386, 69] on button "Done" at bounding box center [386, 70] width 33 height 14
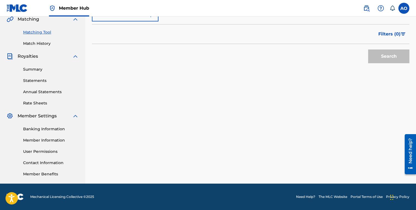
scroll to position [0, 0]
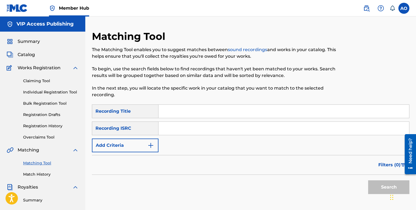
click at [215, 113] on input "Search Form" at bounding box center [283, 111] width 251 height 13
paste input "BTB"
type input "BTB"
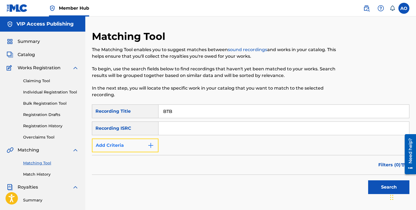
click at [125, 142] on button "Add Criteria" at bounding box center [125, 146] width 67 height 14
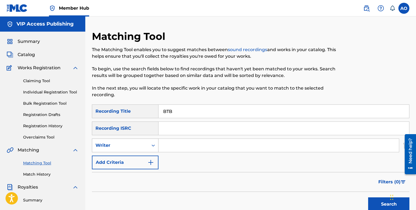
click at [125, 144] on div "Writer" at bounding box center [120, 145] width 50 height 7
click at [128, 158] on div "Recording Artist" at bounding box center [125, 159] width 66 height 14
drag, startPoint x: 140, startPoint y: 153, endPoint x: 178, endPoint y: 141, distance: 39.2
click at [178, 141] on input "Search Form" at bounding box center [278, 145] width 240 height 13
type input "benjirow"
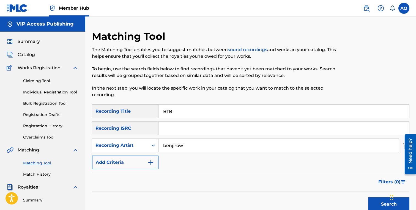
click at [368, 198] on button "Search" at bounding box center [388, 205] width 41 height 14
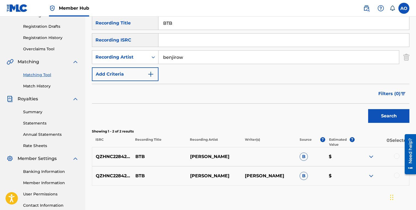
scroll to position [91, 0]
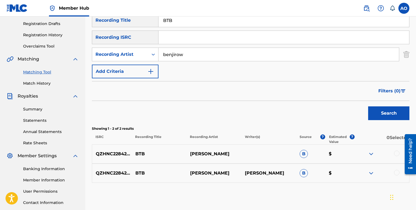
click at [394, 172] on div at bounding box center [397, 173] width 6 height 6
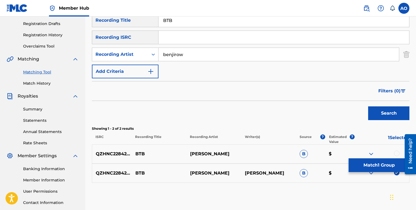
click at [396, 154] on div at bounding box center [397, 154] width 6 height 6
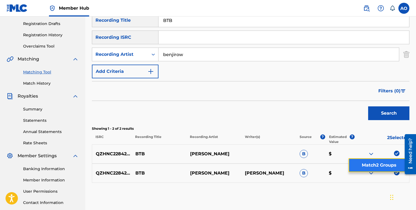
click at [390, 166] on button "Match 2 Groups" at bounding box center [379, 165] width 61 height 14
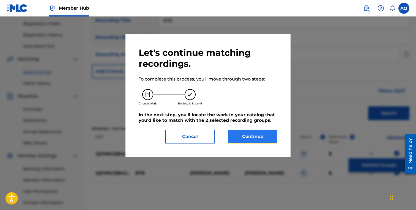
click at [256, 137] on button "Continue" at bounding box center [253, 137] width 50 height 14
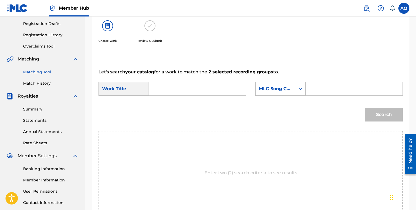
click at [188, 96] on div "SearchWithCriteria7282e1a1-208f-423b-b1db-c3d959bb7b24 Work Title SearchWithCri…" at bounding box center [250, 90] width 304 height 17
click at [184, 92] on input "Search Form" at bounding box center [196, 88] width 87 height 13
paste input "BTB"
type input "BTB"
click at [329, 91] on input "Search Form" at bounding box center [353, 88] width 87 height 13
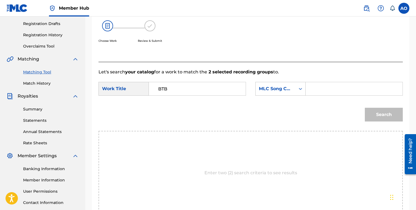
paste input "BF8TVV"
type input "BF8TVV"
click at [365, 108] on button "Search" at bounding box center [384, 115] width 38 height 14
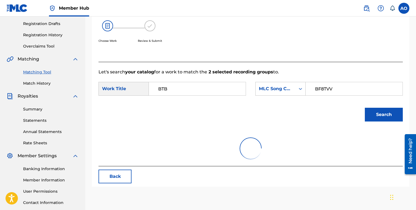
click at [365, 108] on button "Search" at bounding box center [384, 115] width 38 height 14
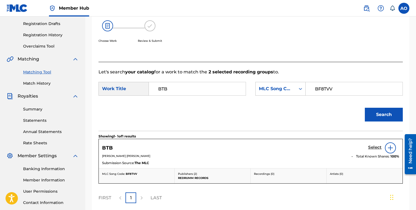
click at [374, 148] on h5 "Select" at bounding box center [374, 147] width 13 height 5
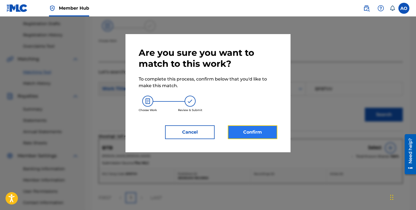
click at [272, 131] on button "Confirm" at bounding box center [253, 132] width 50 height 14
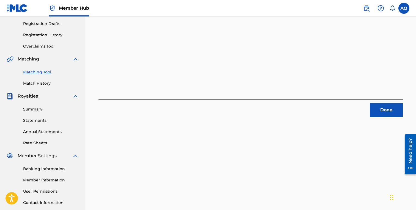
click at [374, 98] on div "2 Recording Groups are pending usage match to the work BTB . Congratulations! Y…" at bounding box center [250, 35] width 304 height 164
click at [374, 106] on button "Done" at bounding box center [386, 110] width 33 height 14
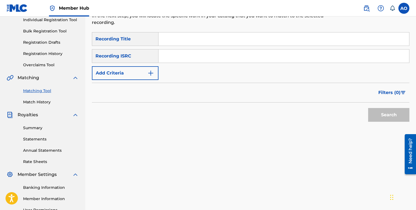
scroll to position [72, 0]
click at [211, 39] on input "Search Form" at bounding box center [283, 39] width 251 height 13
paste input "GRAND SLAM"
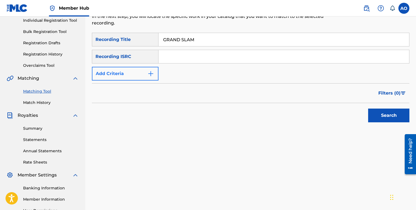
type input "GRAND SLAM"
click at [134, 78] on button "Add Criteria" at bounding box center [125, 74] width 67 height 14
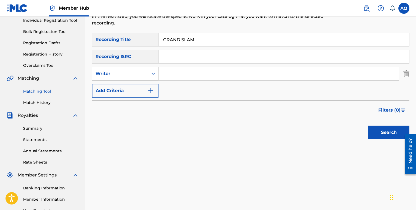
click at [134, 79] on div "Writer" at bounding box center [125, 74] width 67 height 14
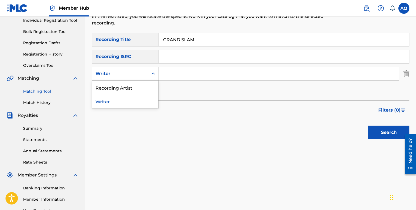
click at [135, 86] on div "Recording Artist" at bounding box center [125, 88] width 66 height 14
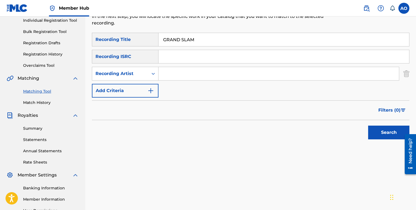
click at [162, 78] on input "Search Form" at bounding box center [278, 73] width 240 height 13
type input "benjirow"
click at [368, 126] on button "Search" at bounding box center [388, 133] width 41 height 14
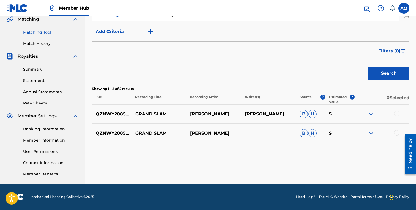
scroll to position [131, 0]
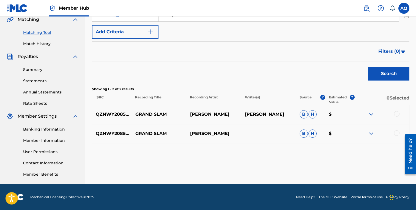
click at [397, 132] on div at bounding box center [397, 133] width 6 height 6
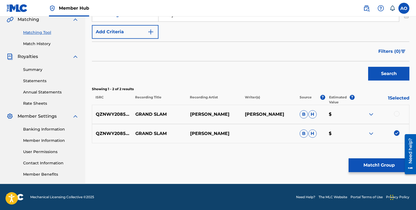
click at [397, 110] on div "QZNWY2085073 GRAND SLAM BENJIROW PAUL B ROWELL B H $" at bounding box center [250, 114] width 317 height 19
click at [397, 111] on div at bounding box center [397, 114] width 6 height 6
click at [383, 156] on div "Matching Tool The Matching Tool enables you to suggest matches between sound re…" at bounding box center [250, 42] width 317 height 284
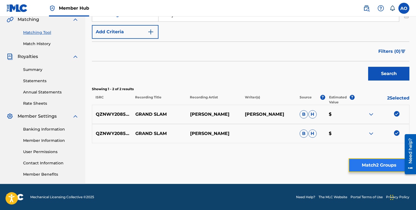
click at [378, 163] on button "Match 2 Groups" at bounding box center [379, 165] width 61 height 14
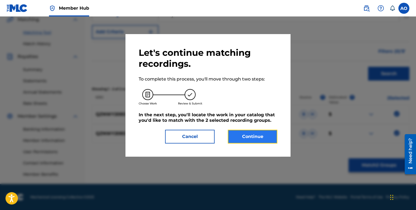
click at [247, 138] on button "Continue" at bounding box center [253, 137] width 50 height 14
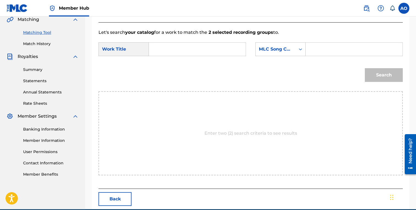
click at [170, 54] on input "Search Form" at bounding box center [196, 49] width 87 height 13
paste input "GRAND SLAM"
type input "GRAND SLAM"
click at [298, 54] on div "Search Form" at bounding box center [300, 49] width 10 height 13
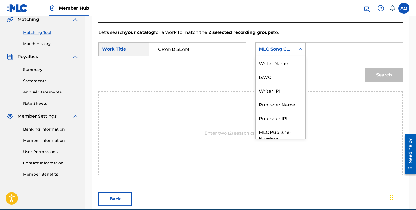
scroll to position [20, 0]
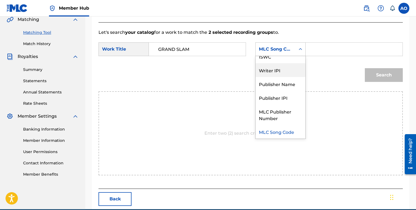
click at [317, 50] on input "Search Form" at bounding box center [353, 49] width 87 height 13
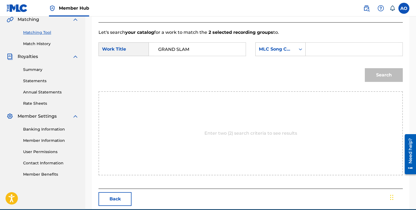
click at [341, 41] on form "SearchWithCriteria7282e1a1-208f-423b-b1db-c3d959bb7b24 Work Title GRAND SLAM Se…" at bounding box center [250, 64] width 304 height 56
click at [341, 42] on form "SearchWithCriteria7282e1a1-208f-423b-b1db-c3d959bb7b24 Work Title GRAND SLAM Se…" at bounding box center [250, 64] width 304 height 56
click at [337, 45] on input "Search Form" at bounding box center [353, 49] width 87 height 13
paste input "GB4T5U"
type input "GB4T5U"
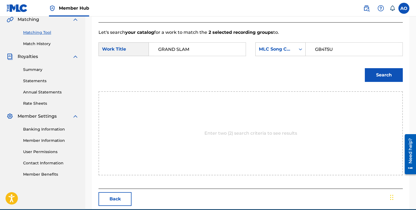
click at [365, 68] on button "Search" at bounding box center [384, 75] width 38 height 14
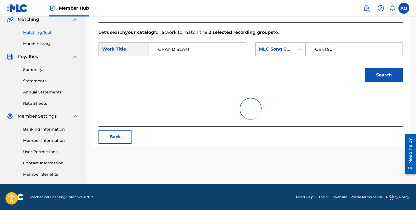
click at [365, 68] on button "Search" at bounding box center [384, 75] width 38 height 14
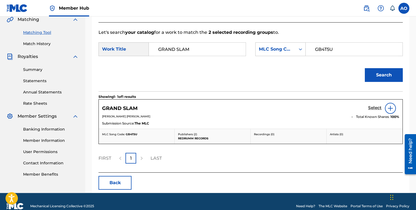
click at [376, 107] on h5 "Select" at bounding box center [374, 107] width 13 height 5
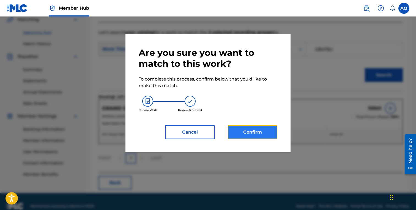
click at [275, 131] on button "Confirm" at bounding box center [253, 132] width 50 height 14
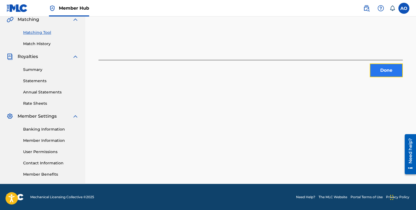
click at [376, 66] on button "Done" at bounding box center [386, 71] width 33 height 14
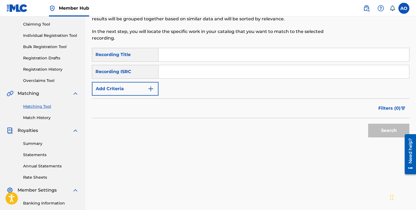
scroll to position [56, 0]
paste input "KINDA LATE"
click at [246, 54] on input "KINDA LATE" at bounding box center [283, 55] width 251 height 13
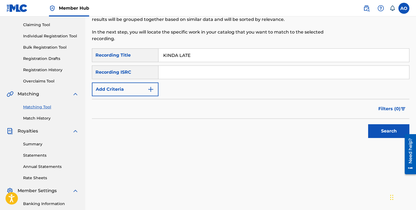
type input "KINDA LATE"
click at [122, 98] on form "SearchWithCriteria6baf87fb-e984-4033-aa16-72c7748ebd7b Recording Title KINDA LA…" at bounding box center [250, 94] width 317 height 92
click at [127, 91] on button "Add Criteria" at bounding box center [125, 90] width 67 height 14
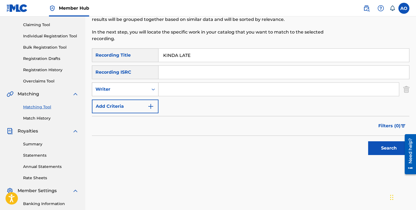
click at [127, 95] on div "Writer" at bounding box center [125, 90] width 67 height 14
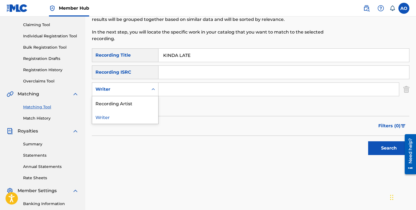
click at [128, 103] on div "Recording Artist" at bounding box center [125, 103] width 66 height 14
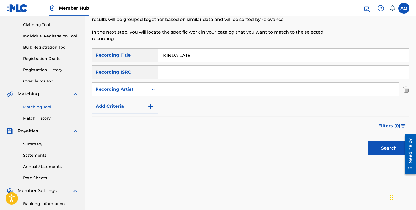
drag, startPoint x: 143, startPoint y: 98, endPoint x: 179, endPoint y: 91, distance: 36.0
click at [179, 91] on input "Search Form" at bounding box center [278, 89] width 240 height 13
type input "BENJIROW"
click at [368, 141] on button "Search" at bounding box center [388, 148] width 41 height 14
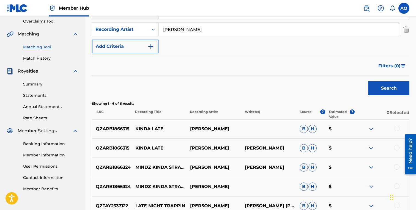
scroll to position [121, 0]
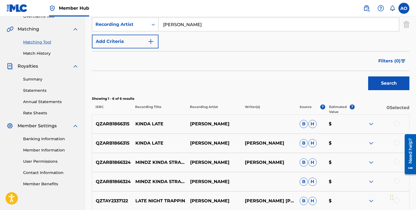
click at [397, 141] on div at bounding box center [397, 143] width 6 height 6
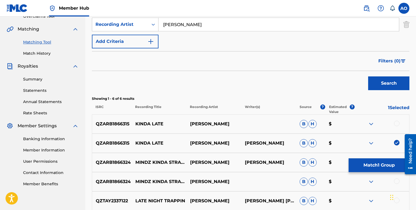
click at [397, 127] on div at bounding box center [381, 124] width 55 height 7
click at [397, 123] on div at bounding box center [397, 124] width 6 height 6
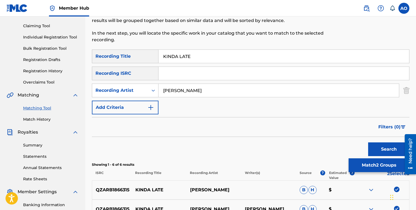
scroll to position [53, 0]
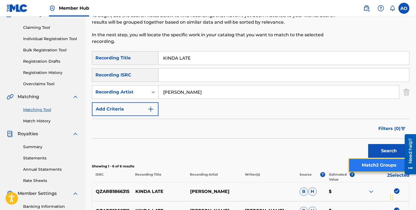
click at [383, 164] on button "Match 2 Groups" at bounding box center [379, 165] width 61 height 14
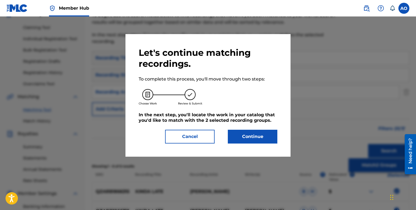
click at [251, 122] on h5 "In the next step, you'll locate the work in your catalog that you'd like to mat…" at bounding box center [208, 117] width 139 height 11
click at [243, 130] on button "Continue" at bounding box center [253, 137] width 50 height 14
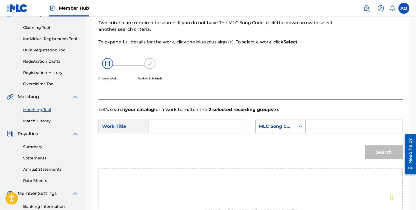
click at [199, 120] on input "Search Form" at bounding box center [196, 126] width 87 height 13
paste input "KINDA LATE"
type input "KINDA LATE"
click at [322, 136] on div "SearchWithCriteria7282e1a1-208f-423b-b1db-c3d959bb7b24 Work Title KINDA LATE Se…" at bounding box center [250, 128] width 304 height 17
click at [336, 124] on input "Search Form" at bounding box center [353, 126] width 87 height 13
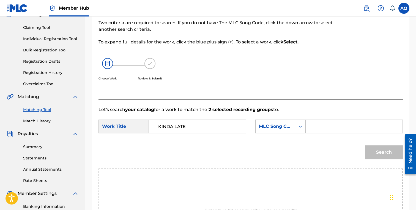
paste input "KC2ERY"
type input "KC2ERY"
click at [365, 146] on button "Search" at bounding box center [384, 153] width 38 height 14
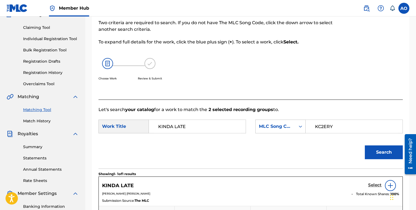
click at [372, 187] on h5 "Select" at bounding box center [374, 185] width 13 height 5
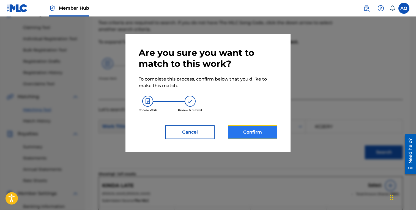
click at [250, 139] on button "Confirm" at bounding box center [253, 132] width 50 height 14
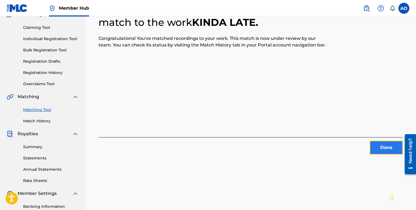
click at [394, 153] on button "Done" at bounding box center [386, 148] width 33 height 14
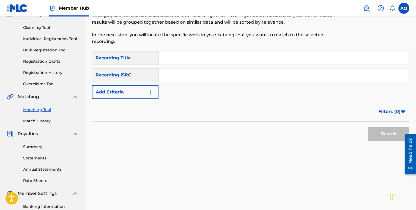
click at [244, 59] on input "Search Form" at bounding box center [283, 57] width 251 height 13
paste input "MINDZ KINDA STRANGE"
type input "MINDZ KINDA STRANGE"
click at [86, 96] on div "Matching Tool The Matching Tool enables you to suggest matches between sound re…" at bounding box center [250, 119] width 331 height 284
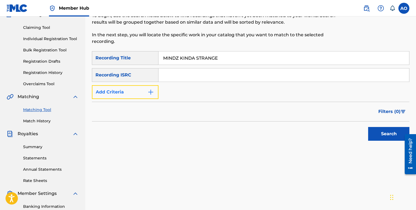
click at [116, 94] on button "Add Criteria" at bounding box center [125, 92] width 67 height 14
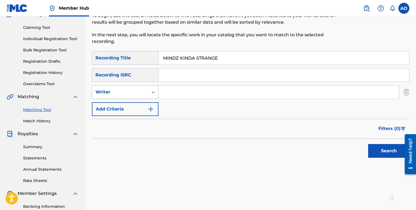
click at [125, 94] on div "Writer" at bounding box center [120, 92] width 50 height 7
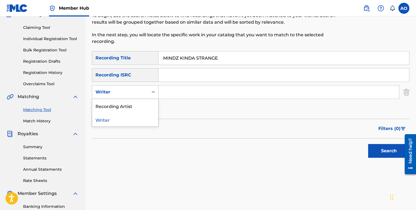
click at [128, 105] on div "Recording Artist" at bounding box center [125, 106] width 66 height 14
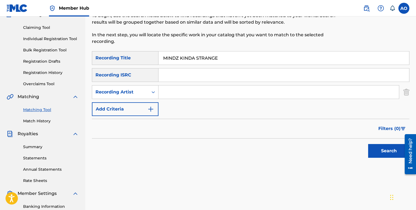
click at [175, 97] on input "Search Form" at bounding box center [278, 92] width 240 height 13
type input "benjirow"
click at [368, 144] on button "Search" at bounding box center [388, 151] width 41 height 14
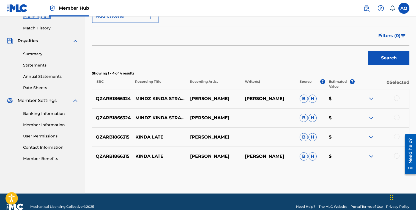
scroll to position [150, 0]
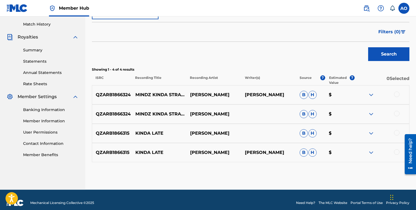
click at [396, 113] on div at bounding box center [397, 114] width 6 height 6
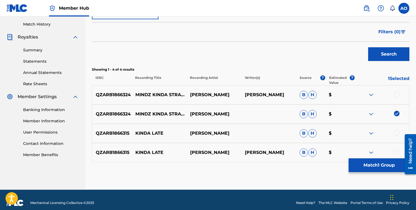
click at [398, 95] on div at bounding box center [397, 95] width 6 height 6
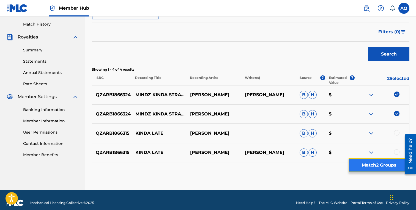
click at [386, 165] on button "Match 2 Groups" at bounding box center [379, 165] width 61 height 14
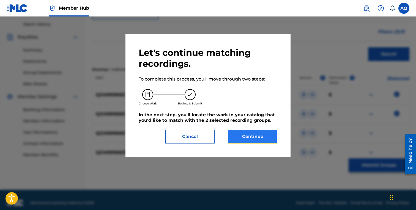
click at [267, 132] on button "Continue" at bounding box center [253, 137] width 50 height 14
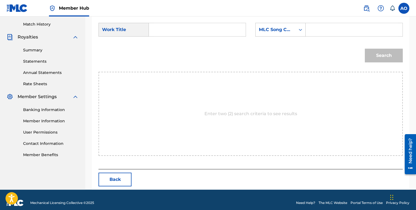
scroll to position [131, 0]
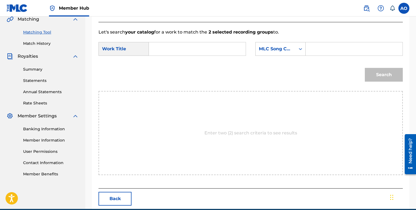
click at [213, 44] on input "Search Form" at bounding box center [196, 48] width 87 height 13
paste input "MINDZ KINDA STRANGE"
type input "MINDZ KINDA STRANGE"
click at [332, 46] on input "Search Form" at bounding box center [353, 48] width 87 height 13
paste input "MN58WE"
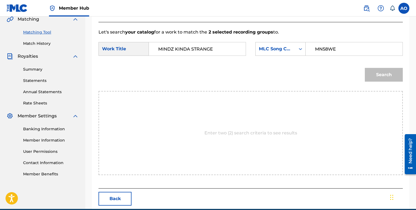
type input "MN58WE"
click at [365, 68] on button "Search" at bounding box center [384, 75] width 38 height 14
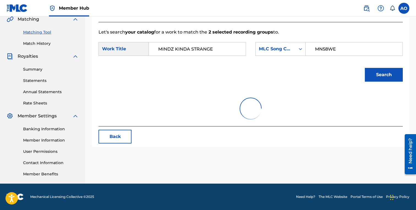
click at [365, 68] on button "Search" at bounding box center [384, 75] width 38 height 14
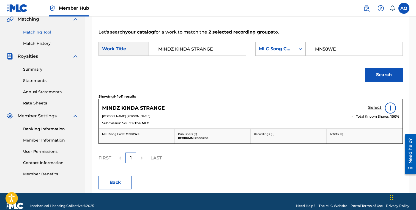
click at [371, 107] on h5 "Select" at bounding box center [374, 107] width 13 height 5
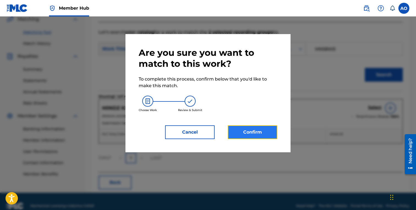
click at [252, 129] on button "Confirm" at bounding box center [253, 132] width 50 height 14
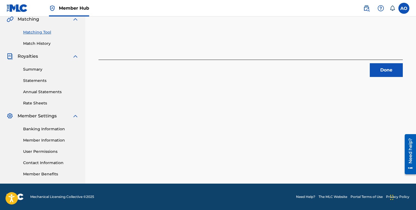
click at [380, 79] on div "2 Recording Groups are pending usage match to the work MINDZ KINDA STRANGE . Co…" at bounding box center [250, 41] width 331 height 284
click at [382, 75] on button "Done" at bounding box center [386, 70] width 33 height 14
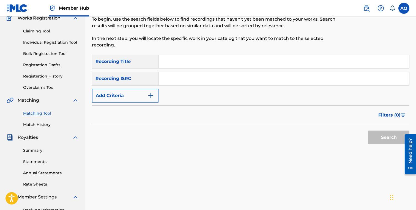
scroll to position [45, 0]
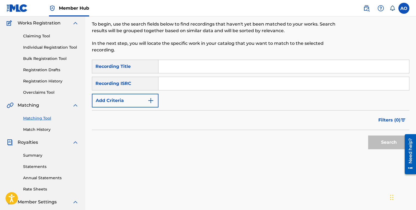
click at [237, 65] on input "Search Form" at bounding box center [283, 66] width 251 height 13
paste input "GANGSHIT"
type input "GANGSHIT"
click at [143, 90] on div "Recording ISRC" at bounding box center [125, 84] width 67 height 14
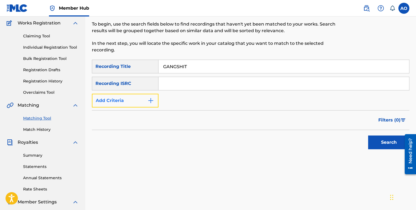
click at [142, 98] on button "Add Criteria" at bounding box center [125, 101] width 67 height 14
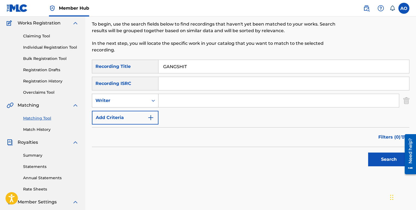
click at [143, 101] on div "Writer" at bounding box center [120, 100] width 50 height 7
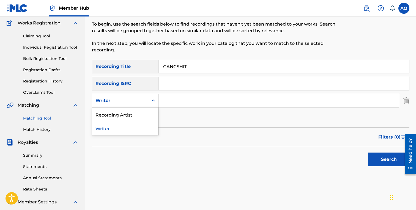
click at [143, 109] on div "Recording Artist" at bounding box center [125, 115] width 66 height 14
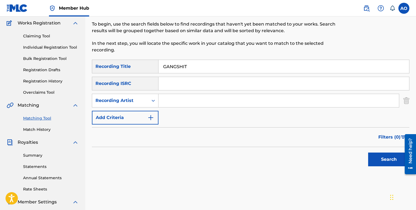
click at [171, 103] on input "Search Form" at bounding box center [278, 100] width 240 height 13
click at [368, 153] on button "Search" at bounding box center [388, 160] width 41 height 14
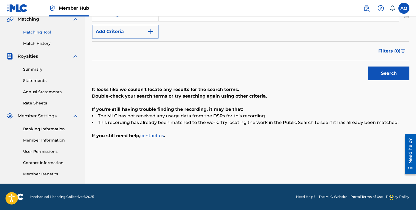
scroll to position [129, 0]
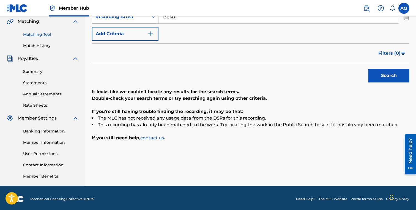
click at [368, 69] on button "Search" at bounding box center [388, 76] width 41 height 14
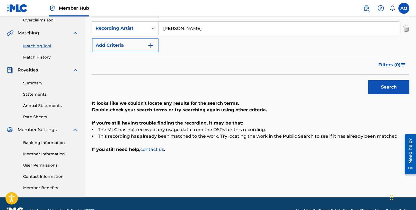
type input "BENJIROW"
click at [368, 80] on button "Search" at bounding box center [388, 87] width 41 height 14
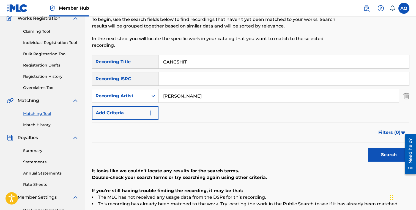
scroll to position [51, 0]
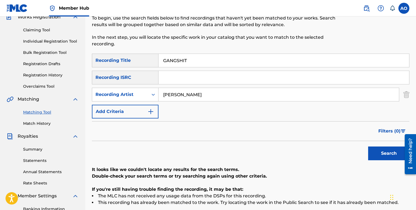
click at [201, 61] on input "GANGSHIT" at bounding box center [283, 60] width 251 height 13
paste input "HURT NOBODY"
type input "HURT NOBODY"
click at [196, 94] on input "BENJIROW" at bounding box center [278, 94] width 240 height 13
type input "torey lanez"
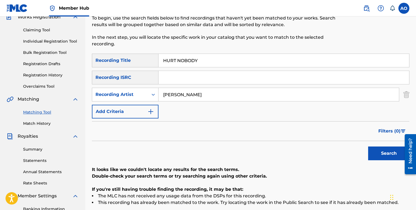
click at [368, 147] on button "Search" at bounding box center [388, 154] width 41 height 14
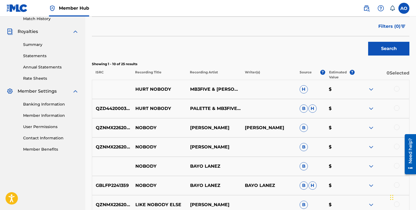
scroll to position [159, 0]
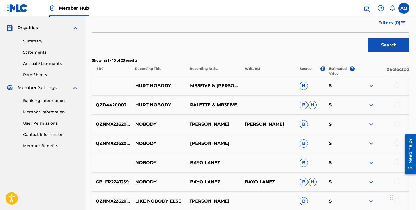
click at [394, 85] on div at bounding box center [381, 86] width 55 height 7
click at [397, 85] on div at bounding box center [397, 86] width 6 height 6
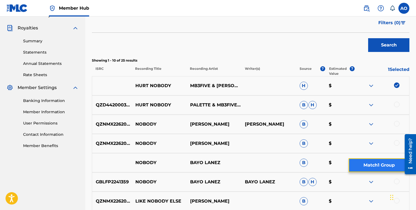
click at [386, 159] on button "Match 1 Group" at bounding box center [379, 165] width 61 height 14
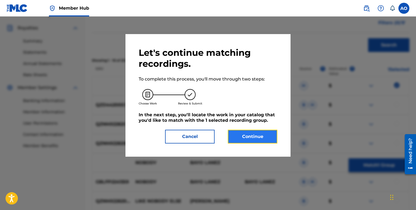
click at [248, 137] on button "Continue" at bounding box center [253, 137] width 50 height 14
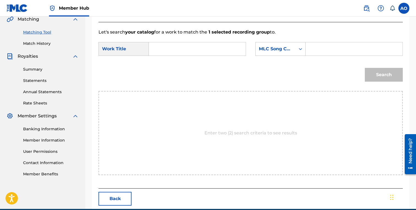
click at [224, 56] on div "SearchWithCriteria7282e1a1-208f-423b-b1db-c3d959bb7b24 Work Title SearchWithCri…" at bounding box center [250, 50] width 304 height 17
click at [225, 50] on input "Search Form" at bounding box center [196, 48] width 87 height 13
paste input "HURT NOBODY"
type input "HURT NOBODY"
click at [330, 49] on input "Search Form" at bounding box center [353, 48] width 87 height 13
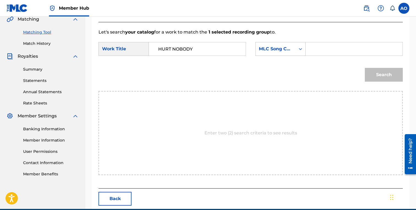
paste input "HQ0P7J"
type input "HQ0P7J"
click at [365, 68] on button "Search" at bounding box center [384, 75] width 38 height 14
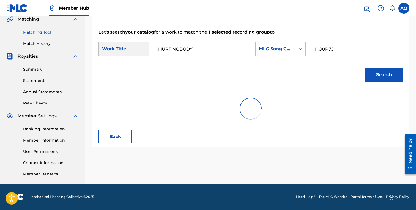
click at [365, 68] on button "Search" at bounding box center [384, 75] width 38 height 14
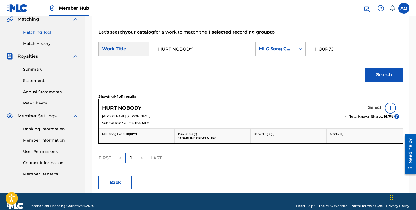
click at [372, 105] on h5 "Select" at bounding box center [374, 107] width 13 height 5
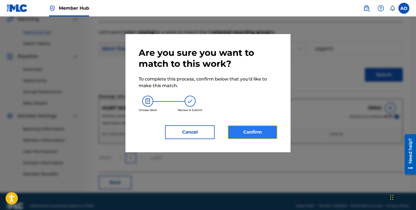
click at [255, 133] on button "Confirm" at bounding box center [253, 132] width 50 height 14
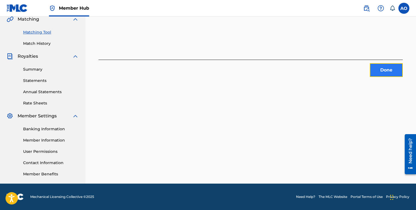
click at [374, 69] on button "Done" at bounding box center [386, 70] width 33 height 14
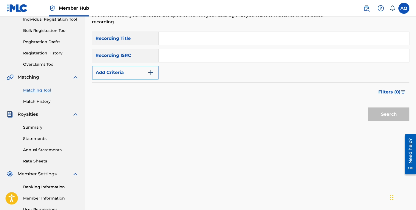
scroll to position [59, 0]
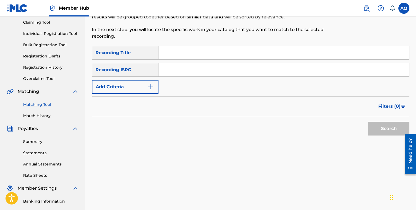
click at [256, 55] on input "Search Form" at bounding box center [283, 52] width 251 height 13
paste input "WISH IT ALL AWAY"
type input "WISH IT ALL AWAY"
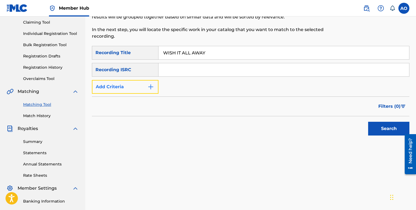
click at [130, 83] on button "Add Criteria" at bounding box center [125, 87] width 67 height 14
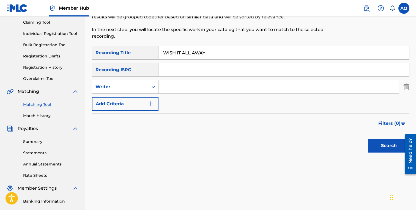
click at [133, 92] on div "Writer" at bounding box center [120, 87] width 56 height 10
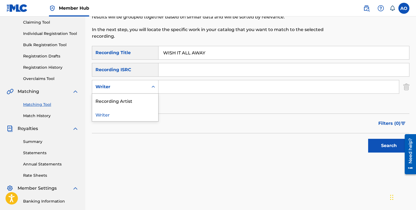
click at [138, 101] on div "Recording Artist" at bounding box center [125, 101] width 66 height 14
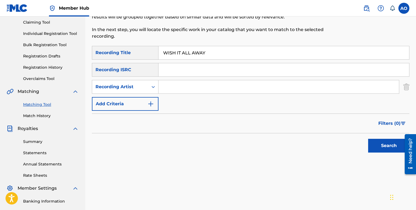
click at [184, 80] on div "SearchWithCriteria6baf87fb-e984-4033-aa16-72c7748ebd7b Recording Title WISH IT …" at bounding box center [250, 78] width 317 height 65
click at [183, 93] on input "Search Form" at bounding box center [278, 86] width 240 height 13
type input "benjirow"
click at [368, 139] on button "Search" at bounding box center [388, 146] width 41 height 14
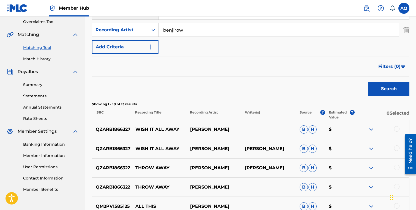
scroll to position [117, 0]
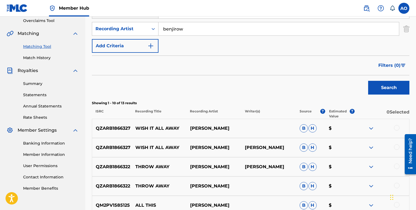
click at [396, 146] on div at bounding box center [397, 147] width 6 height 6
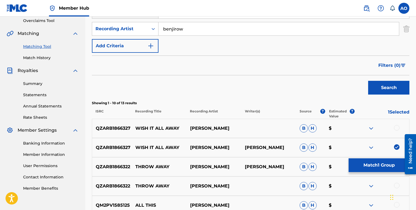
click at [397, 127] on div at bounding box center [397, 128] width 6 height 6
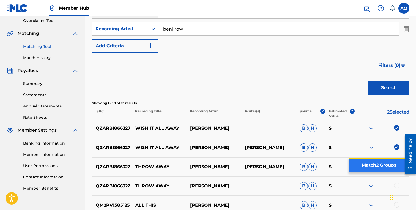
click at [382, 172] on button "Match 2 Groups" at bounding box center [379, 165] width 61 height 14
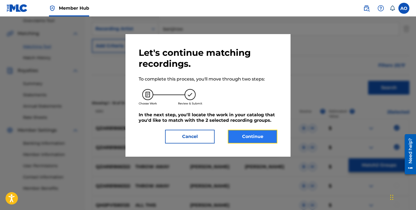
click at [267, 131] on button "Continue" at bounding box center [253, 137] width 50 height 14
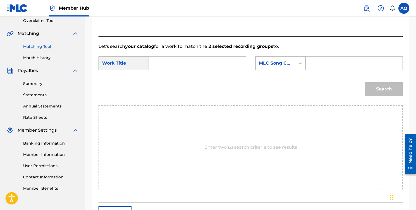
click at [202, 54] on form "SearchWithCriteria7282e1a1-208f-423b-b1db-c3d959bb7b24 Work Title SearchWithCri…" at bounding box center [250, 78] width 304 height 56
click at [199, 59] on input "Search Form" at bounding box center [196, 63] width 87 height 13
paste input "WISH IT ALL AWAY"
type input "WISH IT ALL AWAY"
click at [329, 56] on form "SearchWithCriteria7282e1a1-208f-423b-b1db-c3d959bb7b24 Work Title WISH IT ALL A…" at bounding box center [250, 78] width 304 height 56
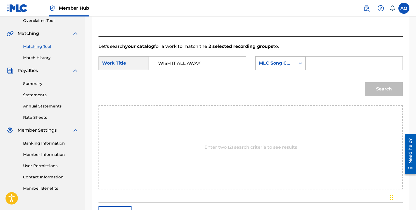
click at [328, 59] on input "Search Form" at bounding box center [353, 63] width 87 height 13
paste input "W54KMG"
type input "W54KMG"
click at [365, 82] on button "Search" at bounding box center [384, 89] width 38 height 14
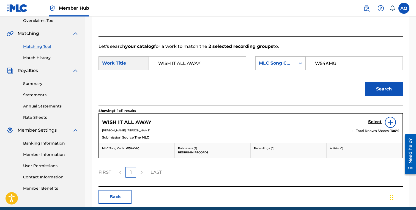
click at [374, 119] on div "Select" at bounding box center [383, 122] width 31 height 11
click at [370, 127] on div "Select" at bounding box center [383, 122] width 31 height 11
click at [373, 122] on h5 "Select" at bounding box center [374, 121] width 13 height 5
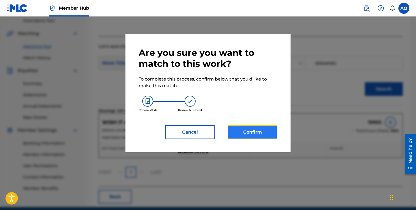
click at [253, 133] on button "Confirm" at bounding box center [253, 132] width 50 height 14
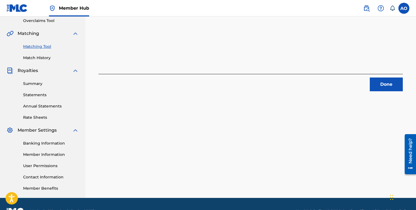
click at [379, 94] on div "2 Recording Groups are pending usage match to the work WISH IT ALL AWAY . Congr…" at bounding box center [250, 56] width 331 height 284
click at [379, 89] on button "Done" at bounding box center [386, 85] width 33 height 14
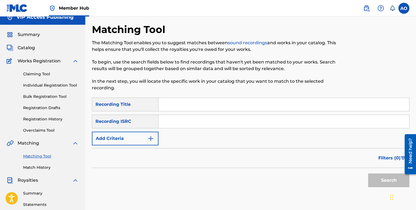
scroll to position [0, 0]
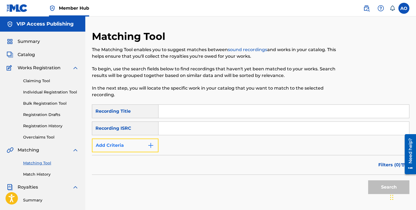
click at [119, 144] on button "Add Criteria" at bounding box center [125, 146] width 67 height 14
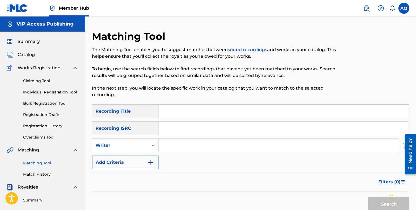
click at [207, 108] on input "Search Form" at bounding box center [283, 111] width 251 height 13
paste input "WHATS MY NAME"
type input "WHATS MY NAME"
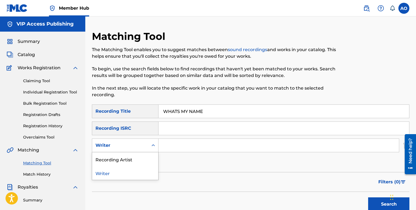
click at [123, 144] on div "Writer" at bounding box center [120, 145] width 50 height 7
click at [128, 153] on div "Recording Artist" at bounding box center [125, 159] width 66 height 14
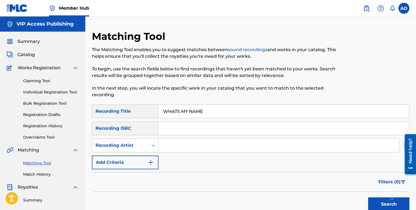
click at [183, 139] on input "Search Form" at bounding box center [278, 145] width 240 height 13
type input "benjirow"
click at [368, 198] on button "Search" at bounding box center [388, 205] width 41 height 14
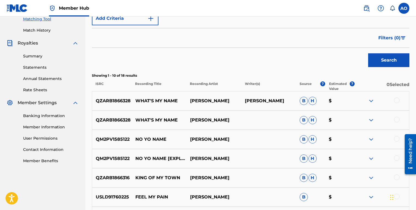
scroll to position [149, 0]
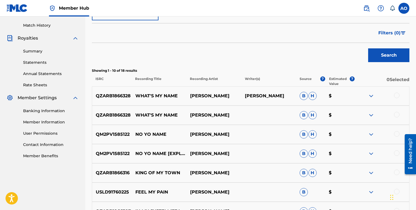
click at [394, 115] on div at bounding box center [397, 115] width 6 height 6
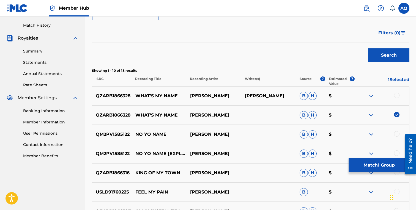
click at [395, 94] on div at bounding box center [397, 96] width 6 height 6
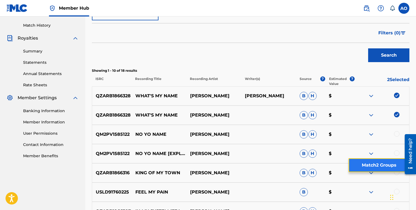
click at [391, 161] on button "Match 2 Groups" at bounding box center [379, 165] width 61 height 14
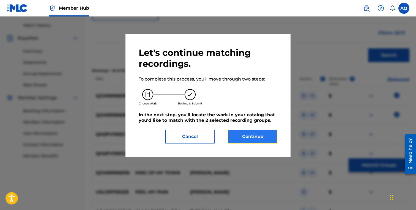
click at [261, 135] on button "Continue" at bounding box center [253, 137] width 50 height 14
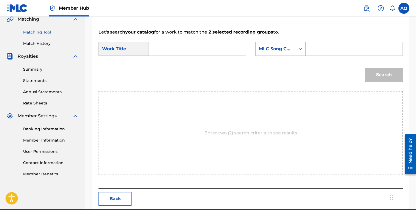
click at [201, 50] on input "Search Form" at bounding box center [196, 48] width 87 height 13
paste input "WHATS MY NAME"
type input "WHATS MY NAME"
click at [328, 49] on input "Search Form" at bounding box center [353, 48] width 87 height 13
paste input "W54KUM"
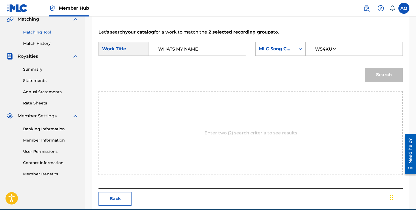
type input "W54KUM"
click at [365, 68] on button "Search" at bounding box center [384, 75] width 38 height 14
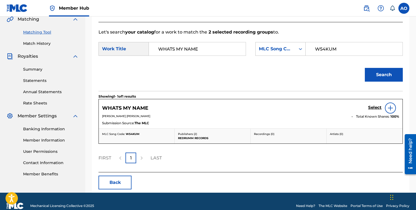
click at [370, 103] on div "Select" at bounding box center [383, 108] width 31 height 11
click at [370, 109] on h5 "Select" at bounding box center [374, 107] width 13 height 5
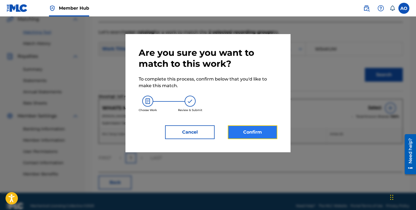
click at [262, 127] on button "Confirm" at bounding box center [253, 132] width 50 height 14
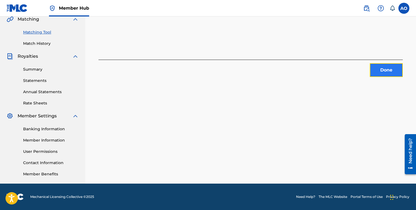
click at [376, 69] on button "Done" at bounding box center [386, 70] width 33 height 14
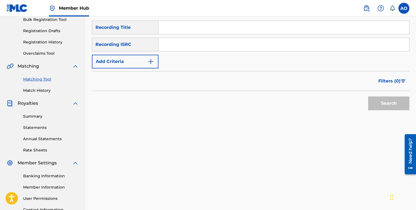
scroll to position [80, 0]
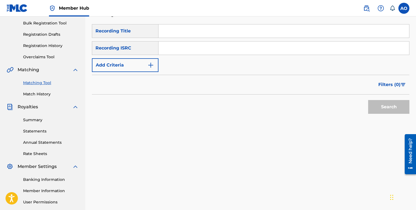
click at [266, 32] on input "Search Form" at bounding box center [283, 30] width 251 height 13
paste input "HOLD IT DOWN"
type input "HOLD IT DOWN"
click at [147, 54] on div "Recording ISRC" at bounding box center [125, 48] width 67 height 14
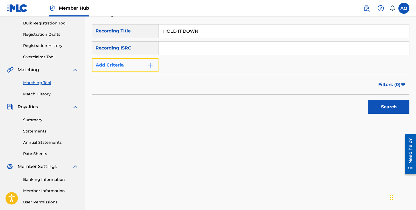
click at [143, 66] on button "Add Criteria" at bounding box center [125, 65] width 67 height 14
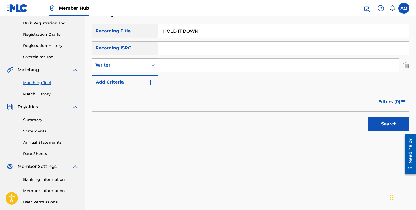
click at [143, 67] on div "Writer" at bounding box center [120, 65] width 50 height 7
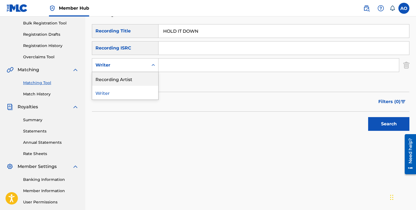
click at [144, 78] on div "Recording Artist" at bounding box center [125, 79] width 66 height 14
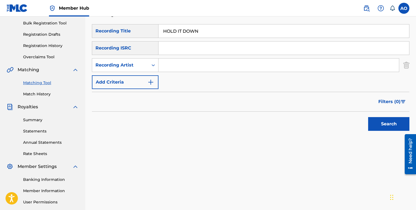
click at [171, 72] on div "SearchWithCriteria6baf87fb-e984-4033-aa16-72c7748ebd7b Recording Title HOLD IT …" at bounding box center [250, 56] width 317 height 65
click at [176, 68] on input "Search Form" at bounding box center [278, 65] width 240 height 13
type input "benjirow"
click at [368, 117] on button "Search" at bounding box center [388, 124] width 41 height 14
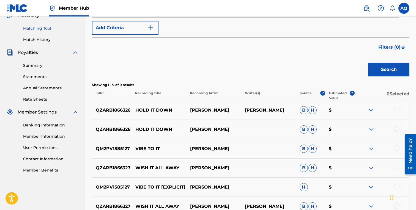
scroll to position [139, 0]
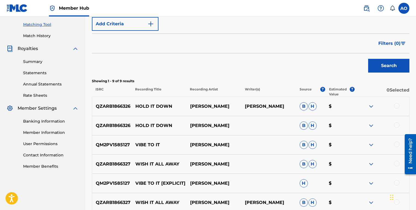
click at [397, 124] on div at bounding box center [397, 125] width 6 height 6
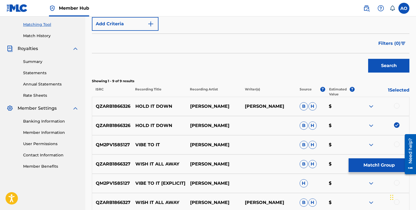
click at [396, 105] on div at bounding box center [397, 106] width 6 height 6
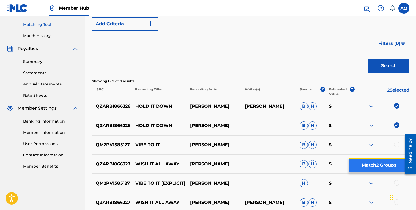
click at [370, 165] on button "Match 2 Groups" at bounding box center [379, 165] width 61 height 14
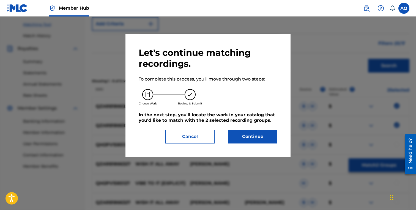
click at [243, 130] on div "Let's continue matching recordings. To complete this process, you'll move throu…" at bounding box center [208, 95] width 139 height 96
click at [238, 133] on button "Continue" at bounding box center [253, 137] width 50 height 14
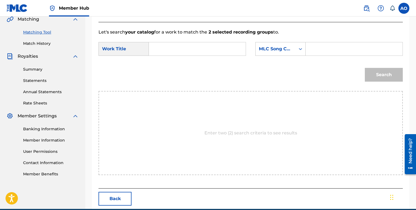
click at [187, 57] on div "SearchWithCriteria7282e1a1-208f-423b-b1db-c3d959bb7b24 Work Title SearchWithCri…" at bounding box center [250, 50] width 304 height 17
click at [193, 50] on input "Search Form" at bounding box center [196, 48] width 87 height 13
paste input "HOLD IT DOWN"
type input "HOLD IT DOWN"
click at [320, 43] on input "Search Form" at bounding box center [353, 48] width 87 height 13
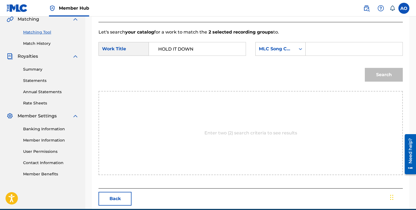
paste input "HQ0P3K"
type input "HQ0P3K"
click at [365, 68] on button "Search" at bounding box center [384, 75] width 38 height 14
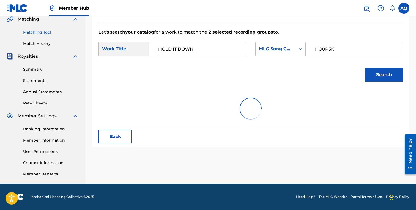
click at [365, 68] on button "Search" at bounding box center [384, 75] width 38 height 14
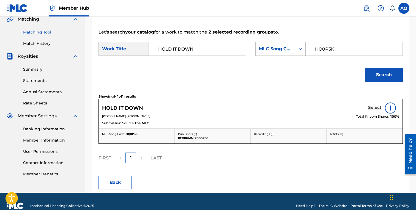
click at [373, 107] on h5 "Select" at bounding box center [374, 107] width 13 height 5
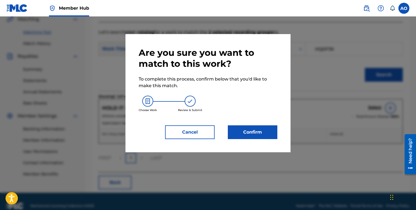
click at [235, 119] on div "Are you sure you want to match to this work? To complete this process, confirm …" at bounding box center [208, 93] width 139 height 92
click at [240, 126] on button "Confirm" at bounding box center [253, 132] width 50 height 14
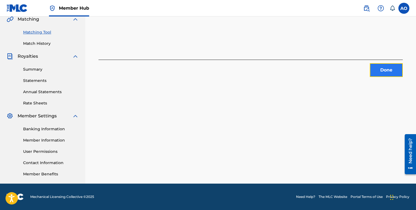
click at [373, 68] on button "Done" at bounding box center [386, 70] width 33 height 14
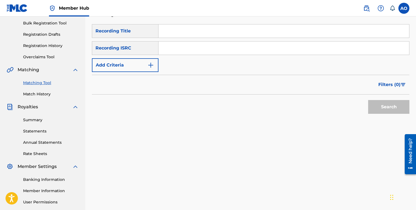
scroll to position [65, 0]
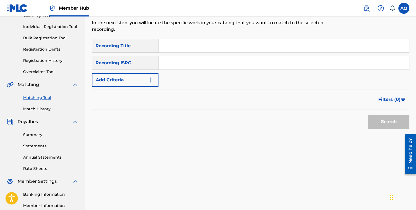
click at [264, 47] on input "Search Form" at bounding box center [283, 45] width 251 height 13
paste input "BRADY BUNCH"
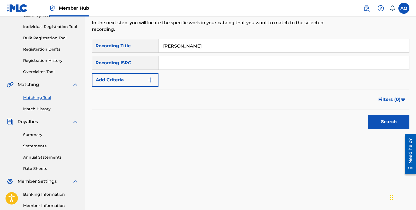
type input "BRADY BUNCH"
click at [132, 67] on div "Recording ISRC" at bounding box center [125, 63] width 67 height 14
click at [131, 81] on button "Add Criteria" at bounding box center [125, 80] width 67 height 14
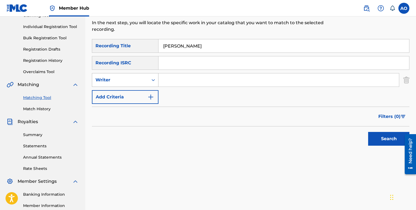
click at [131, 85] on div "Writer" at bounding box center [125, 80] width 67 height 14
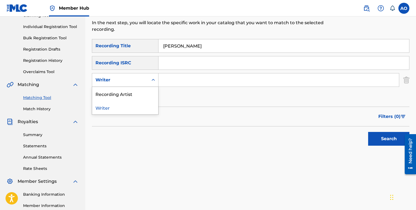
click at [133, 95] on div "Recording Artist" at bounding box center [125, 94] width 66 height 14
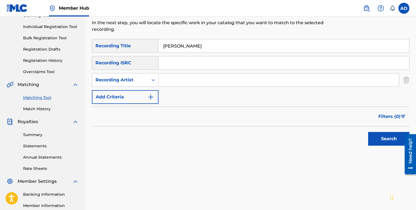
click at [173, 85] on input "Search Form" at bounding box center [278, 79] width 240 height 13
type input "BenjiRow"
click at [368, 132] on button "Search" at bounding box center [388, 139] width 41 height 14
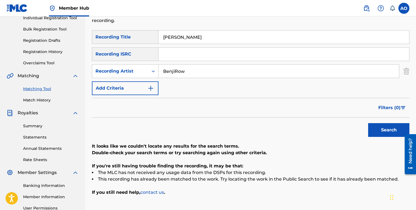
scroll to position [73, 0]
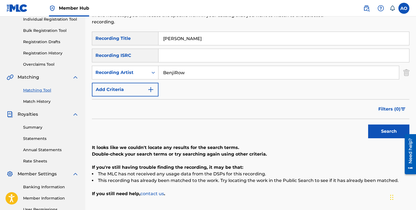
click at [216, 44] on input "BRADY BUNCH" at bounding box center [283, 38] width 251 height 13
paste input "WHEN WE FUCKIN BABY"
type input "WHEN WE FUCKIN BABY"
click at [368, 125] on button "Search" at bounding box center [388, 132] width 41 height 14
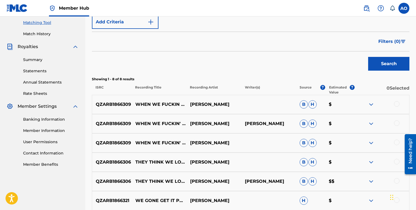
scroll to position [151, 0]
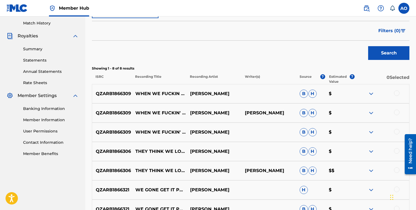
click at [398, 131] on div at bounding box center [397, 132] width 6 height 6
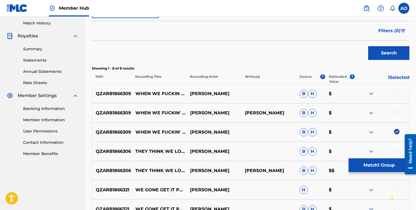
click at [398, 116] on div at bounding box center [381, 113] width 55 height 7
click at [397, 109] on div "QZARB1866309 WHEN WE FUCKIN' BABY BENJIROW BENJIROW B H $" at bounding box center [250, 112] width 317 height 19
click at [399, 91] on div at bounding box center [381, 93] width 55 height 7
click at [399, 92] on div at bounding box center [397, 93] width 6 height 6
click at [398, 115] on div at bounding box center [381, 113] width 55 height 7
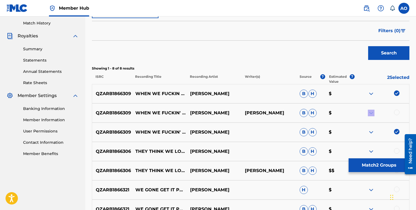
click at [398, 115] on div at bounding box center [381, 113] width 55 height 7
click at [396, 114] on div at bounding box center [397, 113] width 6 height 6
click at [386, 158] on div "QZARB1866306 THEY THINK WE LOSING BENJIROW B H $" at bounding box center [250, 151] width 317 height 19
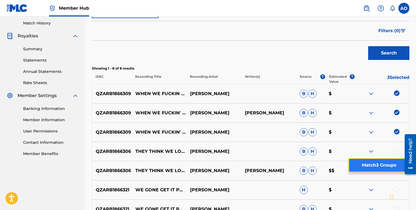
click at [380, 165] on button "Match 3 Groups" at bounding box center [379, 165] width 61 height 14
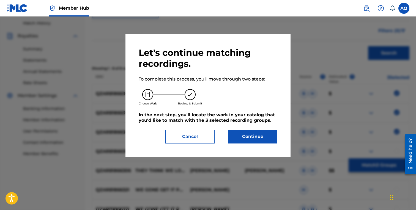
drag, startPoint x: 276, startPoint y: 122, endPoint x: 271, endPoint y: 125, distance: 5.7
click at [271, 125] on div "Let's continue matching recordings. To complete this process, you'll move throu…" at bounding box center [208, 95] width 139 height 96
click at [268, 129] on div "Let's continue matching recordings. To complete this process, you'll move throu…" at bounding box center [208, 95] width 139 height 96
click at [264, 135] on button "Continue" at bounding box center [253, 137] width 50 height 14
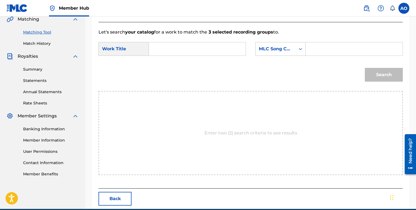
click at [216, 50] on input "Search Form" at bounding box center [196, 48] width 87 height 13
paste input "WHEN WE FUCKIN BABY"
type input "WHEN WE FUCKIN BABY"
click at [322, 49] on input "Search Form" at bounding box center [353, 48] width 87 height 13
paste input "W54KG8"
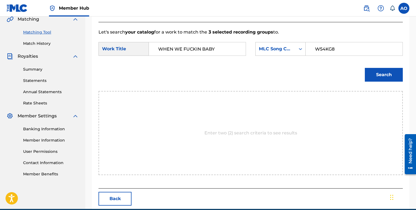
type input "W54KG8"
click at [365, 68] on button "Search" at bounding box center [384, 75] width 38 height 14
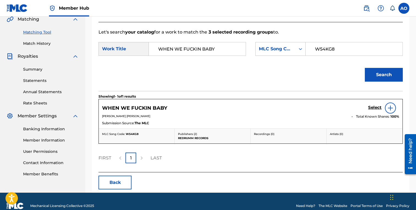
click at [368, 106] on div "WHEN WE FUCKIN BABY Select" at bounding box center [250, 108] width 297 height 11
click at [369, 107] on h5 "Select" at bounding box center [374, 107] width 13 height 5
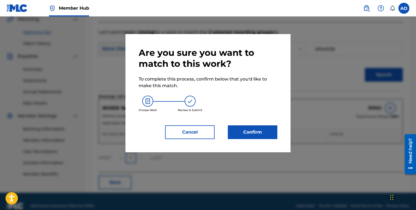
click at [250, 115] on div "Choose Work Review & Submit" at bounding box center [208, 104] width 139 height 30
click at [250, 130] on button "Confirm" at bounding box center [253, 132] width 50 height 14
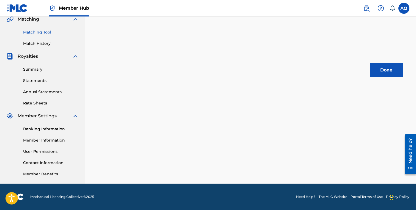
click at [381, 74] on button "Done" at bounding box center [386, 70] width 33 height 14
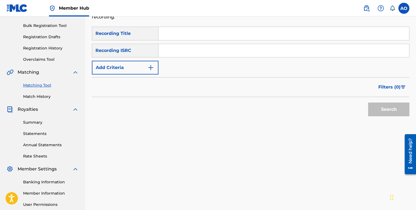
scroll to position [70, 0]
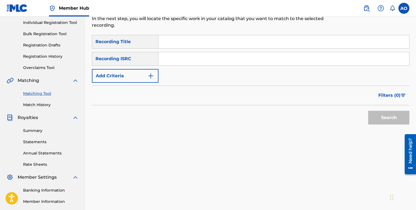
click at [223, 40] on input "Search Form" at bounding box center [283, 41] width 251 height 13
paste input "CAN YOU BUSS IT DOWN PLEASE"
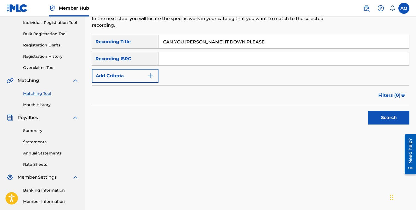
type input "CAN YOU BUSS IT DOWN PLEASE"
click at [139, 67] on div "SearchWithCriteria6baf87fb-e984-4033-aa16-72c7748ebd7b Recording Title CAN YOU …" at bounding box center [250, 59] width 317 height 48
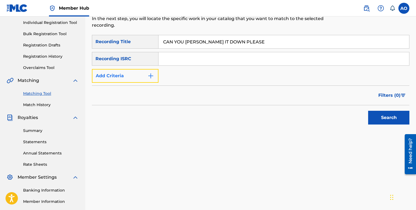
click at [138, 82] on button "Add Criteria" at bounding box center [125, 76] width 67 height 14
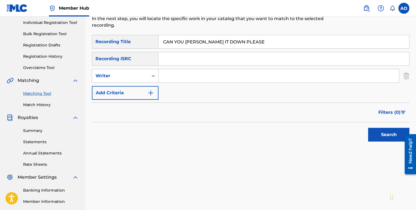
click at [139, 83] on div "SearchWithCriteria6baf87fb-e984-4033-aa16-72c7748ebd7b Recording Title CAN YOU …" at bounding box center [250, 67] width 317 height 65
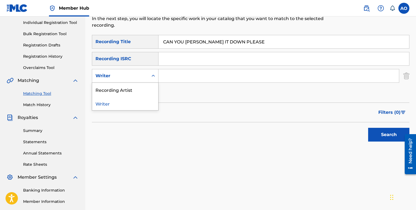
click at [144, 76] on div "Writer" at bounding box center [120, 76] width 50 height 7
click at [145, 86] on div "Recording Artist" at bounding box center [125, 90] width 66 height 14
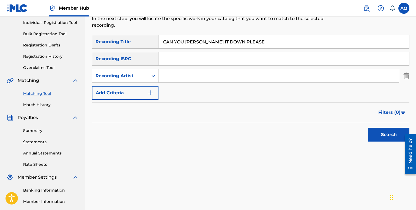
click at [307, 86] on div "SearchWithCriteria6baf87fb-e984-4033-aa16-72c7748ebd7b Recording Title CAN YOU …" at bounding box center [250, 67] width 317 height 65
click at [312, 78] on input "Search Form" at bounding box center [278, 75] width 240 height 13
type input "n"
type input "benjirow"
click at [368, 128] on button "Search" at bounding box center [388, 135] width 41 height 14
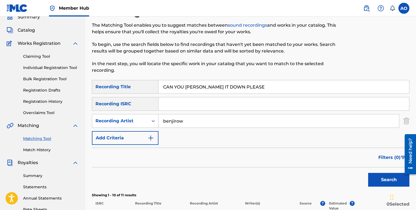
scroll to position [19, 0]
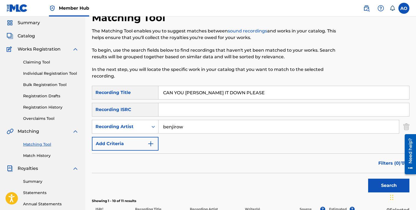
click at [193, 95] on input "CAN YOU BUSS IT DOWN PLEASE" at bounding box center [283, 92] width 251 height 13
paste input "THEY THINK WE LOSING"
type input "THEY THINK WE LOSING"
click at [368, 179] on button "Search" at bounding box center [388, 186] width 41 height 14
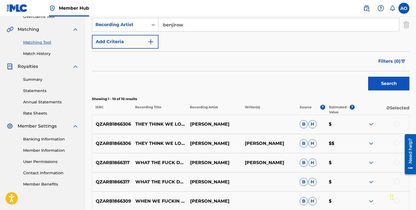
scroll to position [120, 0]
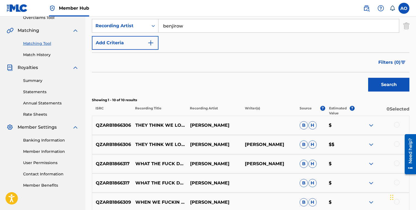
click at [396, 146] on div at bounding box center [397, 144] width 6 height 6
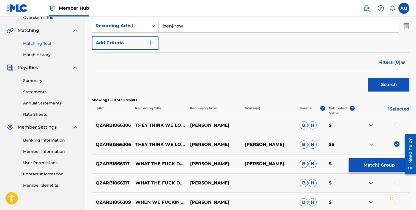
click at [397, 127] on div at bounding box center [397, 125] width 6 height 6
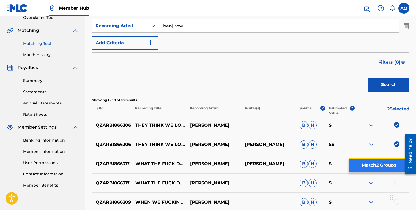
click at [390, 162] on button "Match 2 Groups" at bounding box center [379, 165] width 61 height 14
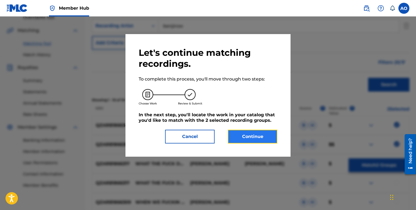
click at [268, 137] on button "Continue" at bounding box center [253, 137] width 50 height 14
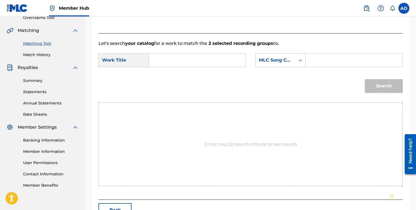
click at [203, 60] on input "Search Form" at bounding box center [196, 60] width 87 height 13
paste input "THEY THINK WE LOSING"
type input "THEY THINK WE LOSING"
click at [340, 57] on input "Search Form" at bounding box center [353, 60] width 87 height 13
paste input "T49OVR"
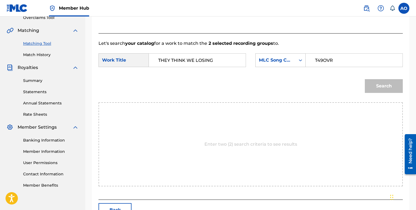
type input "T49OVR"
click at [365, 79] on button "Search" at bounding box center [384, 86] width 38 height 14
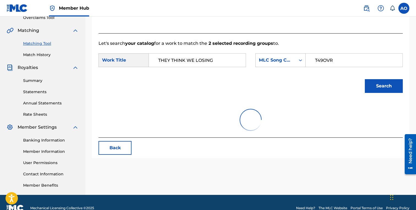
click at [365, 79] on button "Search" at bounding box center [384, 86] width 38 height 14
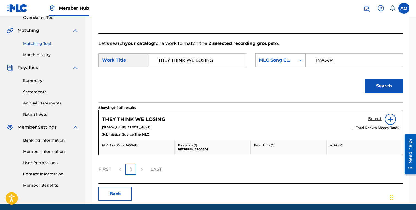
click at [373, 117] on h5 "Select" at bounding box center [374, 118] width 13 height 5
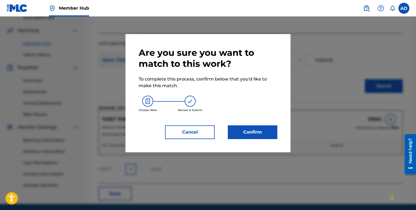
click at [219, 141] on div "Are you sure you want to match to this work? To complete this process, confirm …" at bounding box center [207, 93] width 165 height 118
click at [253, 131] on button "Confirm" at bounding box center [253, 132] width 50 height 14
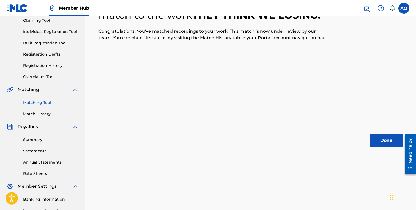
scroll to position [0, 0]
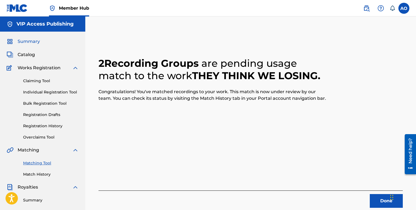
click at [35, 39] on span "Summary" at bounding box center [29, 41] width 22 height 7
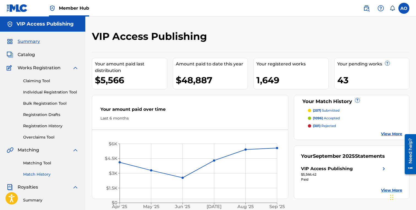
click at [36, 172] on link "Match History" at bounding box center [51, 175] width 56 height 6
